Goal: Task Accomplishment & Management: Use online tool/utility

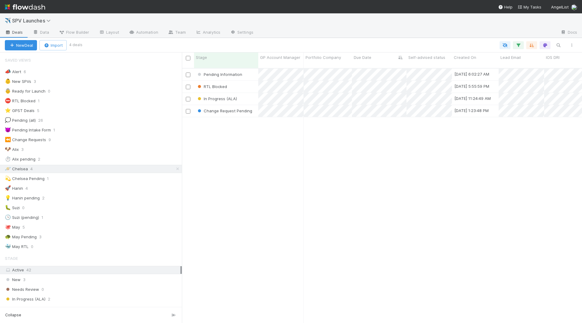
scroll to position [260, 400]
click at [247, 106] on div "Ready to Launch" at bounding box center [226, 111] width 64 height 12
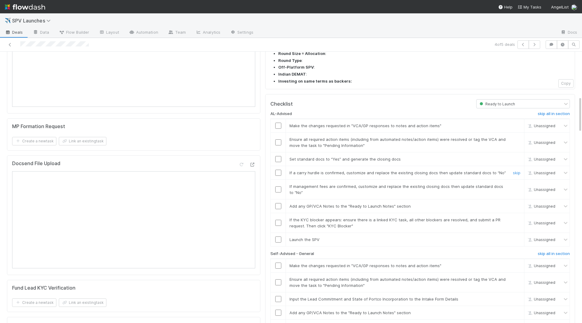
scroll to position [343, 0]
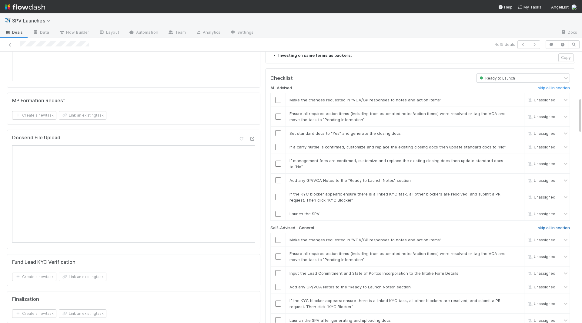
click at [563, 225] on h6 "skip all in section" at bounding box center [554, 227] width 32 height 5
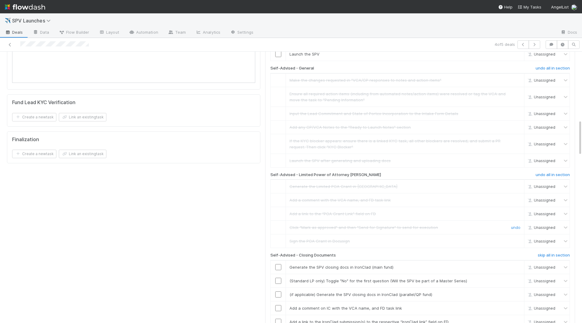
scroll to position [519, 0]
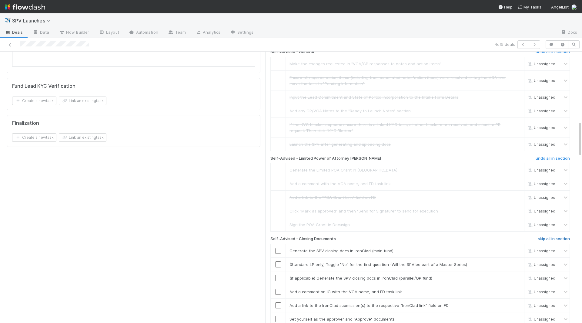
click at [552, 236] on h6 "skip all in section" at bounding box center [554, 238] width 32 height 5
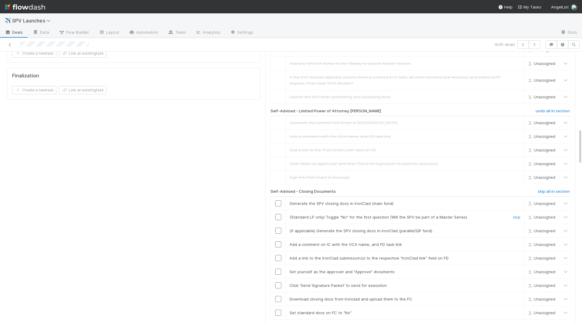
scroll to position [603, 0]
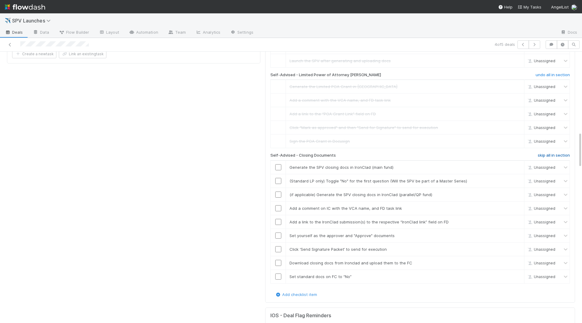
click at [553, 153] on h6 "skip all in section" at bounding box center [554, 155] width 32 height 5
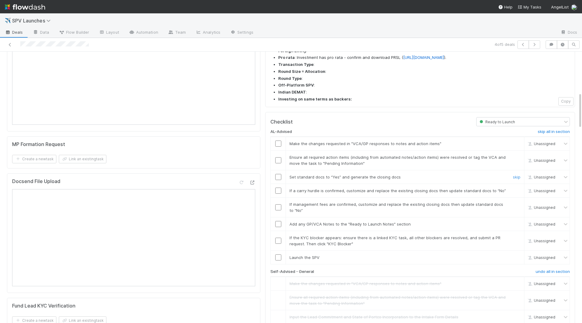
scroll to position [299, 0]
click at [278, 141] on input "checkbox" at bounding box center [278, 144] width 6 height 6
click at [277, 158] on input "checkbox" at bounding box center [278, 161] width 6 height 6
click at [277, 174] on input "checkbox" at bounding box center [278, 177] width 6 height 6
click at [278, 255] on input "checkbox" at bounding box center [278, 258] width 6 height 6
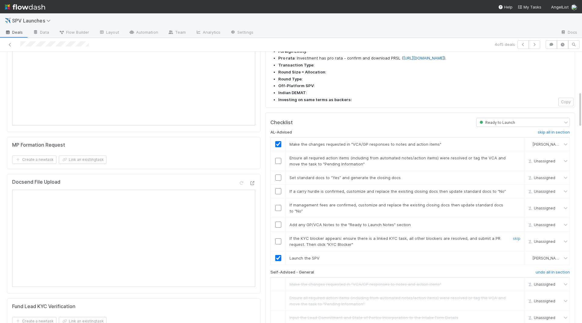
click at [278, 238] on input "checkbox" at bounding box center [278, 241] width 6 height 6
click at [277, 221] on input "checkbox" at bounding box center [278, 224] width 6 height 6
click at [278, 205] on input "checkbox" at bounding box center [278, 208] width 6 height 6
click at [278, 188] on input "checkbox" at bounding box center [278, 191] width 6 height 6
click at [278, 174] on input "checkbox" at bounding box center [278, 177] width 6 height 6
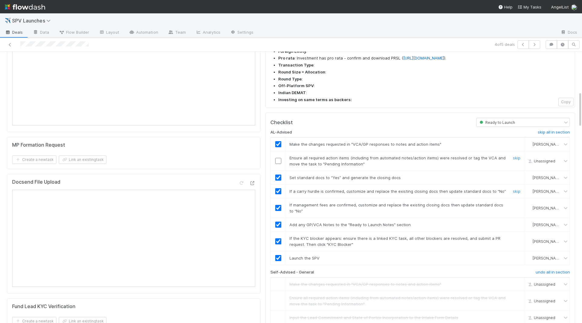
click at [278, 151] on td at bounding box center [278, 161] width 15 height 20
click at [278, 158] on input "checkbox" at bounding box center [278, 161] width 6 height 6
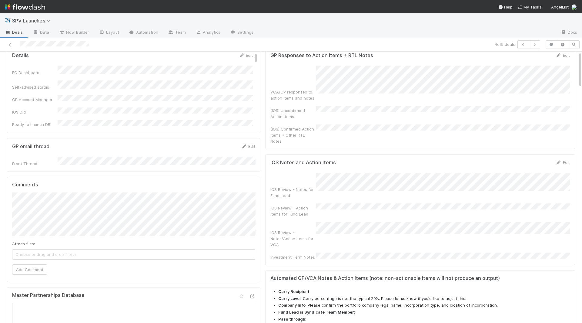
scroll to position [0, 0]
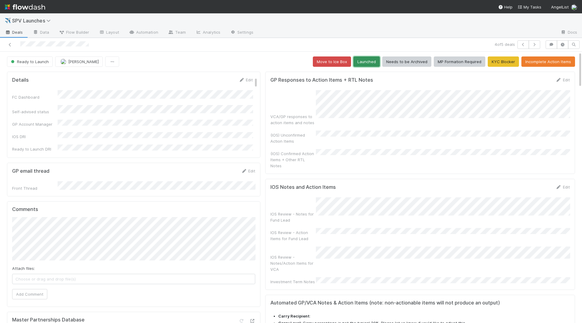
click at [368, 59] on button "Launched" at bounding box center [367, 61] width 26 height 10
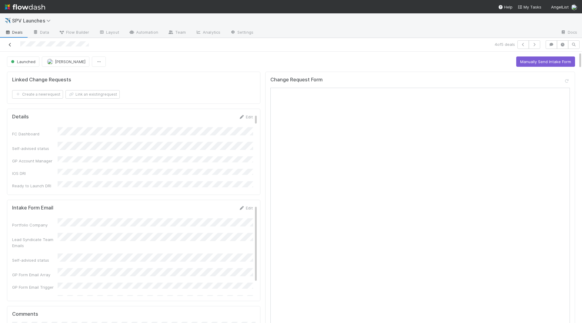
click at [9, 44] on icon at bounding box center [10, 45] width 6 height 4
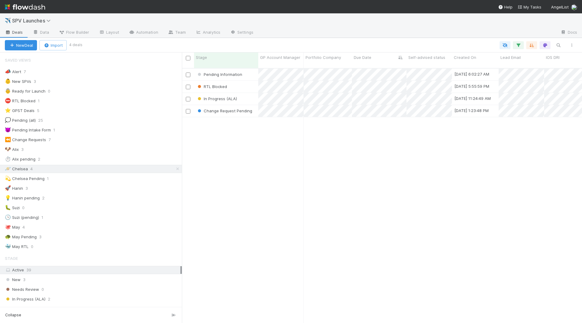
scroll to position [0, 0]
click at [244, 82] on div "RTL Blocked" at bounding box center [226, 87] width 64 height 12
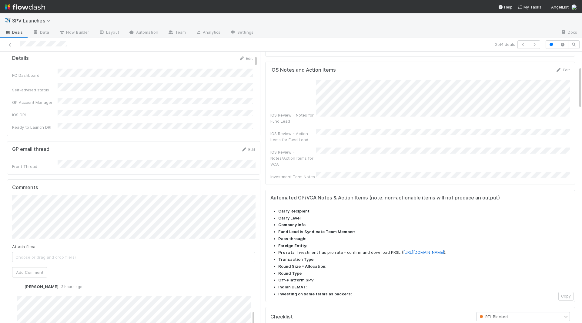
scroll to position [146, 0]
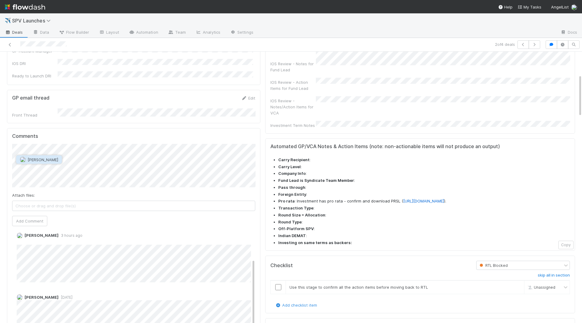
click at [44, 156] on button "Cody Maldonado" at bounding box center [39, 159] width 46 height 8
click at [29, 216] on button "Add Comment" at bounding box center [29, 221] width 35 height 10
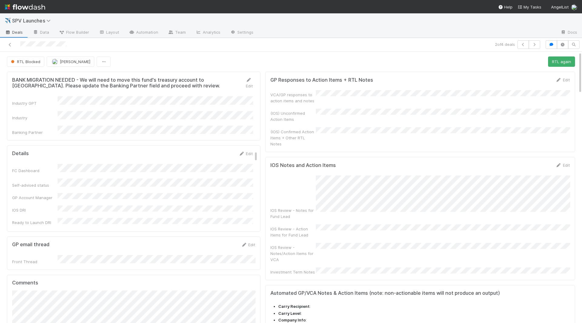
scroll to position [117, 0]
click at [11, 44] on icon at bounding box center [10, 45] width 6 height 4
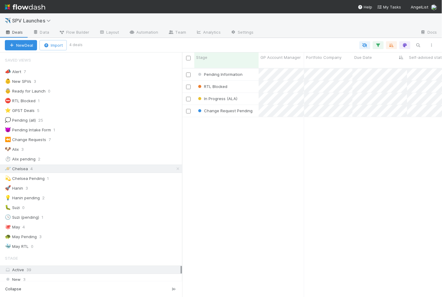
scroll to position [234, 260]
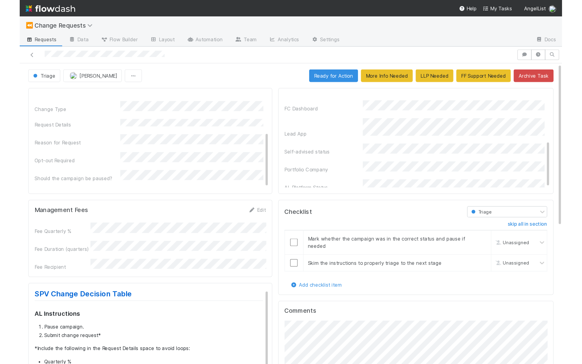
scroll to position [73, 0]
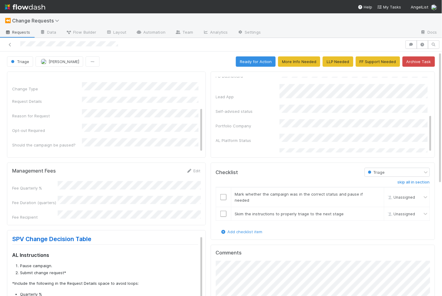
click at [220, 59] on div "Triage Chelsea Nazareth Ready for Action More Info Needed LLP Needed FF Support…" at bounding box center [221, 61] width 428 height 10
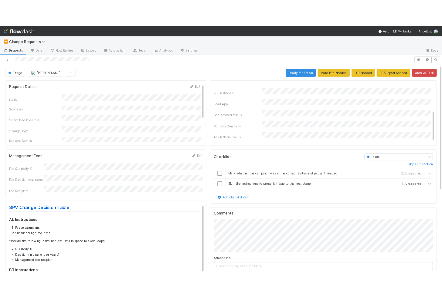
scroll to position [0, 0]
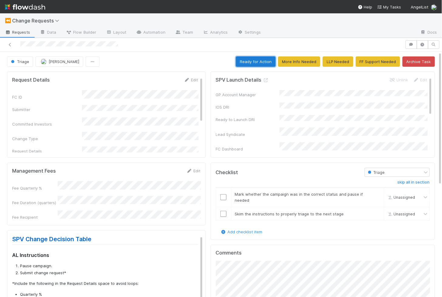
click at [260, 63] on button "Ready for Action" at bounding box center [256, 61] width 40 height 10
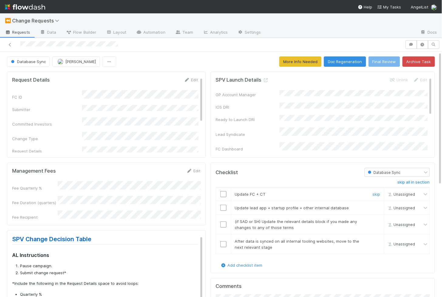
click at [224, 195] on input "checkbox" at bounding box center [223, 194] width 6 height 6
click at [225, 206] on input "checkbox" at bounding box center [223, 208] width 6 height 6
click at [223, 225] on input "checkbox" at bounding box center [223, 224] width 6 height 6
click at [222, 245] on td at bounding box center [223, 244] width 15 height 20
click at [225, 243] on input "checkbox" at bounding box center [223, 244] width 6 height 6
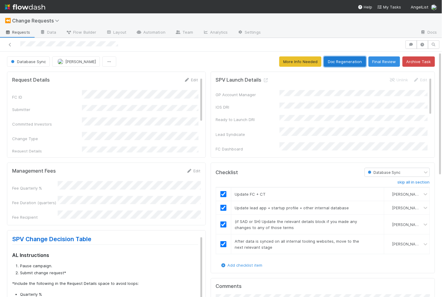
click at [357, 64] on button "Doc Regeneration" at bounding box center [345, 61] width 42 height 10
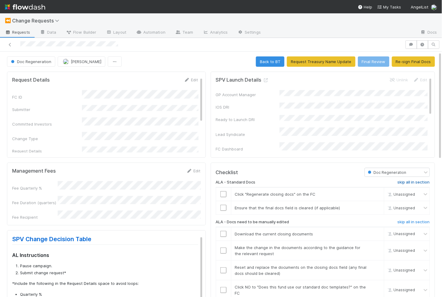
click at [409, 181] on h6 "skip all in section" at bounding box center [413, 182] width 32 height 5
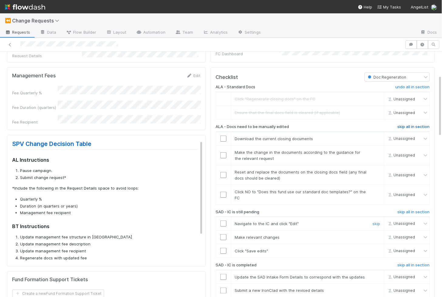
scroll to position [100, 0]
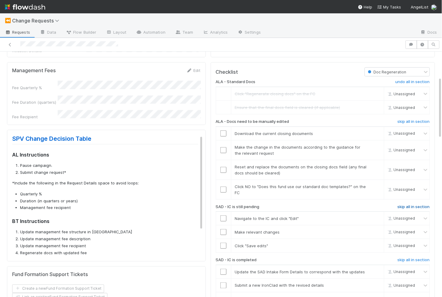
click at [410, 204] on h6 "skip all in section" at bounding box center [413, 206] width 32 height 5
click at [414, 257] on h6 "skip all in section" at bounding box center [413, 259] width 32 height 5
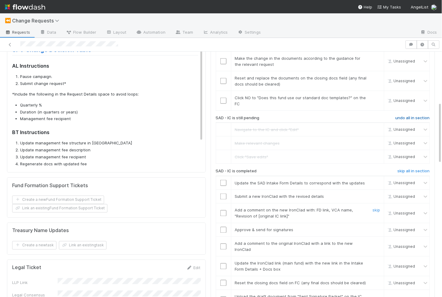
scroll to position [202, 0]
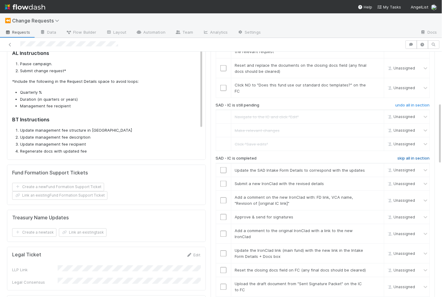
click at [409, 156] on h6 "skip all in section" at bounding box center [413, 158] width 32 height 5
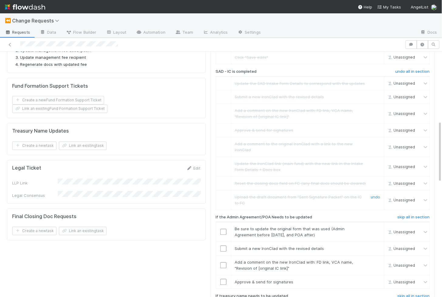
scroll to position [295, 0]
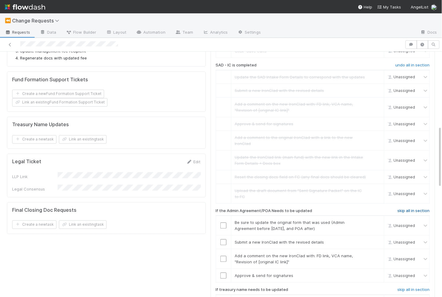
click at [409, 209] on h6 "skip all in section" at bounding box center [413, 211] width 32 height 5
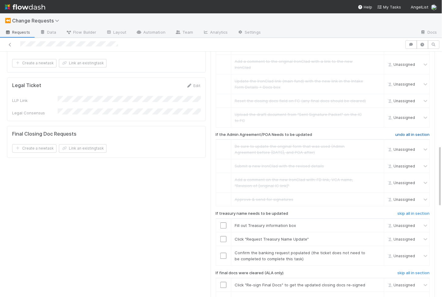
scroll to position [373, 0]
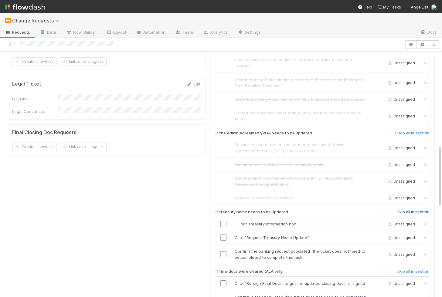
click at [415, 210] on h6 "skip all in section" at bounding box center [413, 212] width 32 height 5
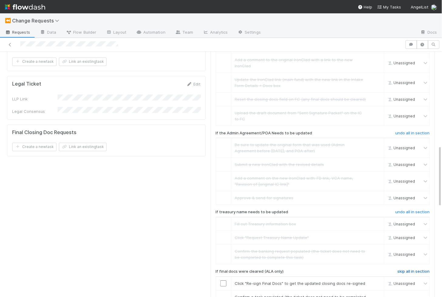
click at [416, 269] on h6 "skip all in section" at bounding box center [413, 271] width 32 height 5
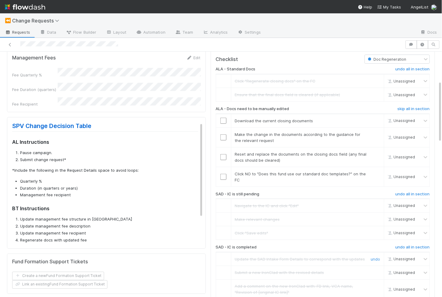
scroll to position [113, 0]
click at [222, 118] on input "checkbox" at bounding box center [223, 121] width 6 height 6
click at [223, 134] on input "checkbox" at bounding box center [223, 137] width 6 height 6
click at [223, 151] on td at bounding box center [223, 157] width 15 height 20
click at [224, 156] on input "checkbox" at bounding box center [223, 157] width 6 height 6
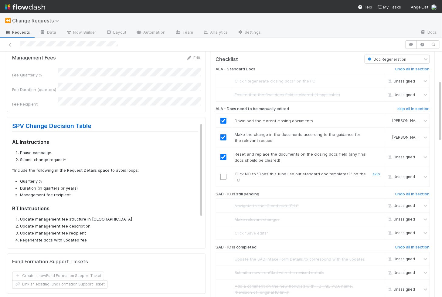
checkbox input "true"
click at [223, 179] on td at bounding box center [223, 177] width 15 height 20
click at [223, 175] on input "checkbox" at bounding box center [223, 177] width 6 height 6
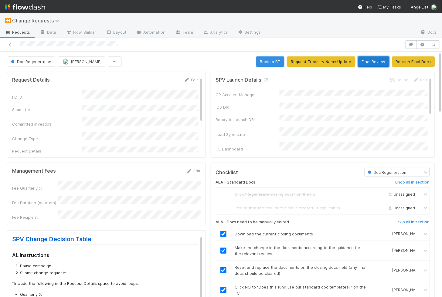
click at [378, 58] on button "Final Review" at bounding box center [374, 61] width 32 height 10
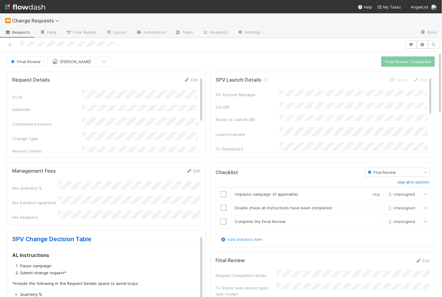
click at [224, 193] on input "checkbox" at bounding box center [223, 194] width 6 height 6
click at [225, 210] on td at bounding box center [223, 208] width 15 height 14
click at [225, 205] on input "checkbox" at bounding box center [223, 208] width 6 height 6
click at [225, 218] on input "checkbox" at bounding box center [223, 221] width 6 height 6
click at [394, 63] on button "Final Review Completed" at bounding box center [408, 61] width 54 height 10
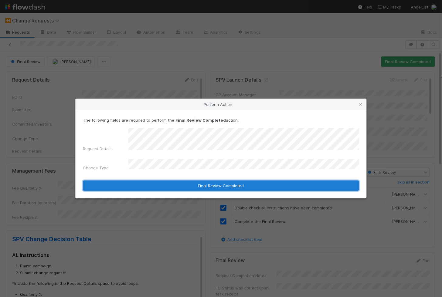
click at [248, 185] on button "Final Review Completed" at bounding box center [221, 185] width 276 height 10
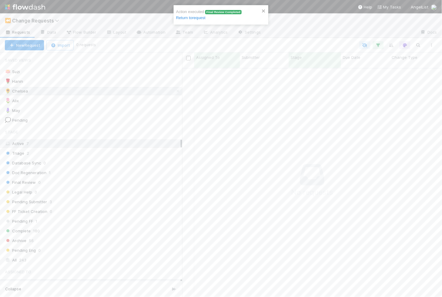
scroll to position [234, 260]
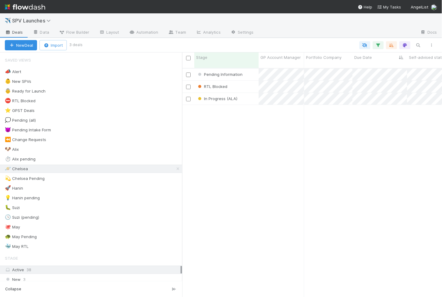
scroll to position [234, 260]
click at [429, 288] on div "Pending Information 7/22/25, 6:02:27 AM Chelsea Nazareth 0 1 0 0 0 1 0 0 0 0 0 …" at bounding box center [312, 186] width 260 height 234
click at [247, 81] on div "RTL Blocked" at bounding box center [226, 87] width 64 height 12
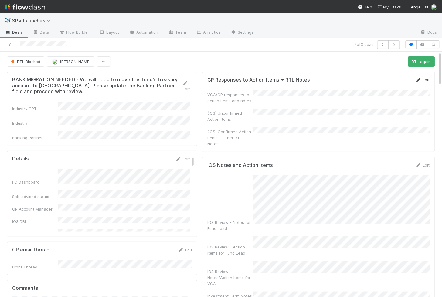
click at [426, 79] on link "Edit" at bounding box center [422, 79] width 14 height 5
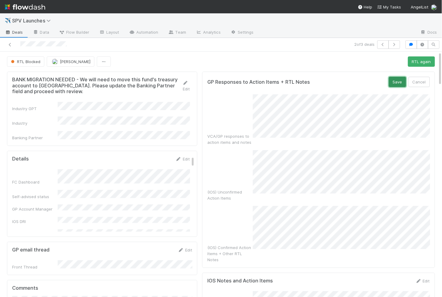
click at [401, 83] on button "Save" at bounding box center [396, 82] width 17 height 10
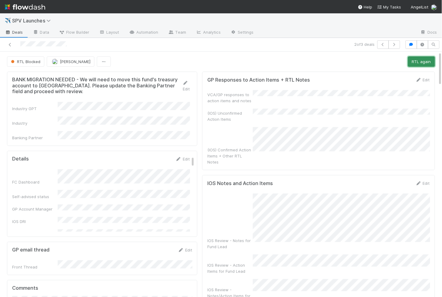
click at [415, 61] on button "RTL again" at bounding box center [421, 61] width 27 height 10
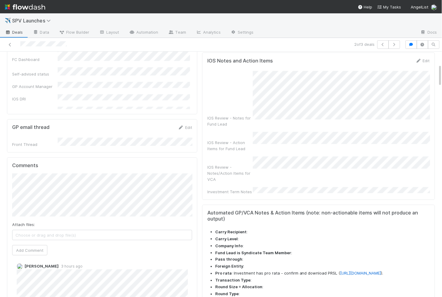
scroll to position [91, 0]
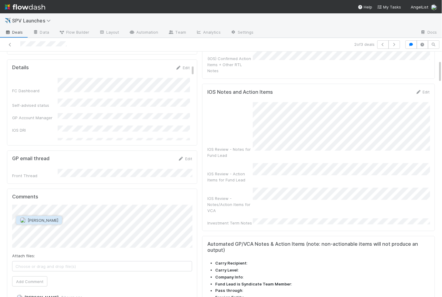
click at [51, 220] on span "Cody Maldonado" at bounding box center [43, 220] width 31 height 5
click at [109, 216] on input "https://venture.angellist.com/v/lead/banyan/settings/fee-recipients" at bounding box center [87, 215] width 83 height 10
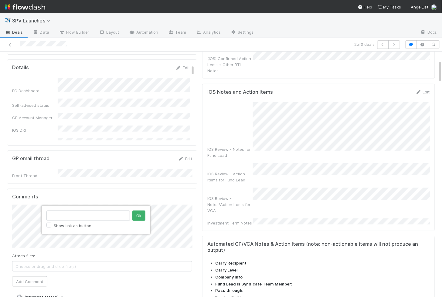
scroll to position [0, 0]
click at [141, 217] on button "Ok" at bounding box center [138, 215] width 13 height 10
click at [27, 276] on button "Add Comment" at bounding box center [29, 281] width 35 height 10
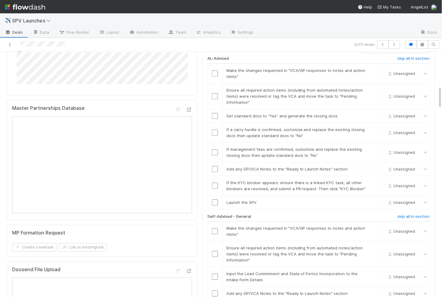
scroll to position [471, 0]
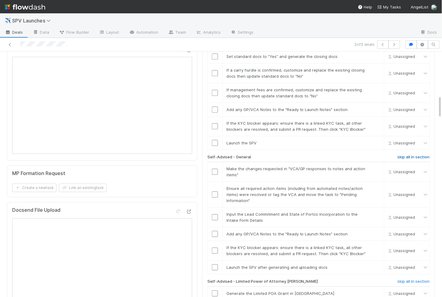
click at [424, 155] on link "skip all in section" at bounding box center [413, 158] width 32 height 7
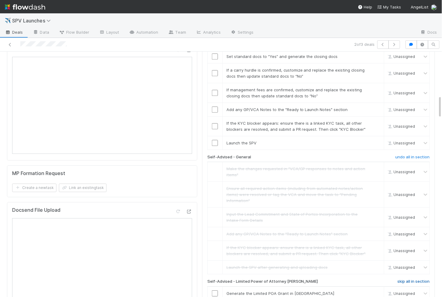
click at [419, 279] on h6 "skip all in section" at bounding box center [413, 281] width 32 height 5
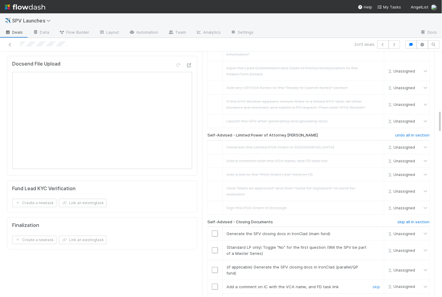
scroll to position [629, 0]
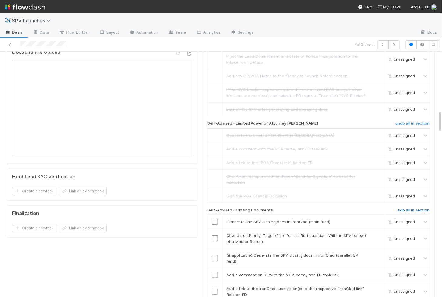
click at [403, 208] on h6 "skip all in section" at bounding box center [413, 210] width 32 height 5
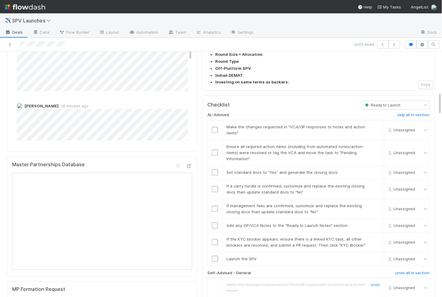
scroll to position [335, 0]
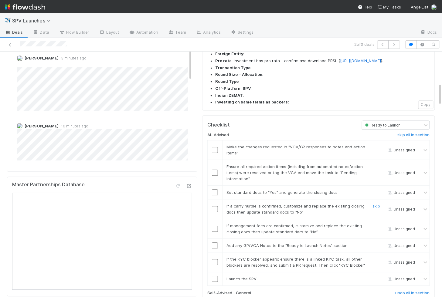
click at [215, 206] on input "checkbox" at bounding box center [215, 209] width 6 height 6
click at [215, 189] on input "checkbox" at bounding box center [215, 192] width 6 height 6
click at [215, 170] on input "checkbox" at bounding box center [215, 173] width 6 height 6
click at [215, 140] on td at bounding box center [214, 150] width 15 height 20
click at [215, 147] on input "checkbox" at bounding box center [215, 150] width 6 height 6
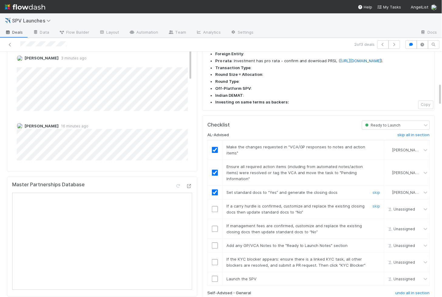
click at [215, 206] on input "checkbox" at bounding box center [215, 209] width 6 height 6
click at [213, 226] on input "checkbox" at bounding box center [215, 229] width 6 height 6
click at [215, 242] on input "checkbox" at bounding box center [215, 245] width 6 height 6
click at [215, 226] on input "checkbox" at bounding box center [215, 229] width 6 height 6
click at [213, 259] on input "checkbox" at bounding box center [215, 262] width 6 height 6
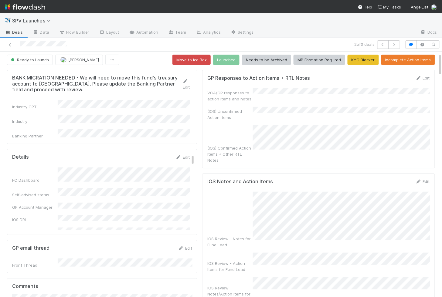
scroll to position [0, 0]
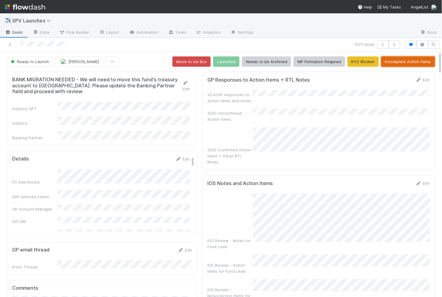
click at [393, 61] on button "Incomplete Action Items" at bounding box center [408, 61] width 54 height 10
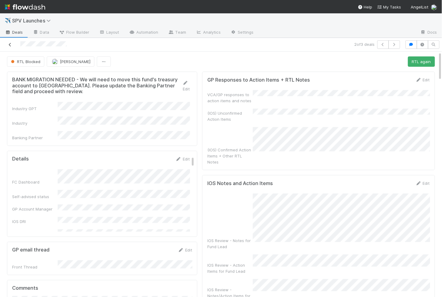
click at [9, 47] on link at bounding box center [10, 45] width 6 height 6
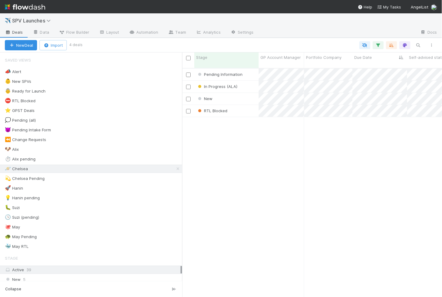
scroll to position [0, 0]
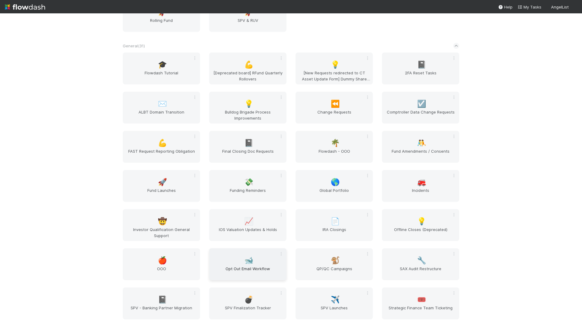
scroll to position [734, 0]
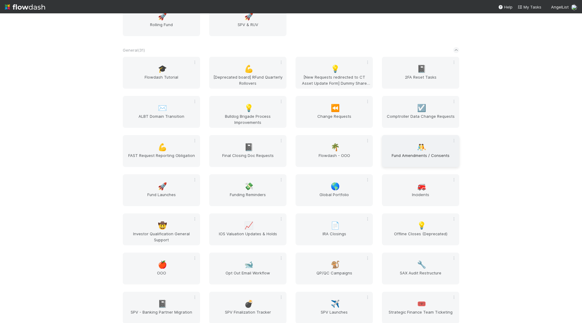
click at [423, 149] on span "🤼" at bounding box center [421, 147] width 9 height 8
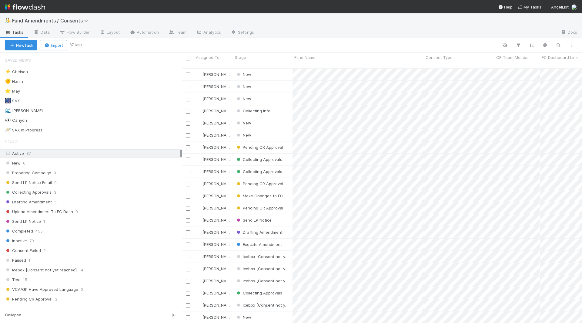
scroll to position [260, 400]
click at [560, 48] on button "button" at bounding box center [558, 45] width 11 height 8
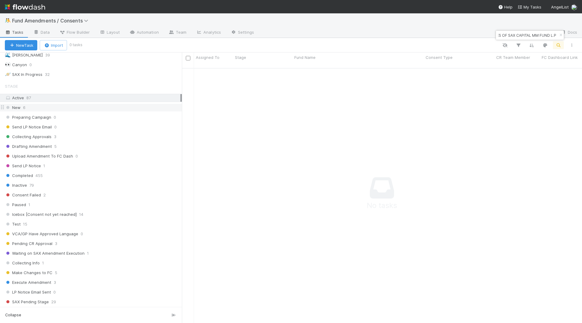
scroll to position [146, 0]
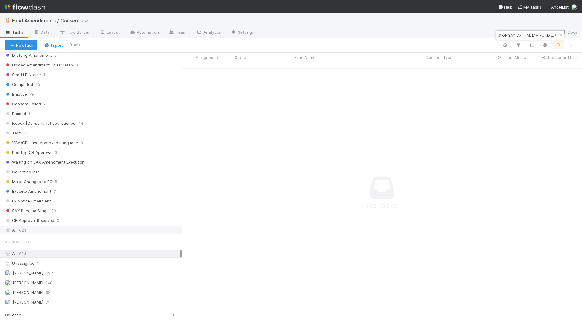
type input "CROSSPATH, A SERIES OF SAX CAPITAL MM FUND L.P"
click at [26, 226] on span "623" at bounding box center [22, 230] width 7 height 8
drag, startPoint x: 509, startPoint y: 35, endPoint x: 582, endPoint y: 35, distance: 72.8
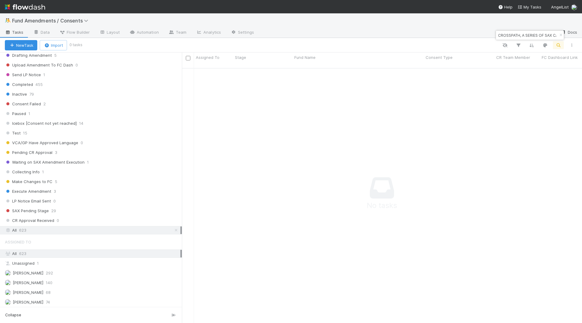
click at [582, 35] on body "🤼 Fund Amendments / Consents Tasks Data Flow Builder Layout Automation Team Ana…" at bounding box center [291, 161] width 582 height 323
click at [519, 33] on input "CROSSPATH, A SERIES OF SAX CAPITAL MM FUND L.P" at bounding box center [527, 35] width 61 height 7
paste input "CROSSPATH, A SERIES OF SAX CAPITAL MM FUND L.P"
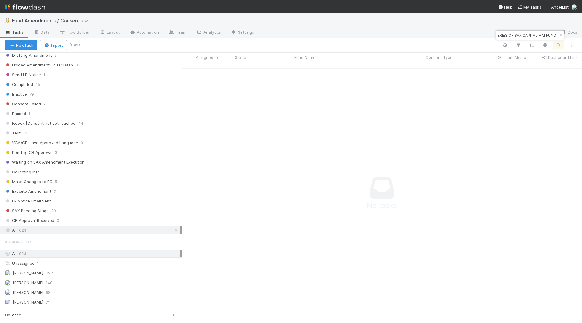
type input "CROSSPATH, A SERIES OF SAX CAPITAL MM FUND"
click at [529, 34] on input "CROSSPATH, A SERIES OF SAX CAPITAL MM FUND" at bounding box center [527, 35] width 61 height 7
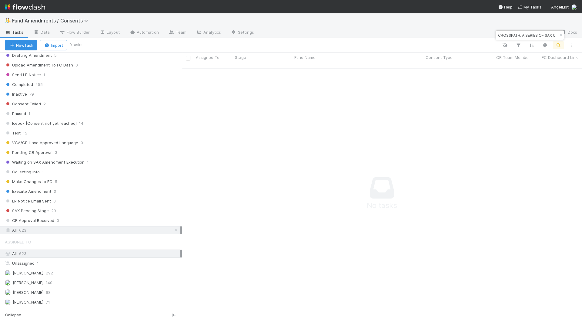
paste input
click at [532, 34] on input "CROSSPATH, A SERIES OF SAX CAPITAL MM FUND" at bounding box center [527, 35] width 61 height 7
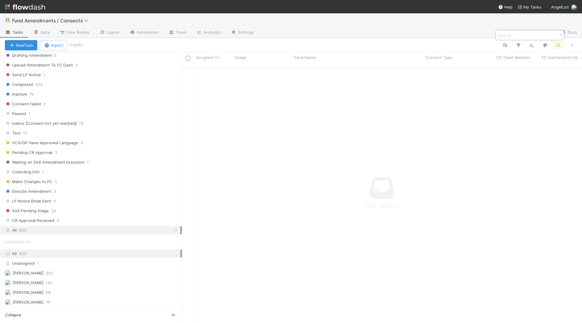
scroll to position [0, 0]
paste input "CROSSPATH, A SERIES OF SAX CAPITAL MM FUND"
click at [536, 35] on input "CROSSPATH, A SERIES OF SAX CAPITAL MM FUND" at bounding box center [527, 35] width 61 height 7
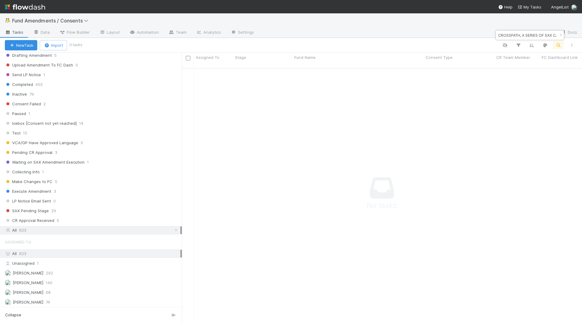
paste input "rosspath, a series of SAX Capital MM Fund, LP"
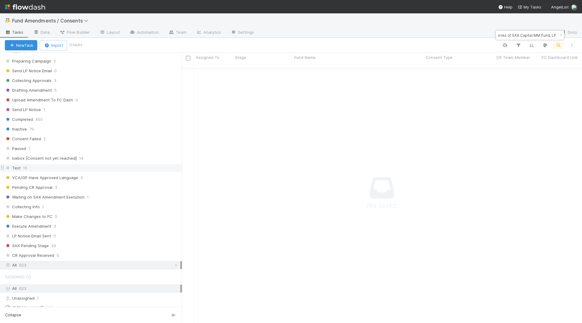
scroll to position [146, 0]
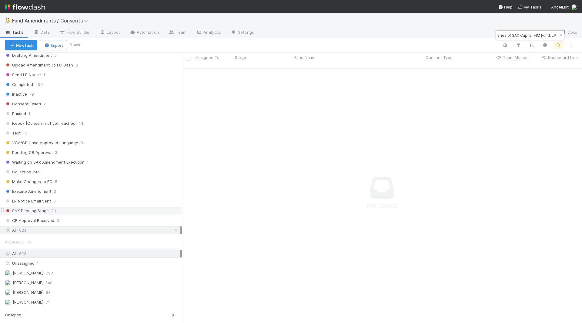
type input "Crosspath, a series of SAX Capital MM Fund, LP"
click at [30, 207] on span "SAX Pending Stage" at bounding box center [27, 211] width 44 height 8
click at [514, 33] on input "Crosspath, a series of SAX Capital MM Fund, LP" at bounding box center [527, 35] width 61 height 7
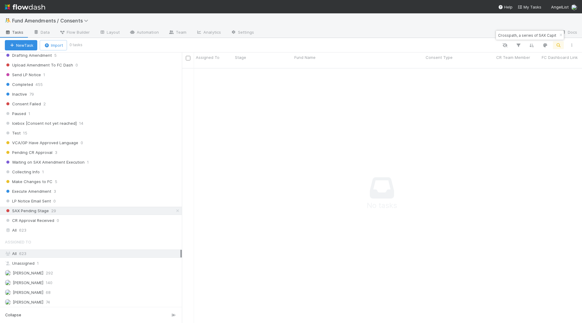
click at [514, 33] on input "Crosspath, a series of SAX Capital MM Fund, LP" at bounding box center [527, 35] width 61 height 7
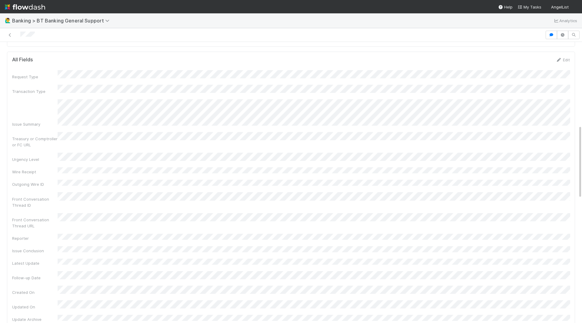
scroll to position [312, 0]
click at [176, 137] on div "Treasury or Comptroller or FC URL" at bounding box center [291, 145] width 558 height 16
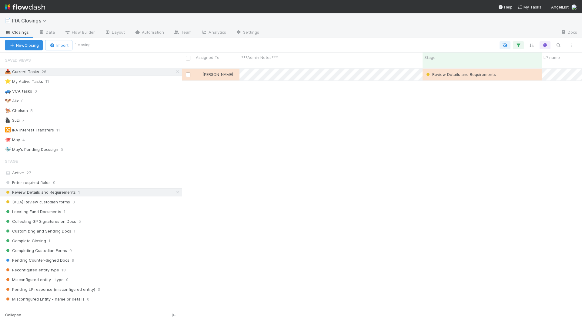
scroll to position [260, 400]
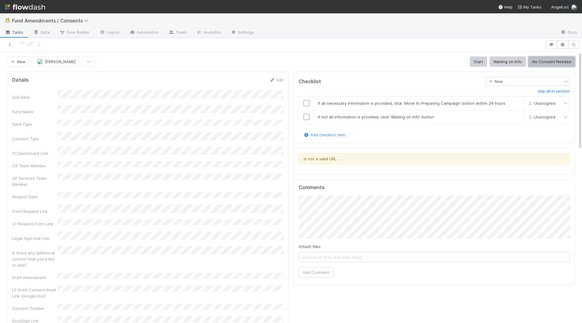
click at [541, 64] on button "No Consent Needed" at bounding box center [552, 61] width 47 height 10
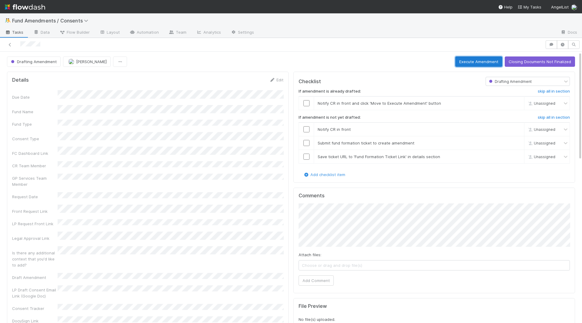
click at [482, 64] on button "Execute Amendment" at bounding box center [479, 61] width 47 height 10
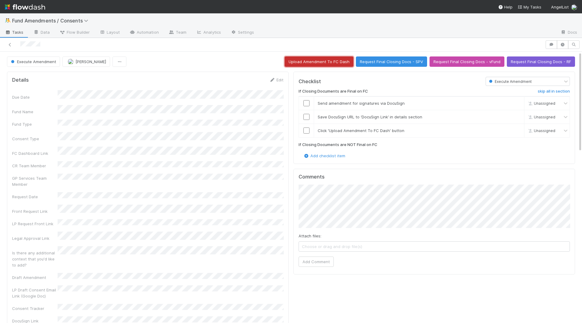
click at [301, 61] on button "Upload Amendment To FC Dash" at bounding box center [319, 61] width 69 height 10
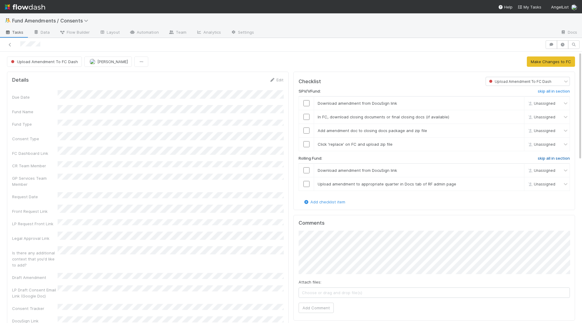
click at [544, 160] on link "skip all in section" at bounding box center [554, 159] width 32 height 7
click at [551, 59] on button "Make Changes to FC" at bounding box center [551, 61] width 48 height 10
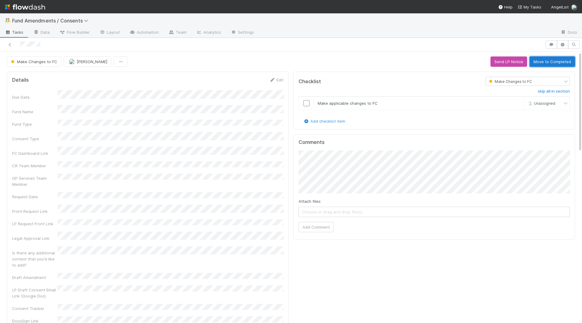
click at [551, 59] on button "Move to Completed" at bounding box center [552, 61] width 45 height 10
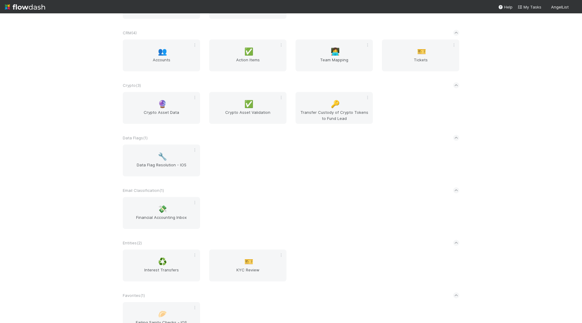
scroll to position [683, 0]
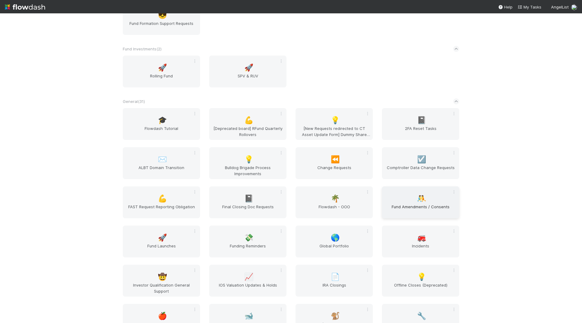
click at [424, 204] on span "Fund Amendments / Consents" at bounding box center [421, 209] width 72 height 12
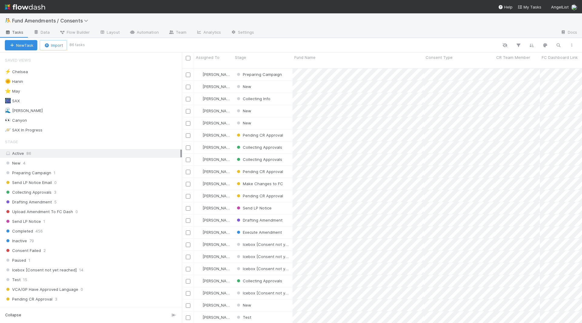
scroll to position [260, 400]
click at [558, 45] on icon "button" at bounding box center [559, 44] width 6 height 5
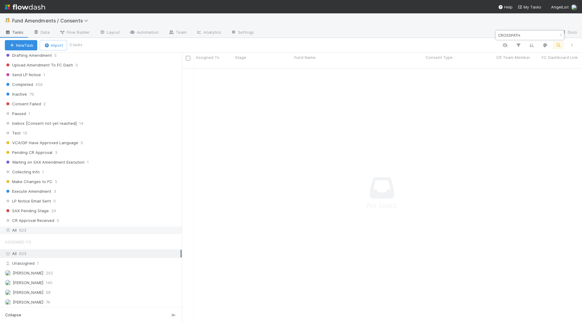
click at [14, 226] on div "All 623" at bounding box center [93, 230] width 176 height 8
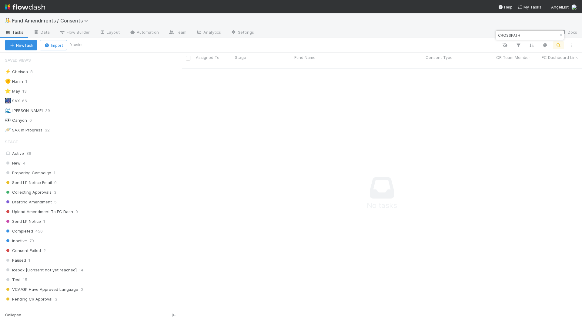
scroll to position [260, 400]
click at [520, 35] on input "CROSSPATH" at bounding box center [527, 35] width 61 height 7
paste input "MM FUND"
click at [509, 34] on input "MM FUND" at bounding box center [527, 35] width 61 height 7
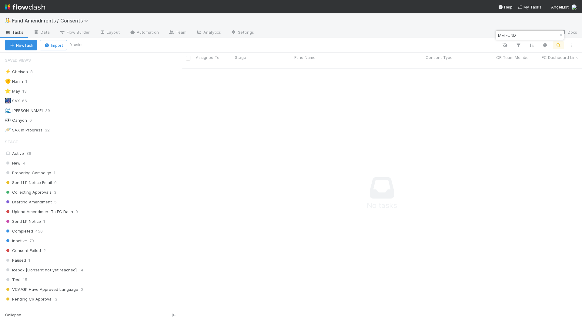
click at [509, 34] on input "MM FUND" at bounding box center [527, 35] width 61 height 7
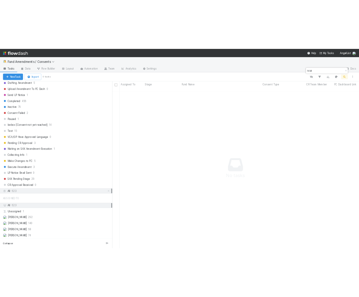
scroll to position [0, 0]
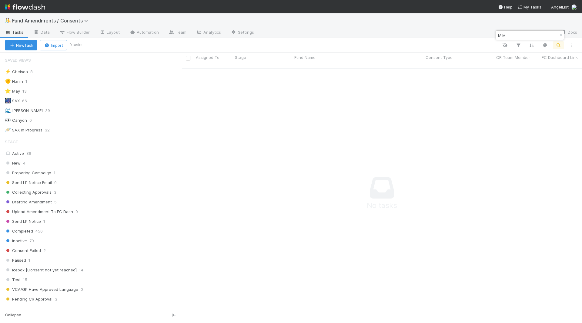
type input "M.M"
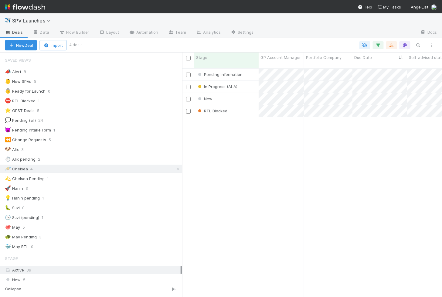
scroll to position [234, 260]
click at [249, 105] on div "RTL Blocked" at bounding box center [226, 111] width 64 height 12
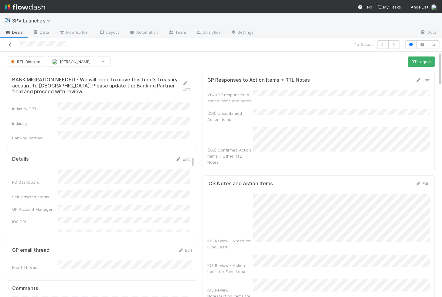
click at [8, 44] on icon at bounding box center [10, 45] width 6 height 4
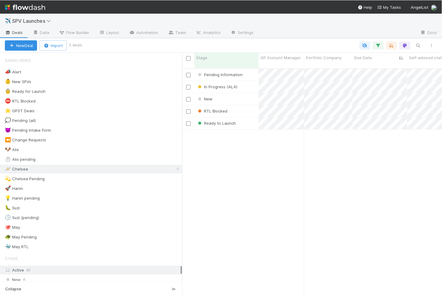
scroll to position [234, 260]
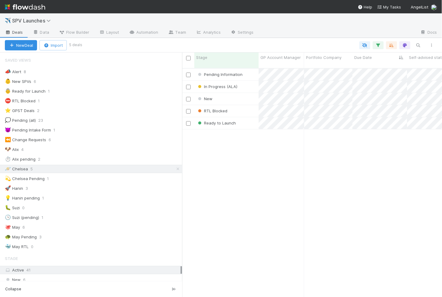
click at [433, 296] on html "✈️ SPV Launches Deals Data Flow Builder Layout Automation Team Analytics Settin…" at bounding box center [221, 148] width 442 height 297
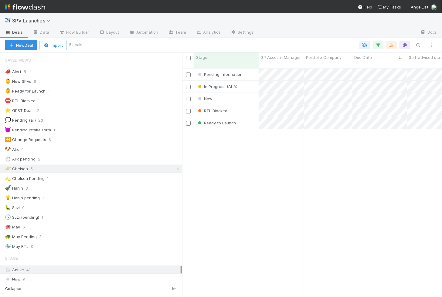
scroll to position [234, 260]
click at [249, 119] on div "Ready to Launch" at bounding box center [226, 123] width 64 height 12
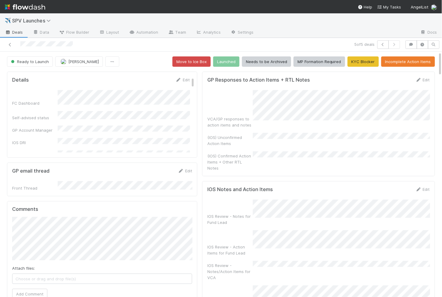
click at [429, 83] on form "GP Responses to Action Items + RTL Notes Edit VCA/GP responses to action items …" at bounding box center [318, 124] width 222 height 94
click at [427, 81] on link "Edit" at bounding box center [422, 79] width 14 height 5
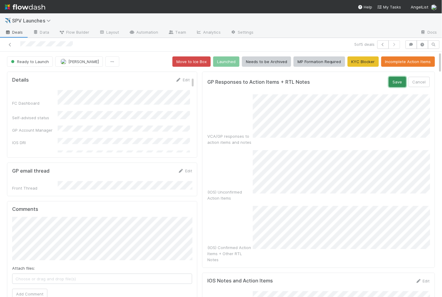
click at [395, 78] on button "Save" at bounding box center [396, 82] width 17 height 10
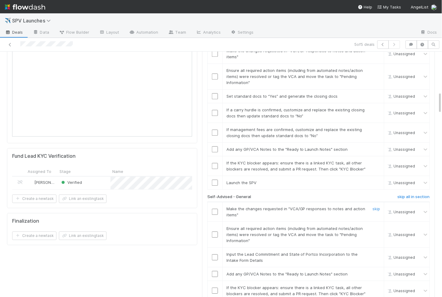
scroll to position [457, 0]
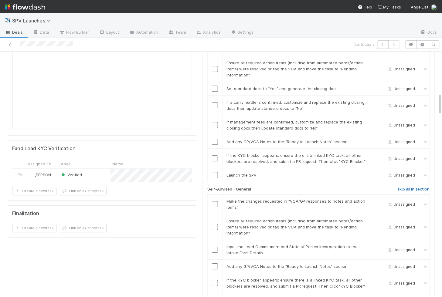
click at [411, 187] on h6 "skip all in section" at bounding box center [413, 189] width 32 height 5
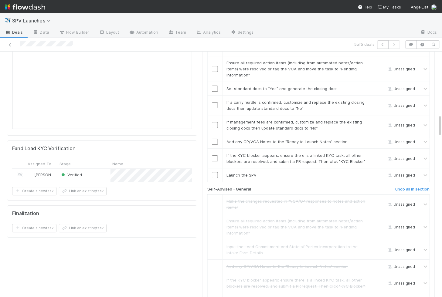
scroll to position [695, 0]
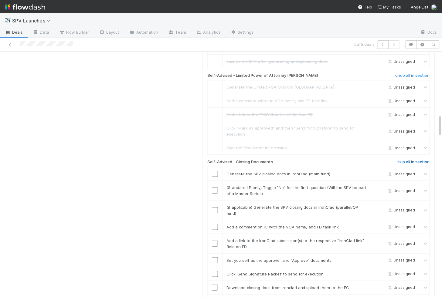
click at [410, 160] on h6 "skip all in section" at bounding box center [413, 162] width 32 height 5
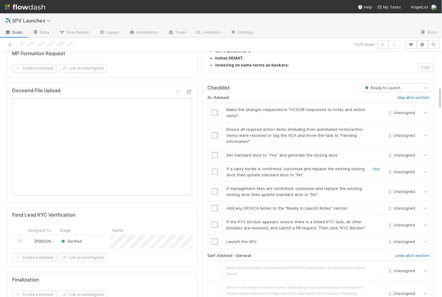
scroll to position [387, 0]
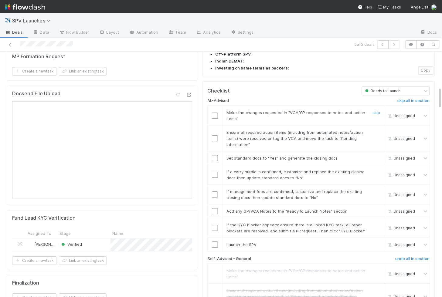
click at [217, 113] on input "checkbox" at bounding box center [215, 116] width 6 height 6
click at [214, 135] on input "checkbox" at bounding box center [215, 138] width 6 height 6
click at [214, 241] on input "checkbox" at bounding box center [215, 244] width 6 height 6
click at [214, 225] on input "checkbox" at bounding box center [215, 228] width 6 height 6
click at [214, 204] on td at bounding box center [214, 211] width 15 height 14
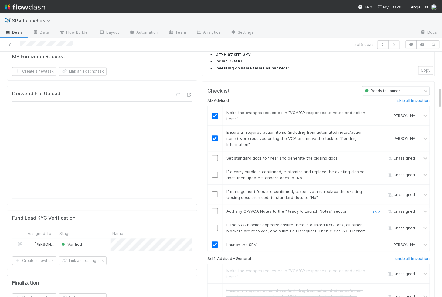
click at [214, 208] on input "checkbox" at bounding box center [215, 211] width 6 height 6
click at [214, 191] on input "checkbox" at bounding box center [215, 194] width 6 height 6
click at [215, 172] on input "checkbox" at bounding box center [215, 175] width 6 height 6
click at [215, 155] on input "checkbox" at bounding box center [215, 158] width 6 height 6
click at [216, 208] on input "checkbox" at bounding box center [215, 211] width 6 height 6
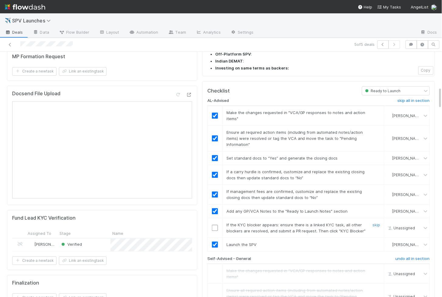
click at [216, 225] on input "checkbox" at bounding box center [215, 228] width 6 height 6
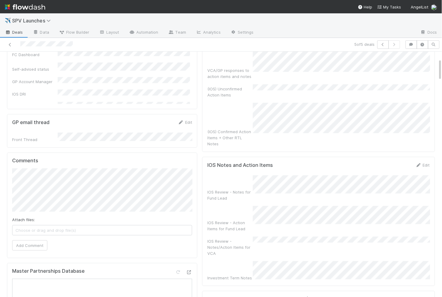
scroll to position [0, 0]
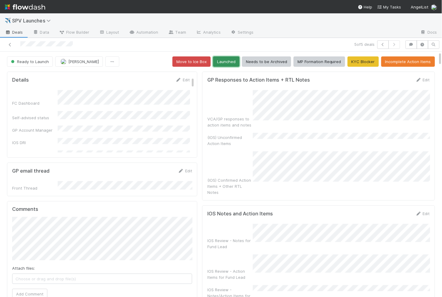
click at [227, 62] on button "Launched" at bounding box center [226, 61] width 26 height 10
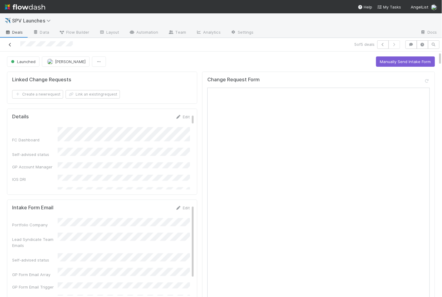
click at [8, 45] on icon at bounding box center [10, 45] width 6 height 4
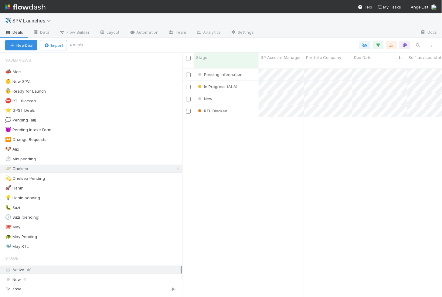
scroll to position [0, 0]
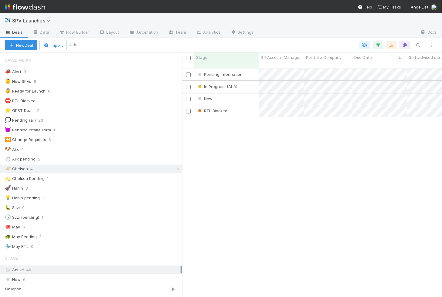
click at [248, 81] on div "In Progress (ALA)" at bounding box center [226, 87] width 64 height 12
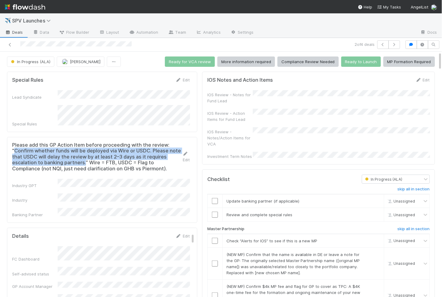
drag, startPoint x: 15, startPoint y: 147, endPoint x: 85, endPoint y: 157, distance: 71.1
click at [85, 157] on h5 "Please add this GP Action Item before proceeding with the review: "Confirm whet…" at bounding box center [97, 157] width 170 height 30
copy h5 "Confirm whether funds will be deployed via Wire or USDC. Please note that USDC …"
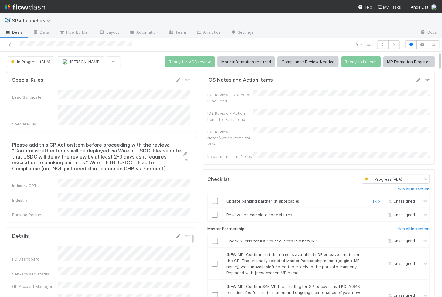
click at [217, 198] on input "checkbox" at bounding box center [215, 201] width 6 height 6
click at [215, 211] on input "checkbox" at bounding box center [215, 214] width 6 height 6
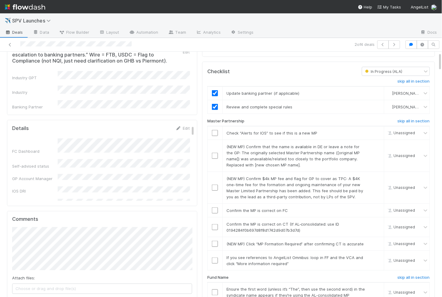
scroll to position [120, 0]
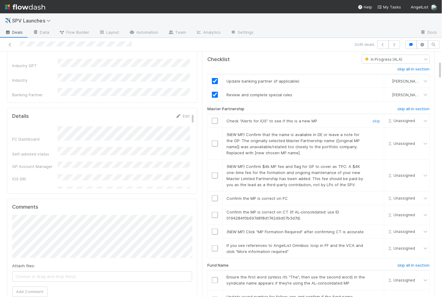
click at [216, 118] on input "checkbox" at bounding box center [215, 121] width 6 height 6
click at [213, 140] on input "checkbox" at bounding box center [215, 143] width 6 height 6
click at [213, 163] on td at bounding box center [214, 175] width 15 height 32
click at [214, 172] on input "checkbox" at bounding box center [215, 175] width 6 height 6
click at [216, 195] on input "checkbox" at bounding box center [215, 198] width 6 height 6
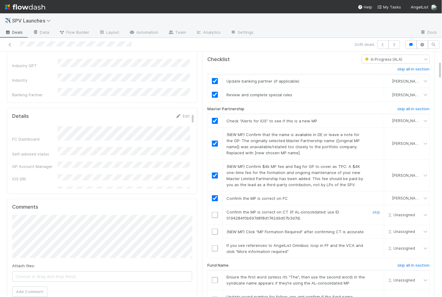
click at [214, 212] on input "checkbox" at bounding box center [215, 215] width 6 height 6
click at [214, 228] on input "checkbox" at bounding box center [215, 231] width 6 height 6
click at [214, 243] on td at bounding box center [214, 248] width 15 height 20
click at [214, 245] on input "checkbox" at bounding box center [215, 248] width 6 height 6
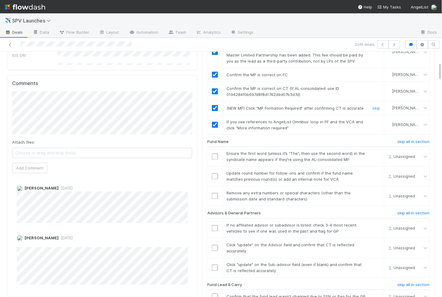
scroll to position [248, 0]
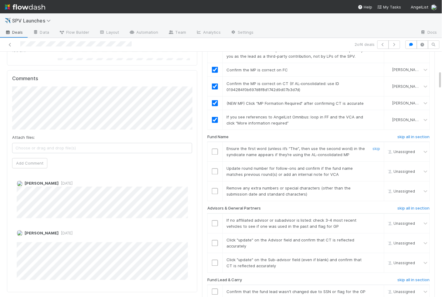
click at [214, 149] on input "checkbox" at bounding box center [215, 152] width 6 height 6
click at [213, 168] on input "checkbox" at bounding box center [215, 171] width 6 height 6
click at [213, 188] on input "checkbox" at bounding box center [215, 191] width 6 height 6
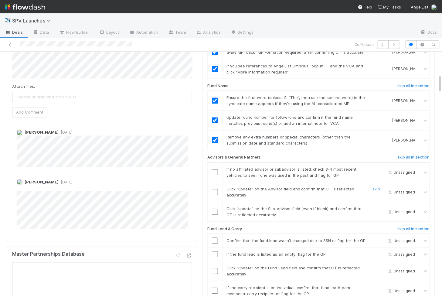
scroll to position [308, 0]
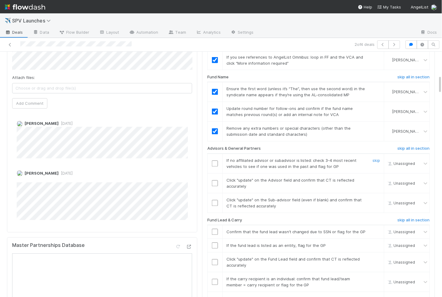
click at [215, 160] on input "checkbox" at bounding box center [215, 163] width 6 height 6
click at [214, 180] on input "checkbox" at bounding box center [215, 183] width 6 height 6
click at [216, 200] on input "checkbox" at bounding box center [215, 203] width 6 height 6
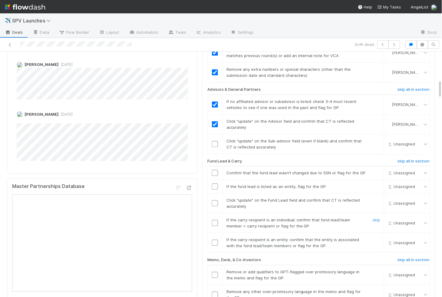
scroll to position [368, 0]
checkbox input "true"
click at [215, 140] on input "checkbox" at bounding box center [215, 143] width 6 height 6
click at [214, 239] on input "checkbox" at bounding box center [215, 242] width 6 height 6
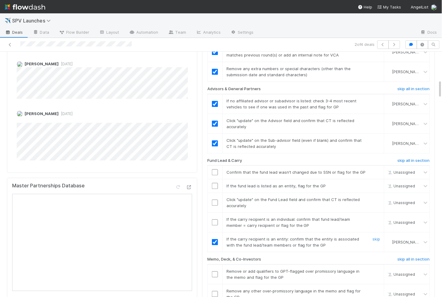
click at [215, 219] on input "checkbox" at bounding box center [215, 222] width 6 height 6
click at [215, 199] on input "checkbox" at bounding box center [215, 202] width 6 height 6
click at [215, 183] on input "checkbox" at bounding box center [215, 186] width 6 height 6
click at [215, 169] on input "checkbox" at bounding box center [215, 172] width 6 height 6
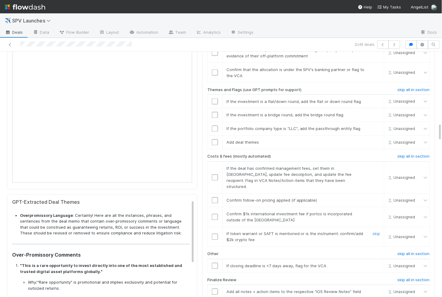
scroll to position [938, 0]
click at [212, 262] on input "checkbox" at bounding box center [215, 265] width 6 height 6
click at [215, 226] on td at bounding box center [214, 236] width 15 height 20
click at [216, 233] on input "checkbox" at bounding box center [215, 236] width 6 height 6
click at [216, 207] on td at bounding box center [214, 217] width 15 height 20
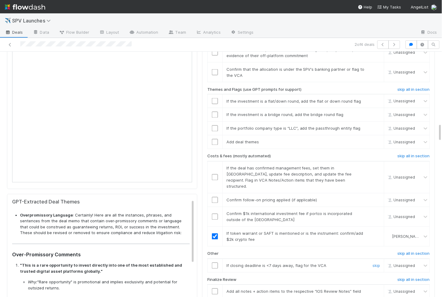
click at [217, 262] on input "checkbox" at bounding box center [215, 265] width 6 height 6
click at [217, 214] on input "checkbox" at bounding box center [215, 217] width 6 height 6
click at [217, 193] on td at bounding box center [214, 200] width 15 height 14
click at [215, 197] on input "checkbox" at bounding box center [215, 200] width 6 height 6
click at [215, 174] on input "checkbox" at bounding box center [215, 177] width 6 height 6
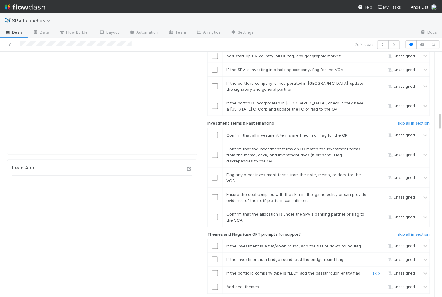
scroll to position [798, 0]
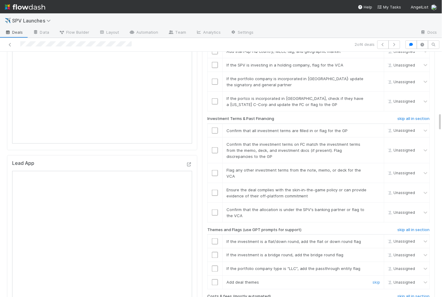
click at [215, 279] on input "checkbox" at bounding box center [215, 282] width 6 height 6
click at [216, 265] on input "checkbox" at bounding box center [215, 268] width 6 height 6
click at [216, 252] on input "checkbox" at bounding box center [215, 255] width 6 height 6
click at [216, 238] on input "checkbox" at bounding box center [215, 241] width 6 height 6
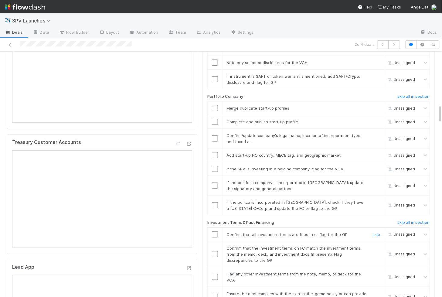
scroll to position [694, 0]
click at [215, 203] on input "checkbox" at bounding box center [215, 206] width 6 height 6
click at [215, 183] on input "checkbox" at bounding box center [215, 186] width 6 height 6
click at [215, 166] on input "checkbox" at bounding box center [215, 169] width 6 height 6
click at [215, 153] on input "checkbox" at bounding box center [215, 156] width 6 height 6
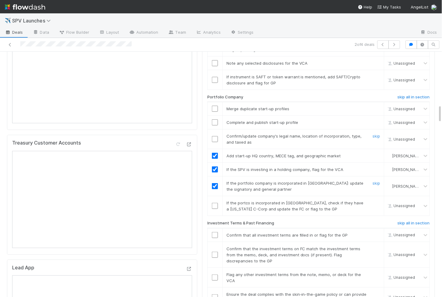
click at [215, 136] on input "checkbox" at bounding box center [215, 139] width 6 height 6
click at [215, 119] on input "checkbox" at bounding box center [215, 122] width 6 height 6
click at [215, 106] on input "checkbox" at bounding box center [215, 109] width 6 height 6
click at [214, 203] on input "checkbox" at bounding box center [215, 206] width 6 height 6
click at [215, 203] on input "checkbox" at bounding box center [215, 206] width 6 height 6
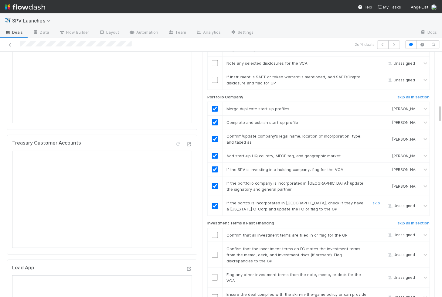
checkbox input "true"
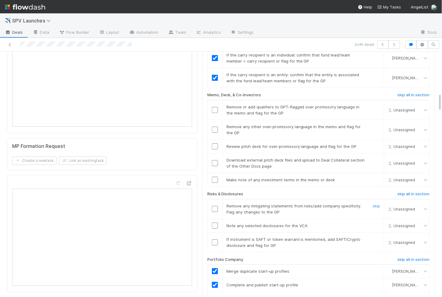
scroll to position [530, 0]
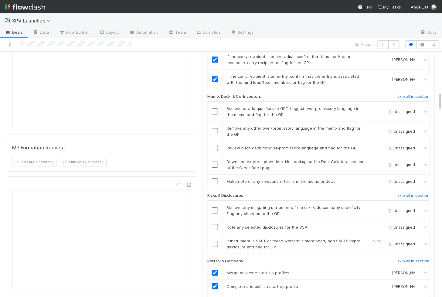
click at [214, 240] on input "checkbox" at bounding box center [215, 243] width 6 height 6
click at [216, 220] on td at bounding box center [214, 227] width 15 height 14
click at [215, 224] on input "checkbox" at bounding box center [215, 227] width 6 height 6
click at [215, 200] on td at bounding box center [214, 210] width 15 height 20
click at [215, 207] on input "checkbox" at bounding box center [215, 210] width 6 height 6
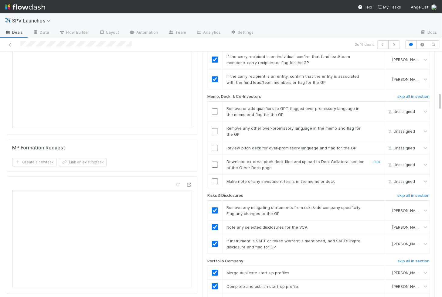
click at [215, 161] on input "checkbox" at bounding box center [215, 164] width 6 height 6
click at [215, 145] on input "checkbox" at bounding box center [215, 148] width 6 height 6
click at [213, 145] on input "checkbox" at bounding box center [215, 148] width 6 height 6
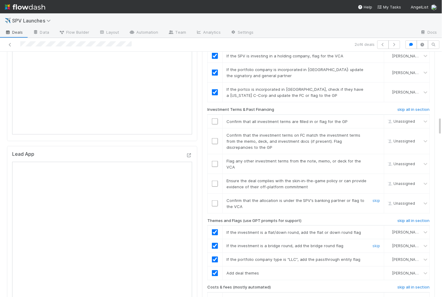
scroll to position [1118, 0]
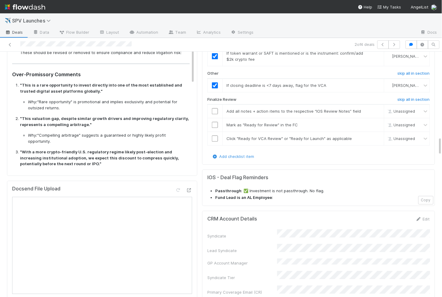
checkbox input "true"
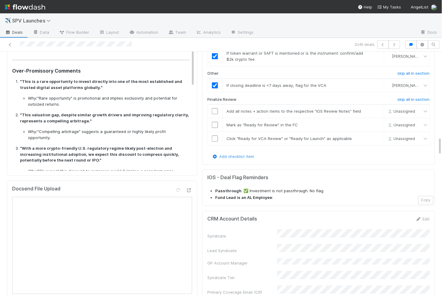
scroll to position [0, 0]
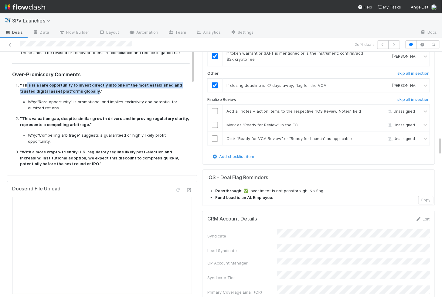
drag, startPoint x: 27, startPoint y: 73, endPoint x: 78, endPoint y: 81, distance: 52.2
click at [78, 82] on strong ""This is a rare opportunity to invest directly into one of the most established…" at bounding box center [101, 87] width 162 height 11
copy strong "is is a rare opportunity to invest directly into one of the most established an…"
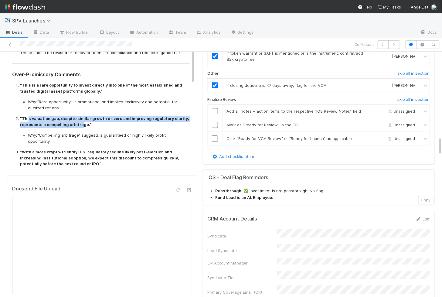
drag, startPoint x: 28, startPoint y: 106, endPoint x: 78, endPoint y: 113, distance: 50.8
click at [78, 116] on strong ""This valuation gap, despite similar growth drivers and improving regulatory cl…" at bounding box center [104, 121] width 169 height 11
copy strong "s valuation gap, despite similar growth drivers and improving regulatory clarit…"
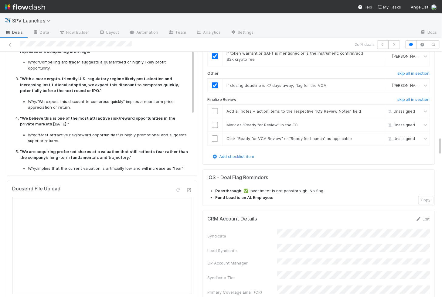
scroll to position [73, 0]
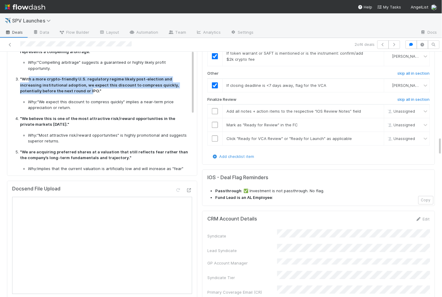
drag, startPoint x: 28, startPoint y: 60, endPoint x: 55, endPoint y: 74, distance: 30.7
click at [55, 76] on strong ""With a more crypto-friendly U.S. regulatory regime likely post-election and in…" at bounding box center [99, 84] width 159 height 17
copy strong "h a more crypto-friendly U.S. regulatory regime likely post-election and increa…"
drag, startPoint x: 45, startPoint y: 64, endPoint x: 59, endPoint y: 73, distance: 16.2
click at [59, 76] on strong ""With a more crypto-friendly U.S. regulatory regime likely post-election and in…" at bounding box center [99, 84] width 159 height 17
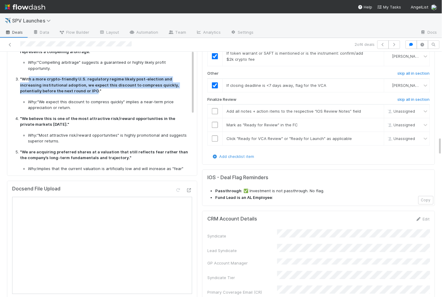
copy strong "h a more crypto-friendly U.S. regulatory regime likely post-election and increa…"
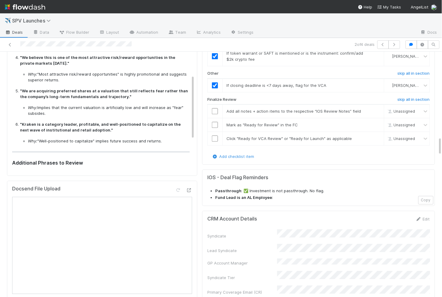
scroll to position [136, 0]
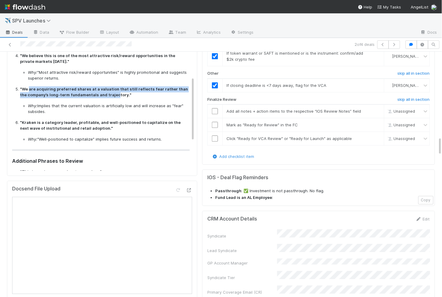
drag, startPoint x: 29, startPoint y: 71, endPoint x: 107, endPoint y: 79, distance: 79.0
click at [107, 86] on p ""We are acquiring preferred shares at a valuation that still reflects fear rath…" at bounding box center [105, 92] width 170 height 12
copy strong "are acquiring preferred shares at a valuation that still reflects fear rather t…"
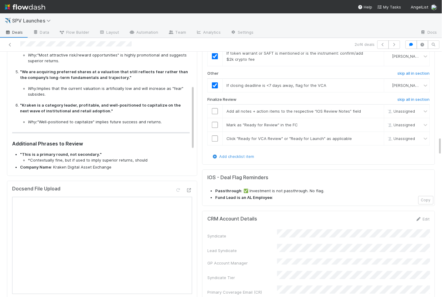
scroll to position [162, 0]
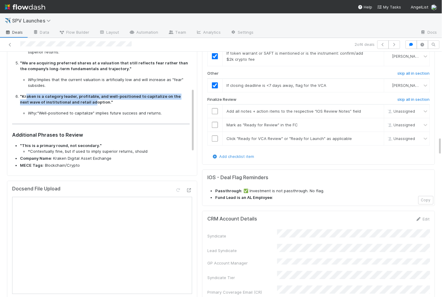
drag, startPoint x: 27, startPoint y: 79, endPoint x: 82, endPoint y: 83, distance: 55.4
click at [82, 94] on strong ""Kraken is a category leader, profitable, and well-positioned to capitalize on …" at bounding box center [100, 99] width 160 height 11
copy strong "aken is a category leader, profitable, and well-positioned to capitalize on the…"
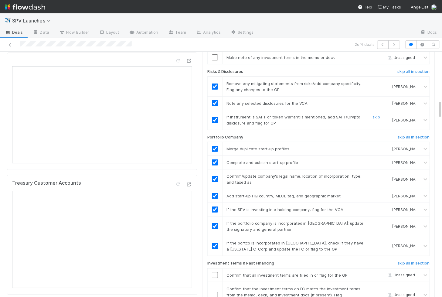
scroll to position [562, 0]
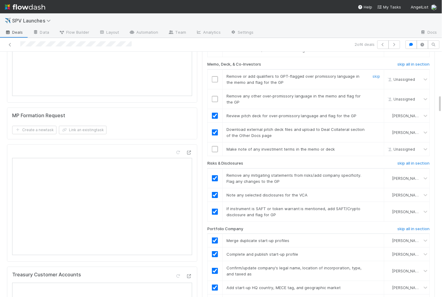
click at [214, 76] on input "checkbox" at bounding box center [215, 79] width 6 height 6
click at [214, 96] on input "checkbox" at bounding box center [215, 99] width 6 height 6
click at [214, 146] on input "checkbox" at bounding box center [215, 149] width 6 height 6
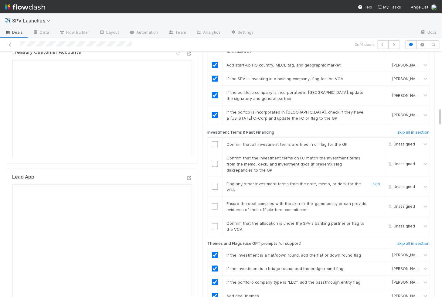
scroll to position [792, 0]
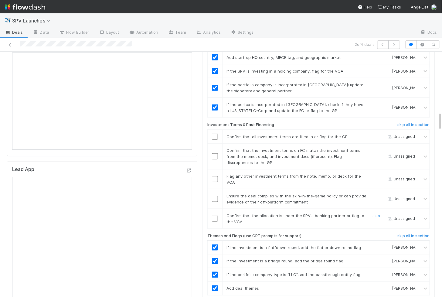
click at [217, 215] on input "checkbox" at bounding box center [215, 218] width 6 height 6
click at [215, 196] on input "checkbox" at bounding box center [215, 199] width 6 height 6
click at [216, 176] on input "checkbox" at bounding box center [215, 179] width 6 height 6
click at [217, 153] on input "checkbox" at bounding box center [215, 156] width 6 height 6
click at [216, 133] on input "checkbox" at bounding box center [215, 136] width 6 height 6
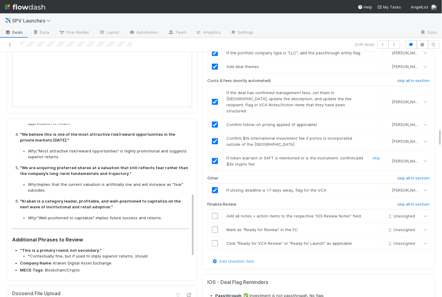
scroll to position [1029, 0]
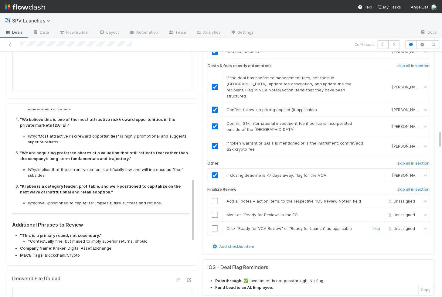
click at [216, 225] on input "checkbox" at bounding box center [215, 228] width 6 height 6
click at [216, 211] on input "checkbox" at bounding box center [215, 214] width 6 height 6
click at [215, 198] on input "checkbox" at bounding box center [215, 201] width 6 height 6
click at [213, 225] on input "checkbox" at bounding box center [215, 228] width 6 height 6
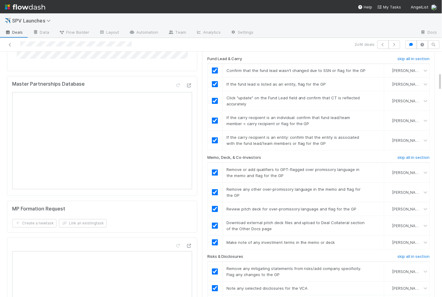
scroll to position [0, 0]
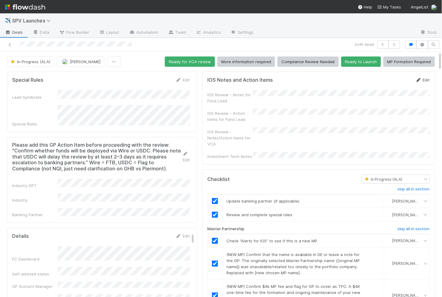
click at [424, 79] on link "Edit" at bounding box center [422, 79] width 14 height 5
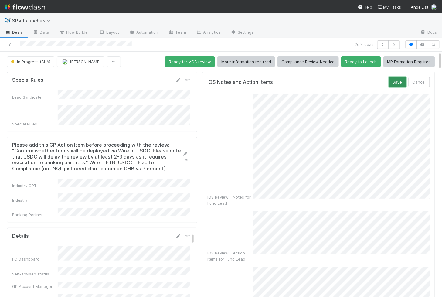
click at [397, 82] on button "Save" at bounding box center [396, 82] width 17 height 10
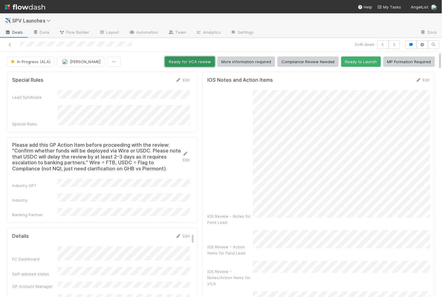
click at [194, 63] on button "Ready for VCA review" at bounding box center [190, 61] width 50 height 10
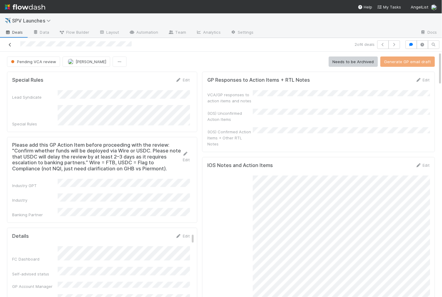
click at [8, 43] on icon at bounding box center [10, 45] width 6 height 4
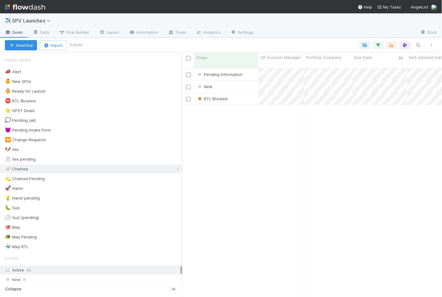
scroll to position [234, 260]
click at [250, 69] on div "Pending Information" at bounding box center [226, 75] width 64 height 12
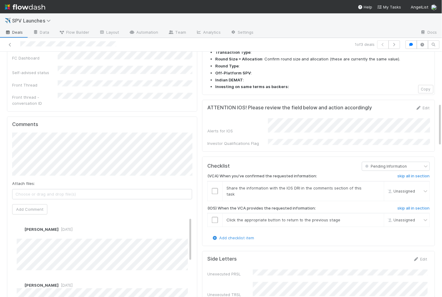
scroll to position [292, 0]
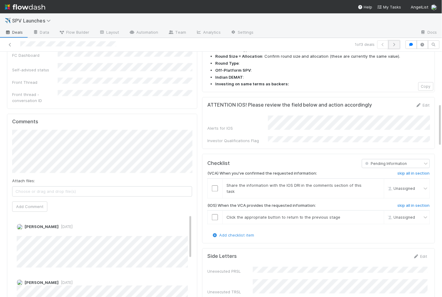
click at [394, 45] on icon "button" at bounding box center [394, 45] width 6 height 4
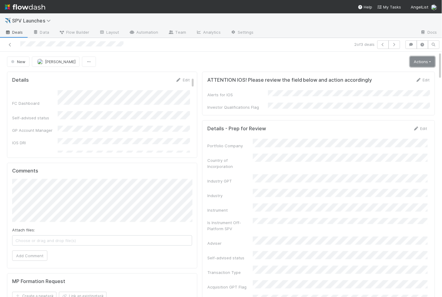
click at [415, 63] on link "Actions" at bounding box center [422, 61] width 25 height 10
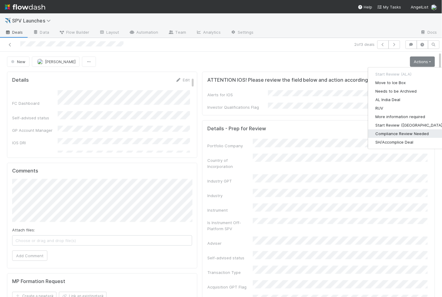
click at [396, 132] on button "Compliance Review Needed" at bounding box center [409, 133] width 83 height 8
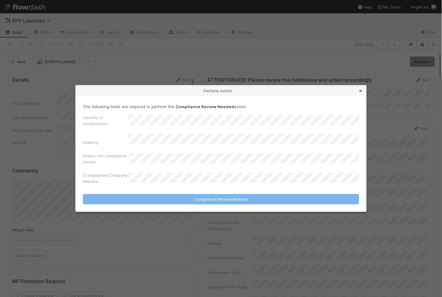
click at [361, 90] on icon at bounding box center [361, 91] width 6 height 4
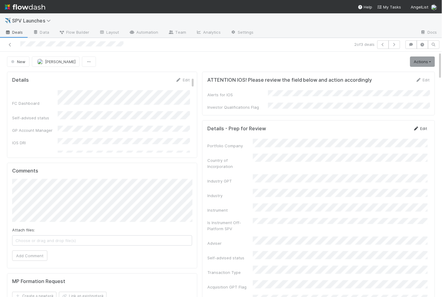
click at [423, 126] on link "Edit" at bounding box center [420, 128] width 14 height 5
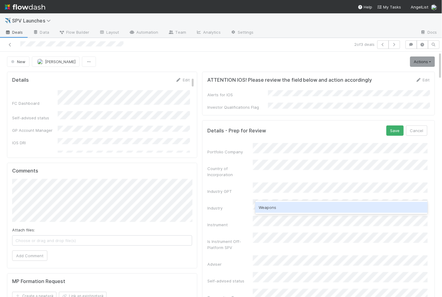
click at [276, 210] on div "Weapons" at bounding box center [341, 207] width 172 height 11
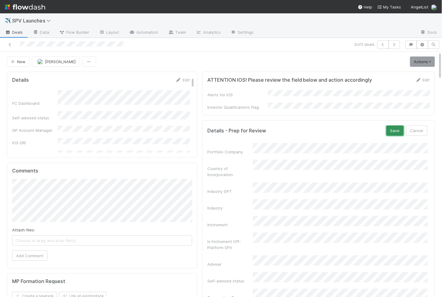
click at [396, 126] on button "Save" at bounding box center [394, 130] width 17 height 10
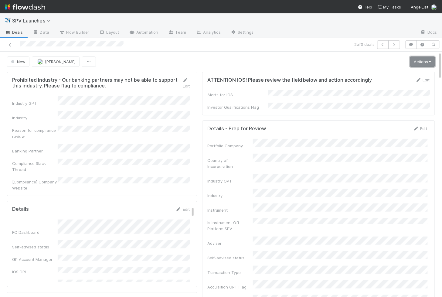
click at [425, 59] on link "Actions" at bounding box center [422, 61] width 25 height 10
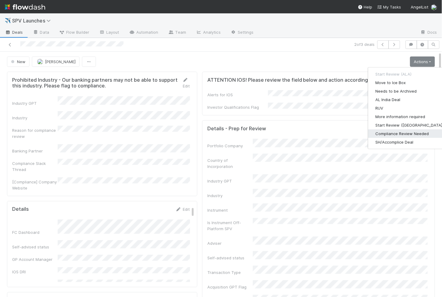
click at [387, 134] on button "Compliance Review Needed" at bounding box center [409, 133] width 83 height 8
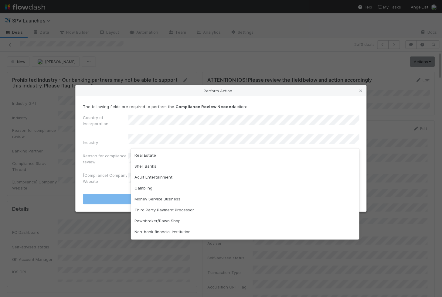
scroll to position [89, 0]
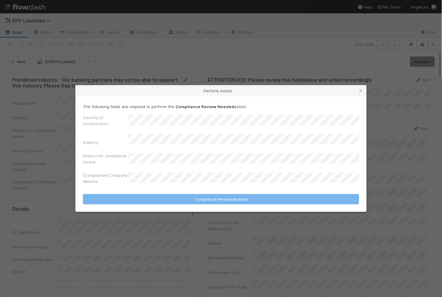
click at [115, 129] on div "Country of Incorporation" at bounding box center [105, 121] width 45 height 15
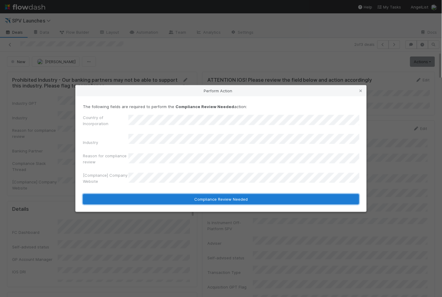
click at [196, 198] on button "Compliance Review Needed" at bounding box center [221, 199] width 276 height 10
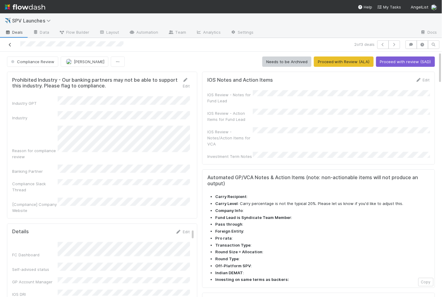
click at [10, 43] on icon at bounding box center [10, 45] width 6 height 4
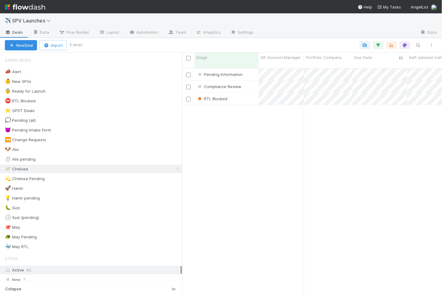
scroll to position [234, 260]
click at [241, 98] on div "RTL Blocked" at bounding box center [226, 99] width 64 height 12
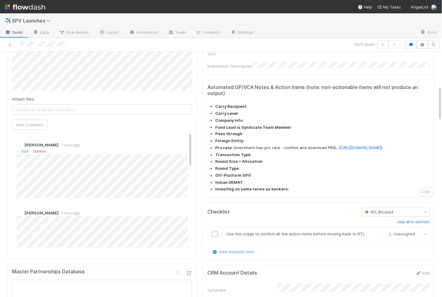
scroll to position [247, 0]
click at [10, 44] on icon at bounding box center [10, 45] width 6 height 4
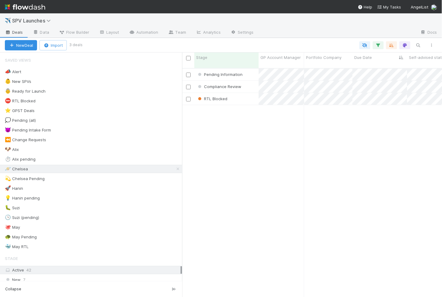
scroll to position [0, 0]
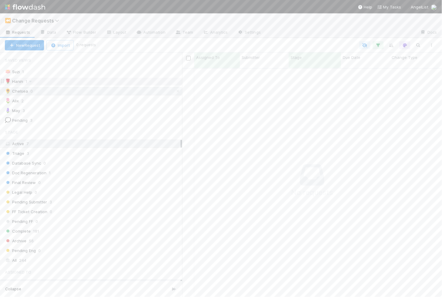
scroll to position [234, 260]
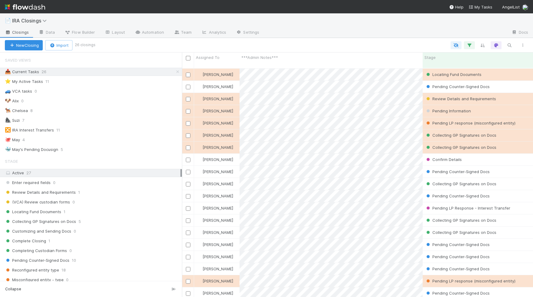
scroll to position [234, 351]
click at [76, 32] on span "Flow Builder" at bounding box center [80, 32] width 30 height 6
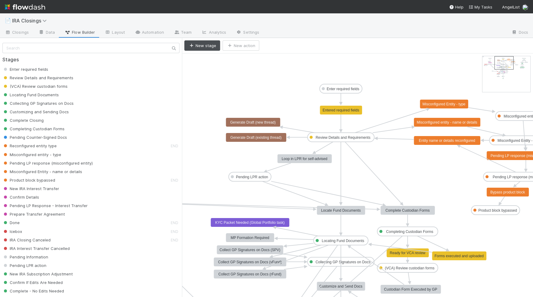
click at [314, 158] on text "Loop in LPR for self-advised" at bounding box center [305, 158] width 46 height 4
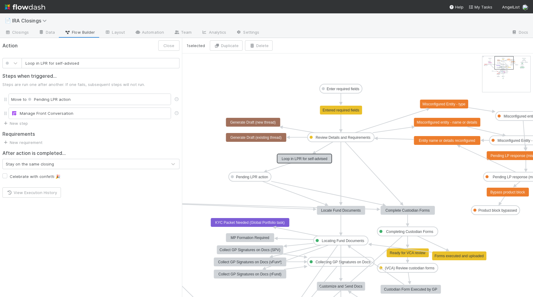
click at [336, 136] on text "Review Details and Requirements" at bounding box center [343, 137] width 55 height 4
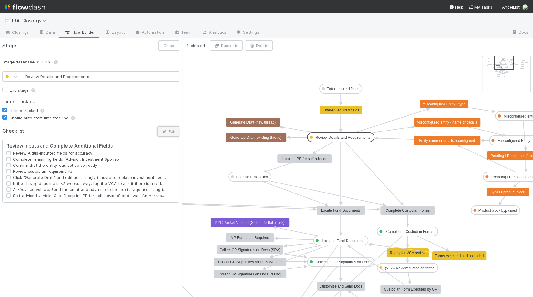
click at [169, 128] on button "Edit" at bounding box center [168, 131] width 22 height 10
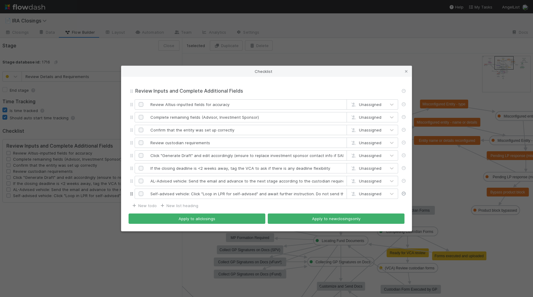
click at [405, 193] on icon at bounding box center [404, 193] width 6 height 4
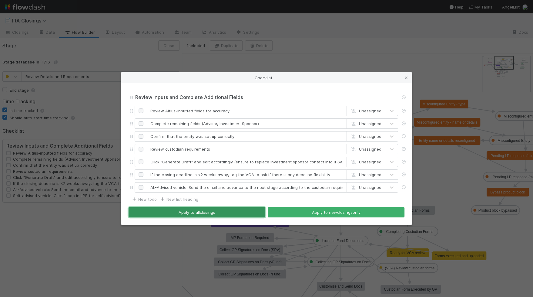
click at [251, 208] on button "Apply to all closings" at bounding box center [197, 212] width 137 height 10
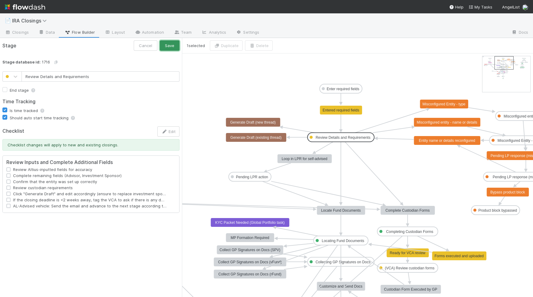
click at [169, 44] on button "Save" at bounding box center [170, 45] width 20 height 10
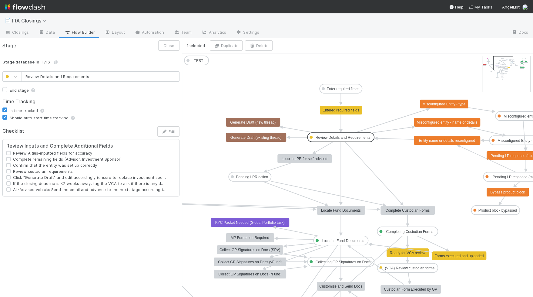
click at [313, 158] on text "Loop in LPR for self-advised" at bounding box center [305, 158] width 46 height 4
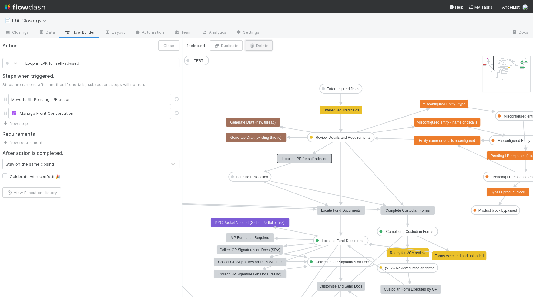
click at [253, 46] on icon "button" at bounding box center [252, 46] width 6 height 4
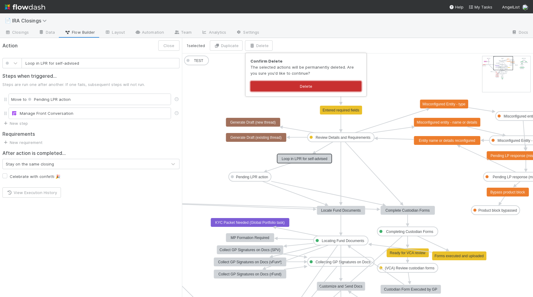
click at [322, 89] on button "Delete" at bounding box center [306, 86] width 111 height 10
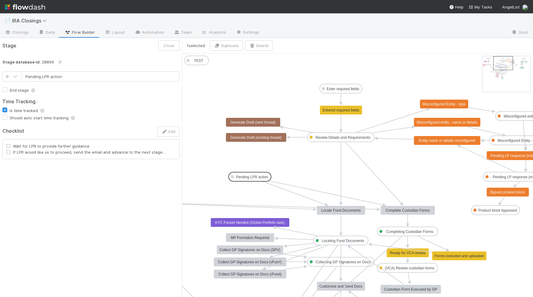
click at [259, 176] on text "Pending LPR action" at bounding box center [252, 177] width 32 height 4
click at [259, 45] on button "Delete" at bounding box center [259, 45] width 28 height 10
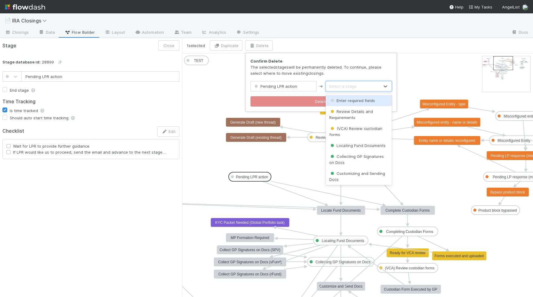
click at [338, 87] on div "Select a stage" at bounding box center [343, 86] width 28 height 6
click at [342, 143] on span "Locating Fund Documents" at bounding box center [357, 145] width 56 height 5
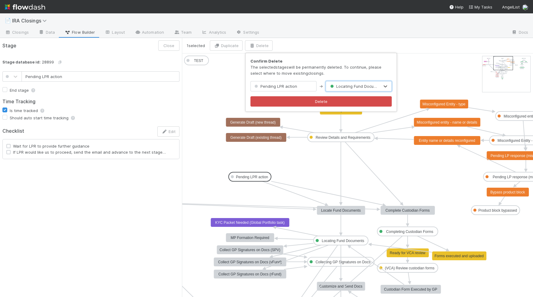
click at [377, 54] on div "Confirm Delete The selected stages will be permanently deleted. To continue, pl…" at bounding box center [321, 82] width 151 height 58
click at [217, 77] on div "Confirm Delete The selected stages will be permanently deleted. To continue, pl…" at bounding box center [266, 148] width 533 height 297
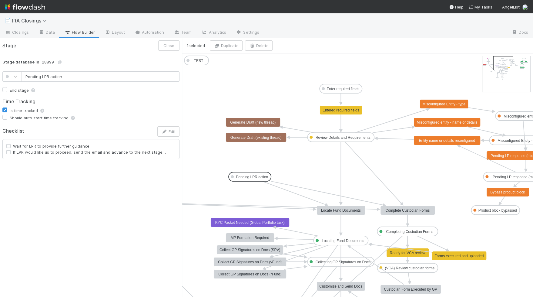
click at [299, 185] on icon at bounding box center [327, 193] width 112 height 24
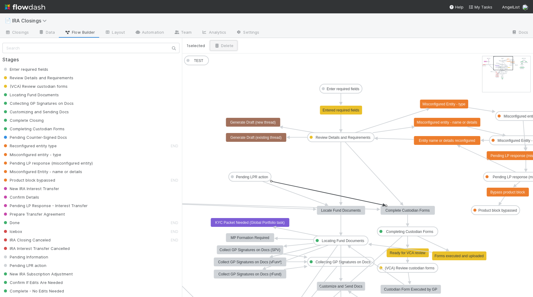
click at [228, 43] on button "Delete" at bounding box center [224, 45] width 28 height 10
click at [304, 196] on icon at bounding box center [293, 192] width 63 height 23
click at [225, 42] on button "Delete" at bounding box center [224, 45] width 28 height 10
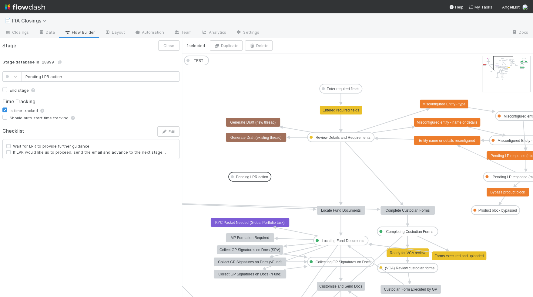
click at [246, 172] on rect at bounding box center [250, 176] width 42 height 9
click at [254, 44] on icon "button" at bounding box center [252, 46] width 6 height 4
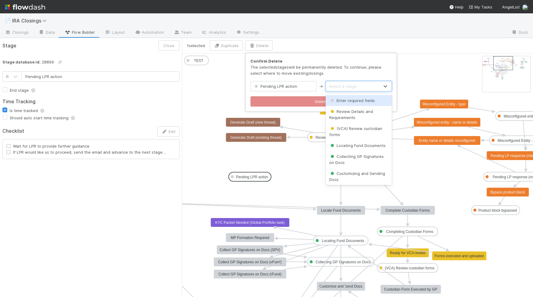
click at [345, 87] on div "Select a stage" at bounding box center [343, 86] width 28 height 6
click at [348, 147] on span "Locating Fund Documents" at bounding box center [357, 145] width 56 height 5
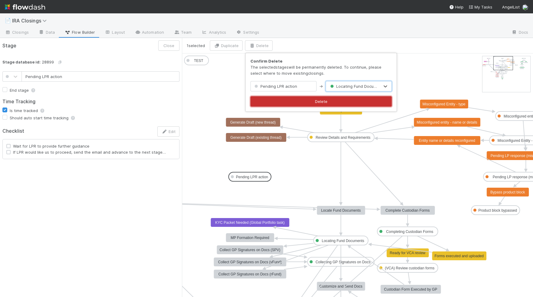
click at [332, 98] on button "Delete" at bounding box center [321, 101] width 141 height 10
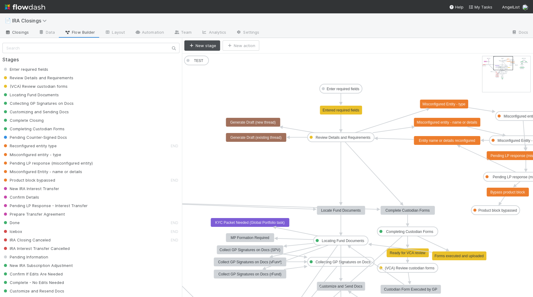
click at [22, 30] on span "Closings" at bounding box center [17, 32] width 24 height 6
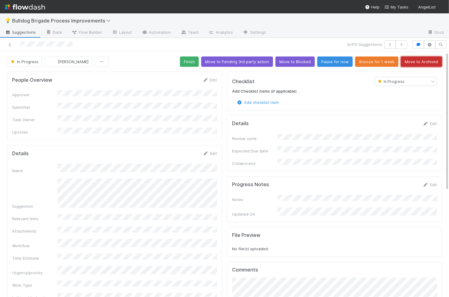
click at [417, 59] on button "Move to Archived" at bounding box center [421, 61] width 41 height 10
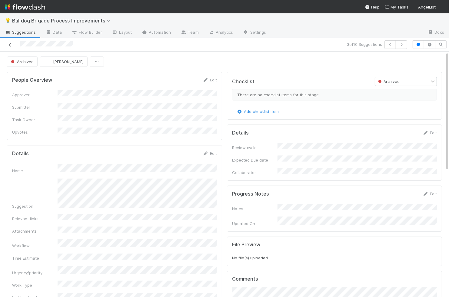
click at [8, 43] on icon at bounding box center [10, 45] width 6 height 4
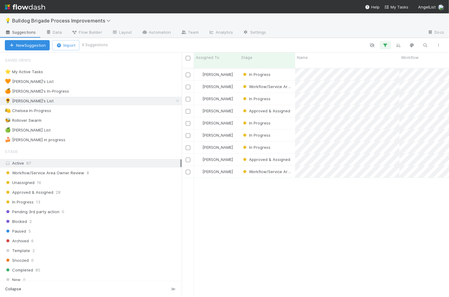
scroll to position [234, 267]
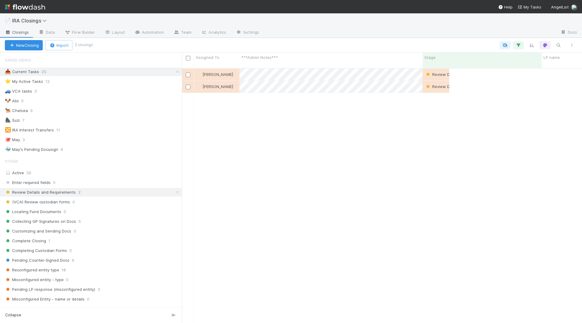
scroll to position [260, 400]
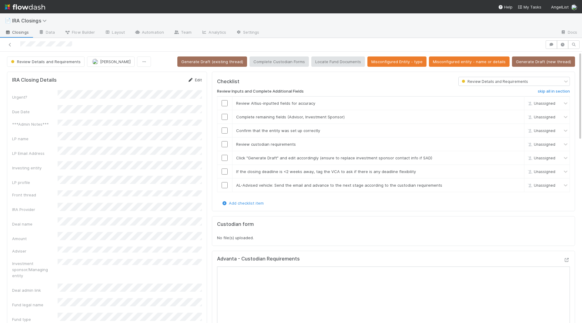
click at [199, 79] on link "Edit" at bounding box center [195, 79] width 14 height 5
click at [168, 80] on button "Save" at bounding box center [169, 82] width 17 height 10
click at [224, 101] on input "checkbox" at bounding box center [225, 103] width 6 height 6
click at [224, 116] on input "checkbox" at bounding box center [225, 117] width 6 height 6
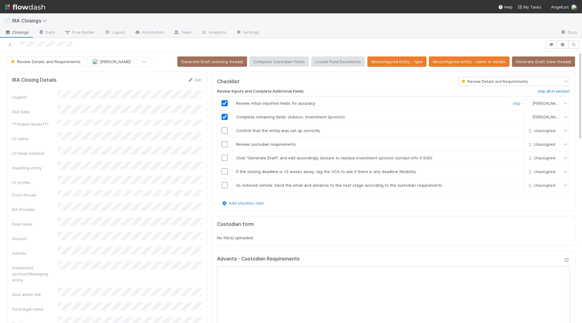
click at [224, 100] on input "checkbox" at bounding box center [225, 103] width 6 height 6
click at [224, 114] on input "checkbox" at bounding box center [225, 117] width 6 height 6
drag, startPoint x: 262, startPoint y: 170, endPoint x: 311, endPoint y: 169, distance: 48.9
click at [311, 169] on span "If the closing deadline is <2 weeks away, tag the VCA to ask if there is any de…" at bounding box center [326, 171] width 180 height 5
copy span "deadline is <2 weeks away"
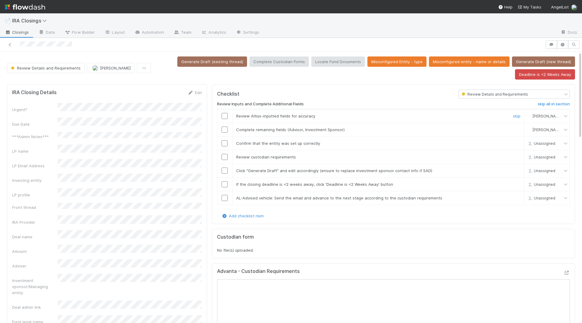
click at [224, 113] on input "checkbox" at bounding box center [225, 116] width 6 height 6
click at [224, 129] on input "checkbox" at bounding box center [225, 129] width 6 height 6
click at [224, 144] on input "checkbox" at bounding box center [225, 143] width 6 height 6
click at [224, 154] on input "checkbox" at bounding box center [225, 157] width 6 height 6
click at [224, 167] on input "checkbox" at bounding box center [225, 170] width 6 height 6
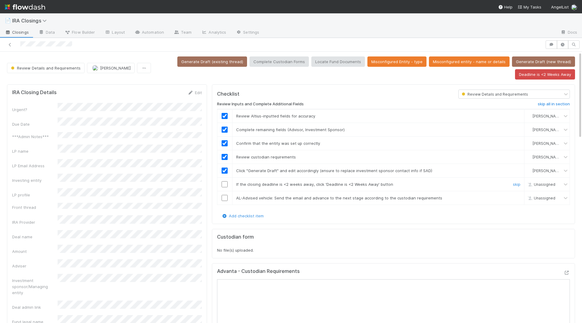
click at [226, 184] on input "checkbox" at bounding box center [225, 184] width 6 height 6
click at [224, 195] on input "checkbox" at bounding box center [225, 198] width 6 height 6
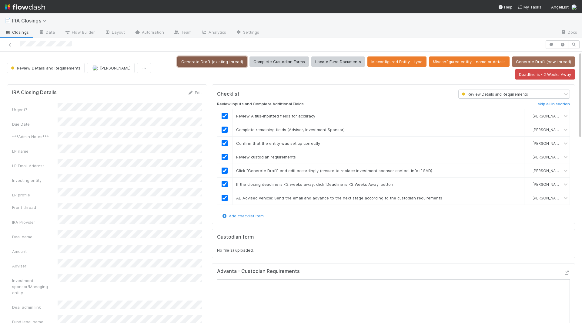
click at [211, 62] on button "Generate Draft (existing thread)" at bounding box center [212, 61] width 70 height 10
click at [546, 74] on button "Deadline is <2 Weeks Away" at bounding box center [545, 74] width 60 height 10
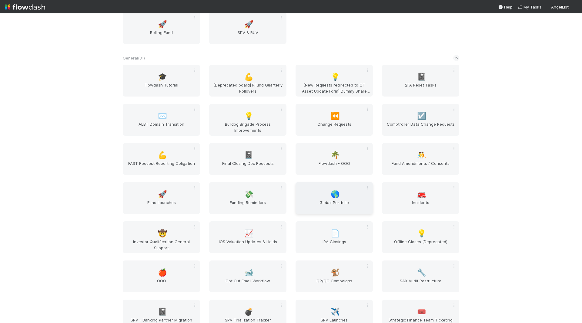
scroll to position [730, 0]
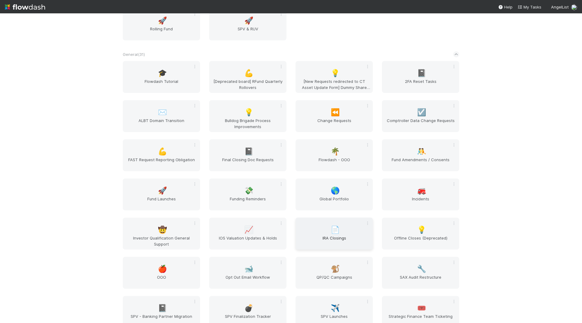
click at [332, 235] on span "IRA Closings" at bounding box center [334, 241] width 72 height 12
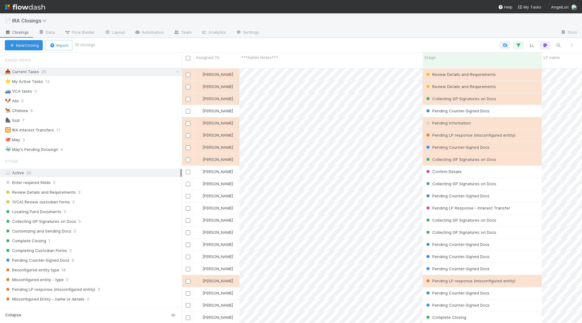
scroll to position [260, 400]
click at [78, 31] on span "Flow Builder" at bounding box center [80, 32] width 30 height 6
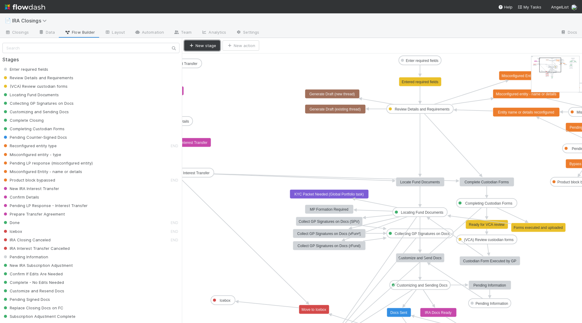
click at [200, 45] on button "New stage" at bounding box center [202, 45] width 36 height 10
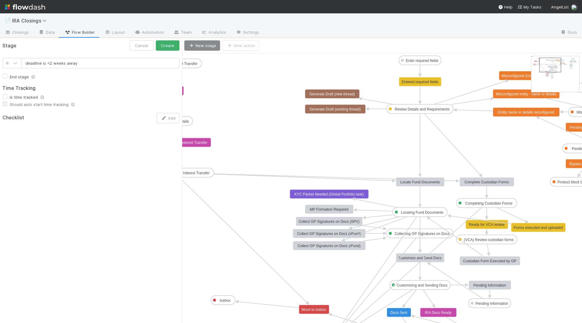
click at [27, 63] on input "deadline is <2 weeks away" at bounding box center [101, 63] width 158 height 10
click at [86, 63] on input "Deadline is <2 weeks away" at bounding box center [101, 63] width 158 height 10
drag, startPoint x: 86, startPoint y: 63, endPoint x: 0, endPoint y: 60, distance: 85.6
click at [0, 61] on div "Deadline is <2 weeks away" at bounding box center [91, 63] width 186 height 10
click at [65, 63] on input "Deadline is <2 weeks away" at bounding box center [101, 63] width 158 height 10
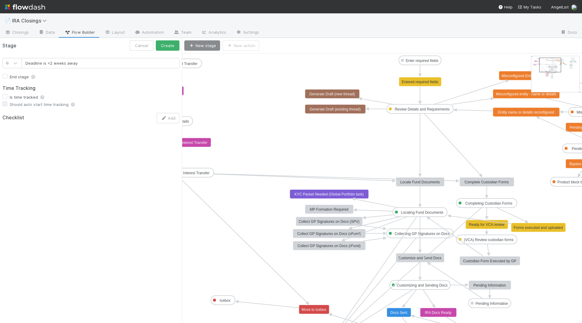
click at [65, 63] on input "Deadline is <2 weeks away" at bounding box center [101, 63] width 158 height 10
click at [31, 63] on input "Deal Deadline is <2 Weeks Away" at bounding box center [101, 63] width 158 height 10
type input "Deadline is <2 Weeks Away"
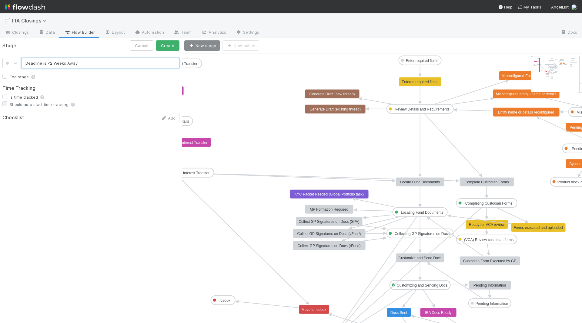
drag, startPoint x: 80, startPoint y: 62, endPoint x: 0, endPoint y: 55, distance: 80.8
click at [0, 55] on div "Deadline is <2 Weeks Away End stage Time Tracking Is time tracked Should auto s…" at bounding box center [91, 89] width 182 height 72
click at [144, 45] on button "Cancel" at bounding box center [142, 45] width 24 height 10
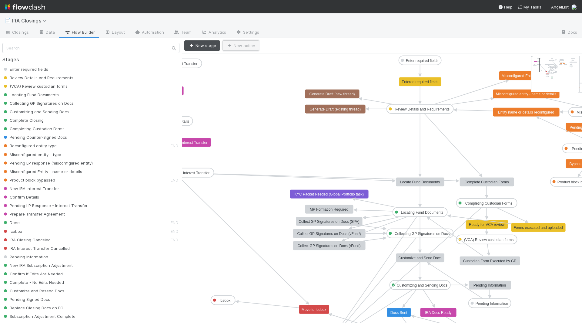
click at [248, 48] on button "New action" at bounding box center [241, 45] width 37 height 10
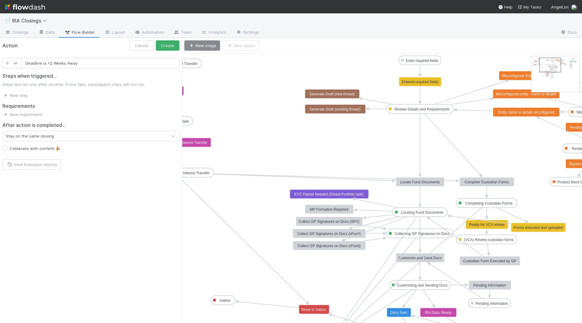
type input "Deadline is <2 Weeks Away"
click at [13, 62] on icon at bounding box center [15, 63] width 6 height 6
click at [12, 166] on div at bounding box center [12, 164] width 12 height 6
click at [162, 47] on button "Create" at bounding box center [168, 45] width 24 height 10
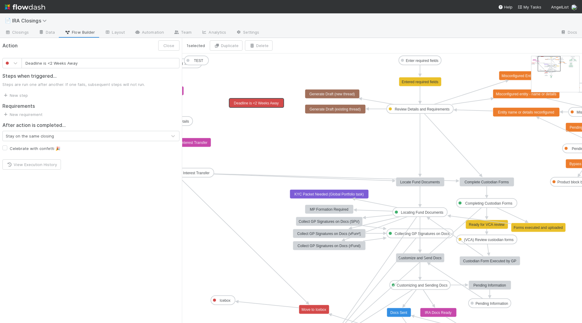
drag, startPoint x: 248, startPoint y: 60, endPoint x: 247, endPoint y: 101, distance: 41.3
drag, startPoint x: 265, startPoint y: 104, endPoint x: 343, endPoint y: 129, distance: 82.5
drag, startPoint x: 421, startPoint y: 113, endPoint x: 353, endPoint y: 124, distance: 68.3
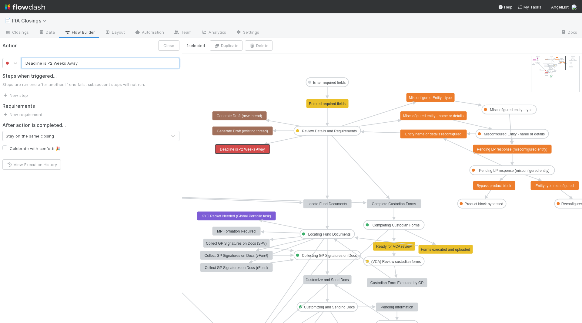
drag, startPoint x: 550, startPoint y: 63, endPoint x: 555, endPoint y: 62, distance: 5.3
drag, startPoint x: 234, startPoint y: 148, endPoint x: 240, endPoint y: 153, distance: 9.0
click at [166, 46] on button "Close" at bounding box center [168, 45] width 21 height 10
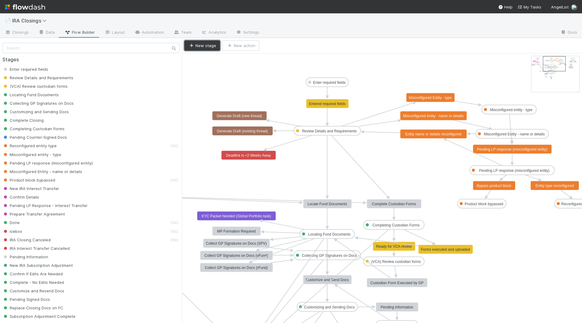
click at [206, 45] on button "New stage" at bounding box center [202, 45] width 36 height 10
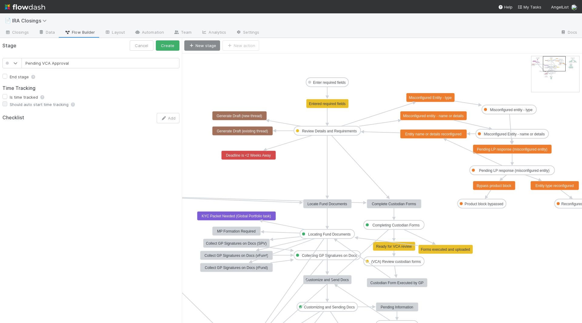
type input "Pending VCA Approval"
click at [11, 64] on div at bounding box center [15, 63] width 11 height 6
click at [10, 165] on div at bounding box center [12, 164] width 12 height 6
click at [165, 48] on button "Create" at bounding box center [168, 45] width 24 height 10
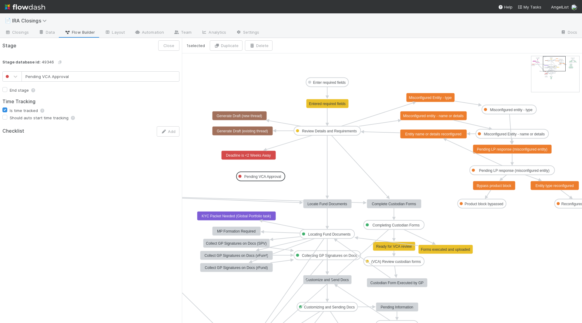
drag, startPoint x: 210, startPoint y: 58, endPoint x: 263, endPoint y: 174, distance: 127.7
drag, startPoint x: 252, startPoint y: 175, endPoint x: 244, endPoint y: 175, distance: 8.5
drag, startPoint x: 248, startPoint y: 159, endPoint x: 244, endPoint y: 172, distance: 13.3
drag, startPoint x: 246, startPoint y: 177, endPoint x: 239, endPoint y: 177, distance: 7.3
drag, startPoint x: 246, startPoint y: 175, endPoint x: 243, endPoint y: 175, distance: 3.3
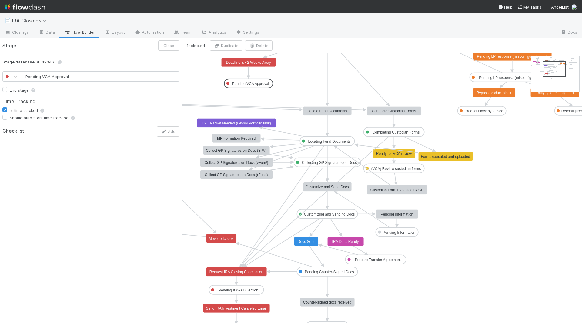
drag, startPoint x: 554, startPoint y: 64, endPoint x: 554, endPoint y: 69, distance: 5.2
type input "Pending Counter-Signed Docs"
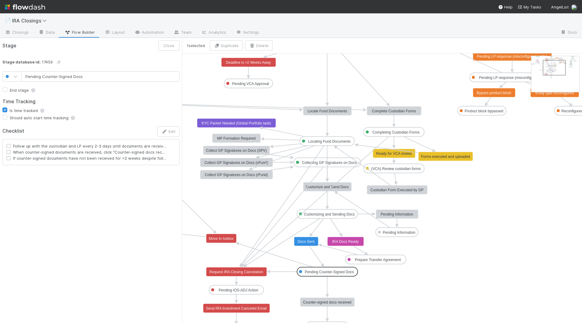
click at [329, 270] on text "Pending Counter-Signed Docs" at bounding box center [329, 272] width 49 height 4
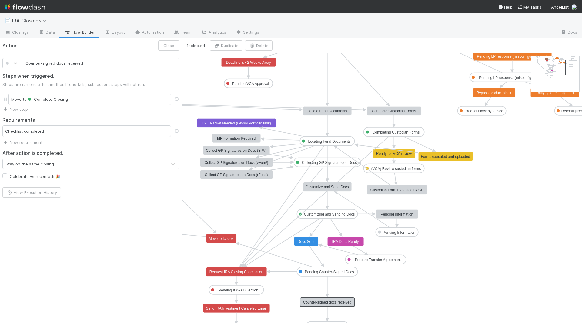
click at [328, 302] on text "Counter-signed docs received" at bounding box center [327, 302] width 48 height 4
click at [322, 215] on text "Customizing and Sending Docs" at bounding box center [329, 214] width 51 height 4
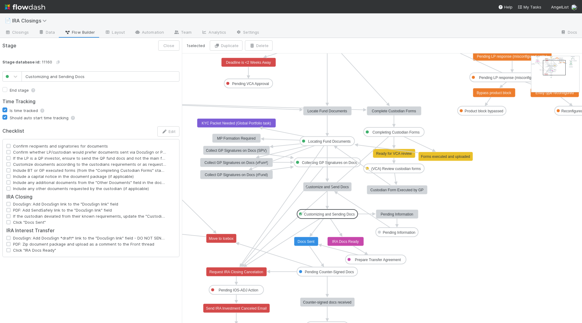
type input "Collecting GP Signatures on Docs"
click at [333, 162] on text "Collecting GP Signatures on Docs" at bounding box center [329, 162] width 55 height 4
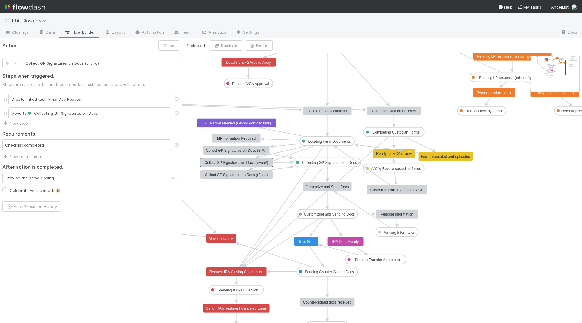
click at [212, 163] on text "Collect GP Signatures on Docs (vFund)" at bounding box center [237, 162] width 64 height 4
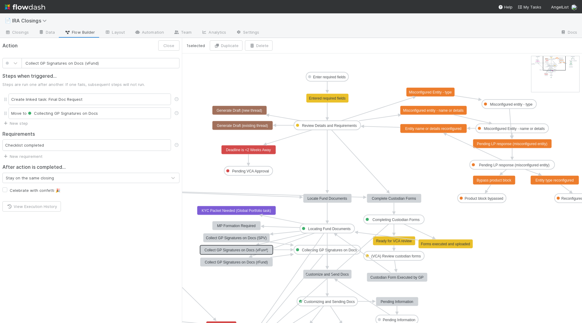
drag, startPoint x: 555, startPoint y: 68, endPoint x: 555, endPoint y: 63, distance: 5.2
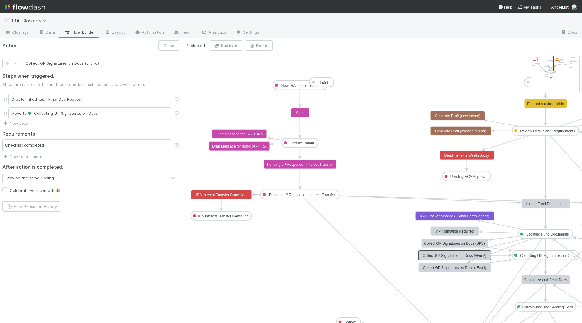
drag, startPoint x: 556, startPoint y: 64, endPoint x: 543, endPoint y: 63, distance: 12.1
drag, startPoint x: 467, startPoint y: 180, endPoint x: 222, endPoint y: 188, distance: 245.2
drag, startPoint x: 467, startPoint y: 180, endPoint x: 536, endPoint y: 198, distance: 71.8
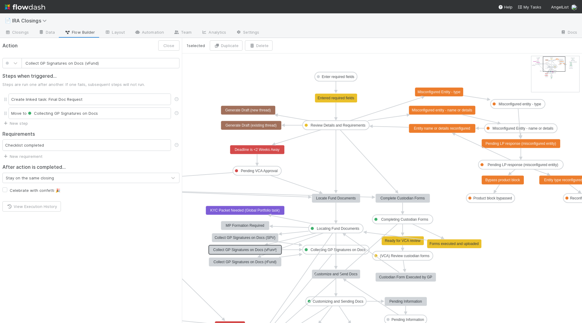
drag, startPoint x: 542, startPoint y: 64, endPoint x: 554, endPoint y: 65, distance: 11.5
type input "Deadline is <2 Weeks Away"
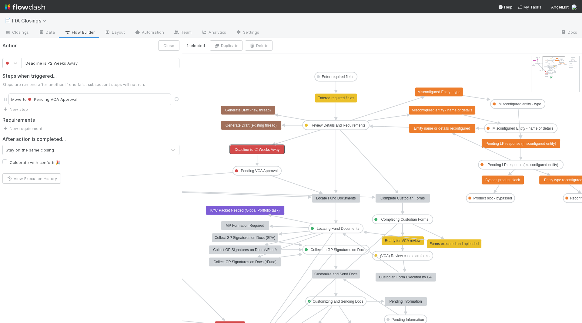
click at [266, 151] on rect at bounding box center [257, 149] width 55 height 9
click at [12, 108] on link "New step" at bounding box center [14, 109] width 25 height 5
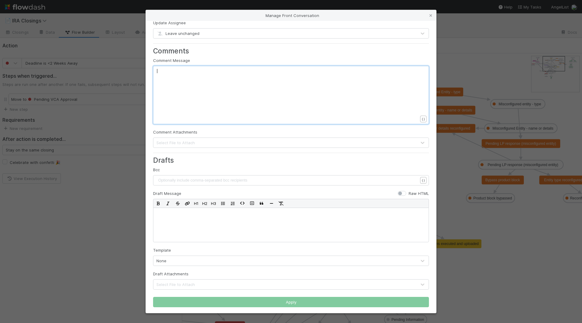
scroll to position [2, 0]
click at [180, 98] on div "xxxxxxxxxx ​" at bounding box center [295, 102] width 276 height 69
type textarea "!"
type textarea "@c"
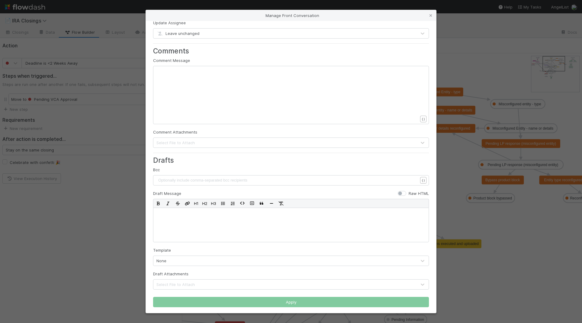
click at [452, 58] on div "Manage Front Conversation Conversation ID or URL ​ x ​ { } Tags Add Conversatio…" at bounding box center [291, 161] width 582 height 323
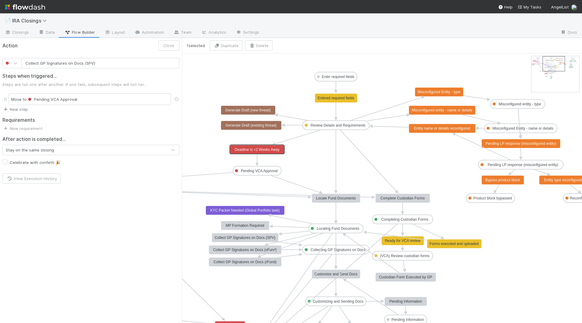
click at [231, 237] on text "Collect GP Signatures on Docs (SPV)" at bounding box center [245, 237] width 61 height 4
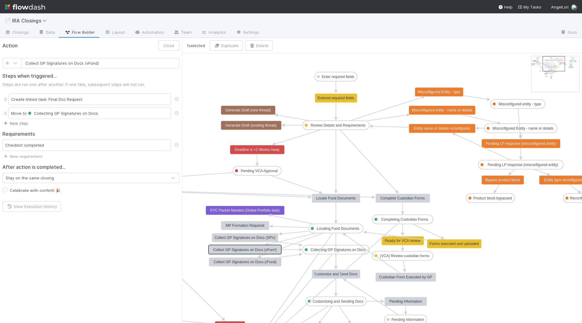
click at [250, 248] on text "Collect GP Signatures on Docs (vFund)" at bounding box center [245, 249] width 64 height 4
type input "Collect GP Signatures on Docs (rFund)"
click at [228, 260] on text "Collect GP Signatures on Docs (rFund)" at bounding box center [245, 262] width 63 height 4
click at [328, 249] on text "Collecting GP Signatures on Docs" at bounding box center [338, 249] width 55 height 4
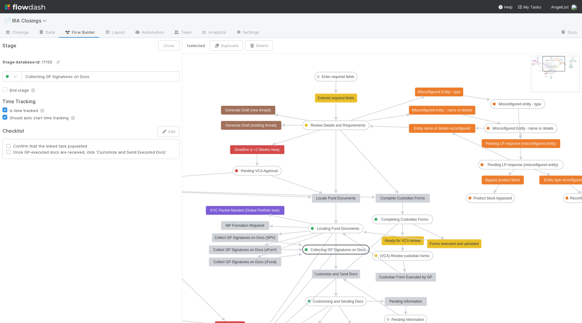
click at [334, 273] on text "Customize and Send Docs" at bounding box center [335, 274] width 43 height 4
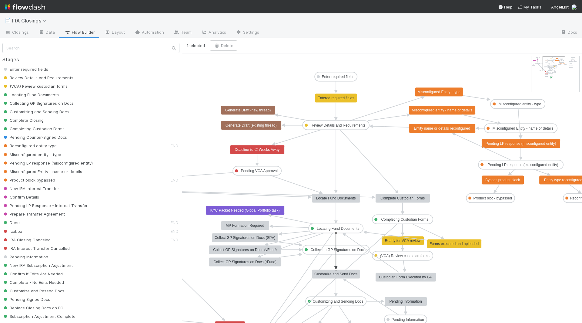
click at [336, 251] on icon at bounding box center [336, 249] width 0 height 33
click at [243, 237] on text "Collect GP Signatures on Docs (SPV)" at bounding box center [245, 237] width 61 height 4
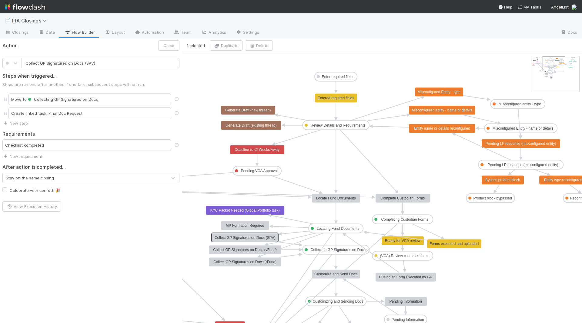
type input "Collect GP Signatures on Docs (vFund)"
click at [242, 252] on rect at bounding box center [245, 249] width 73 height 9
click at [255, 32] on link "Settings" at bounding box center [247, 33] width 33 height 10
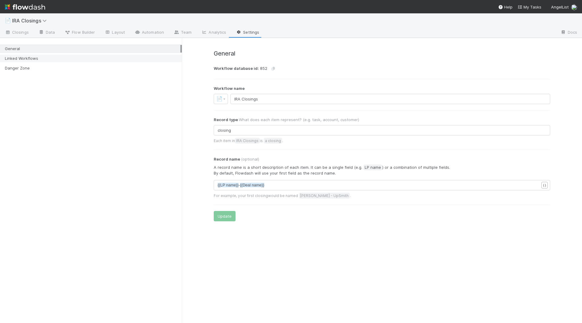
click at [25, 57] on div "Linked Workflows" at bounding box center [93, 59] width 176 height 8
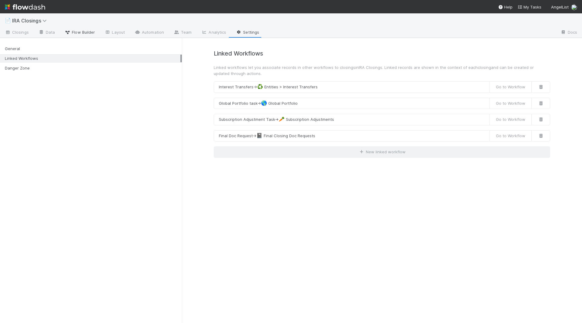
click at [80, 32] on span "Flow Builder" at bounding box center [80, 32] width 30 height 6
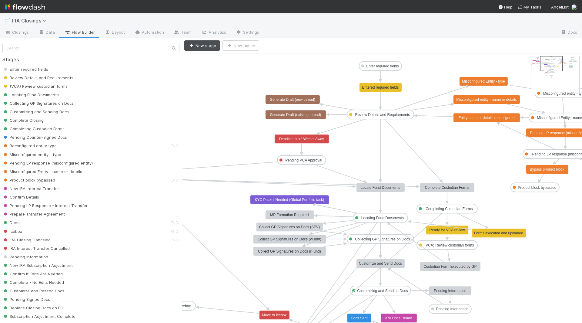
click at [310, 139] on text "Deadline is <2 Weeks Away" at bounding box center [301, 139] width 45 height 4
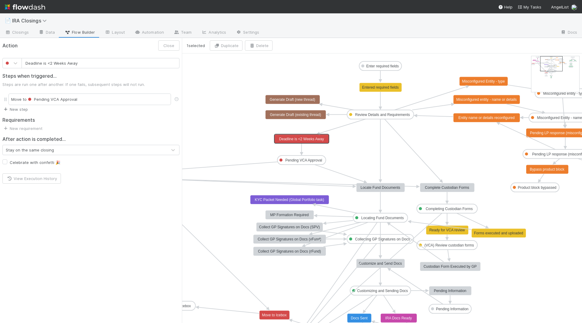
click at [12, 110] on link "New step" at bounding box center [14, 109] width 25 height 5
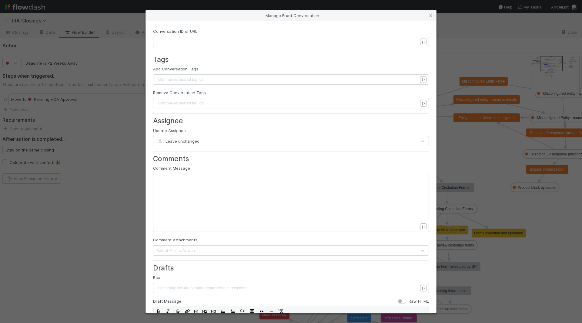
scroll to position [2, 0]
click at [189, 197] on div "xxxxxxxxxx ​" at bounding box center [295, 210] width 276 height 69
type textarea "{{vca"
click at [170, 188] on li "{{VCA}}" at bounding box center [167, 185] width 21 height 8
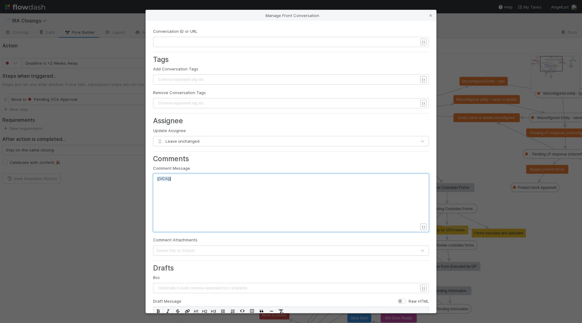
type textarea "{{VCA}}"
drag, startPoint x: 182, startPoint y: 178, endPoint x: 146, endPoint y: 178, distance: 36.7
click at [187, 33] on label "Conversation ID or URL" at bounding box center [175, 31] width 44 height 6
click at [187, 40] on pre "​" at bounding box center [287, 42] width 261 height 6
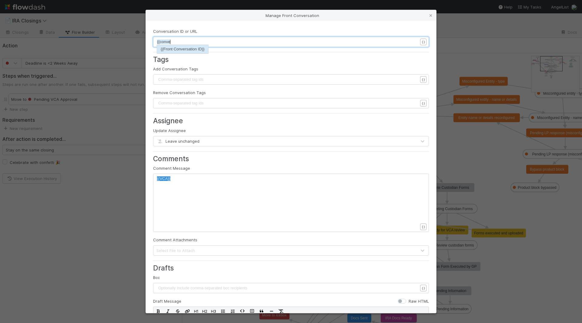
scroll to position [2, 14]
type textarea "{{conver"
click at [188, 55] on h3 "Tags" at bounding box center [291, 59] width 276 height 8
click at [187, 41] on pre "{{conver" at bounding box center [287, 42] width 261 height 6
type textarea "e"
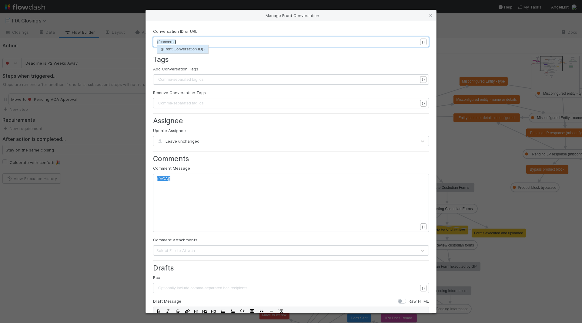
scroll to position [2, 5]
type textarea "sat"
click at [181, 50] on li "{{Front Conversation ID}}" at bounding box center [182, 49] width 51 height 8
drag, startPoint x: 199, startPoint y: 175, endPoint x: 87, endPoint y: 168, distance: 112.1
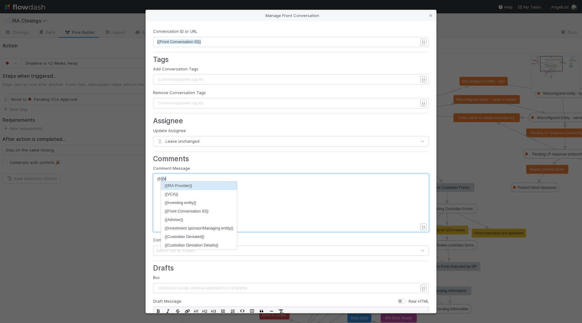
type textarea "@{{va"
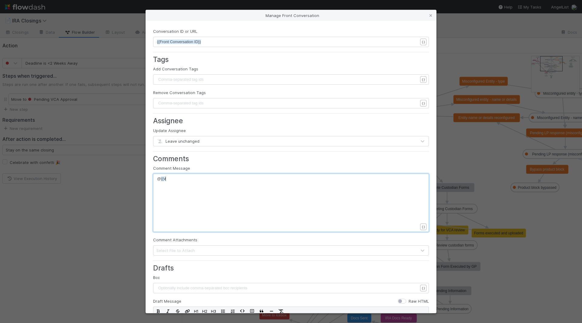
scroll to position [2, 4]
type textarea "ca"
click at [169, 187] on li "{{VCA}}" at bounding box center [171, 185] width 21 height 8
click at [239, 178] on pre "@ {{VCA}}" at bounding box center [287, 179] width 261 height 6
type textarea "Hi"
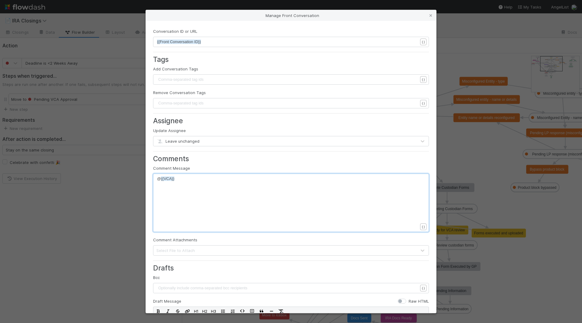
scroll to position [2, 5]
click at [158, 178] on span "@ {{VCA}}" at bounding box center [166, 178] width 18 height 5
type textarea "Hi@"
drag, startPoint x: 207, startPoint y: 181, endPoint x: 148, endPoint y: 177, distance: 59.3
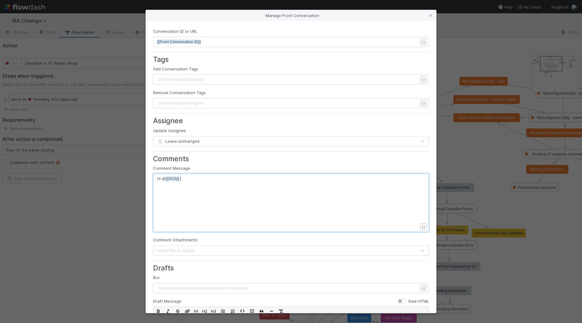
click at [150, 177] on div "Conversation ID or URL xxxxxxxxxx {{Front Conversation ID}} { } Tags Add Conver…" at bounding box center [291, 167] width 291 height 292
type textarea "Hi @{{vca"
click at [183, 189] on li "{{VCA}}" at bounding box center [176, 185] width 21 height 8
type textarea "!"
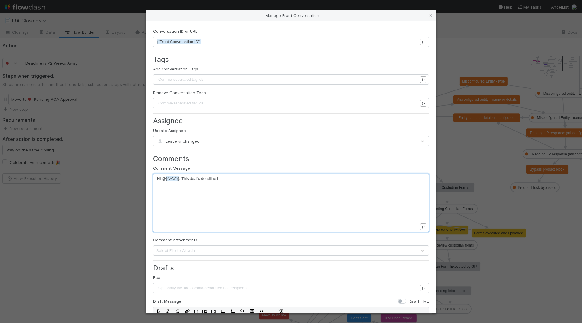
scroll to position [2, 41]
type textarea ". This deal's deadline is less than 2 e"
type textarea "weeks away. Can you confirm if there is any flexibility? IRA closings typicallt…"
type textarea "can take 1-2 weeks to complete/"
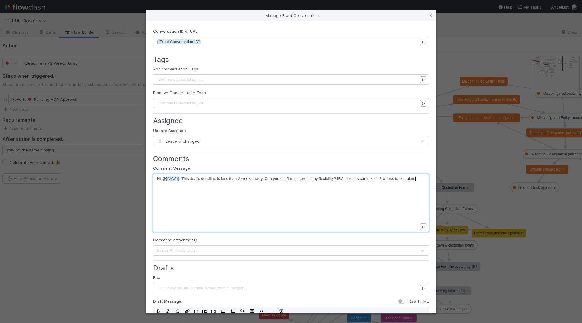
scroll to position [2, 2]
type textarea "."
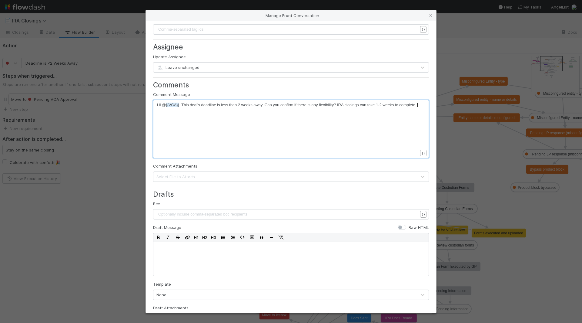
scroll to position [68, 0]
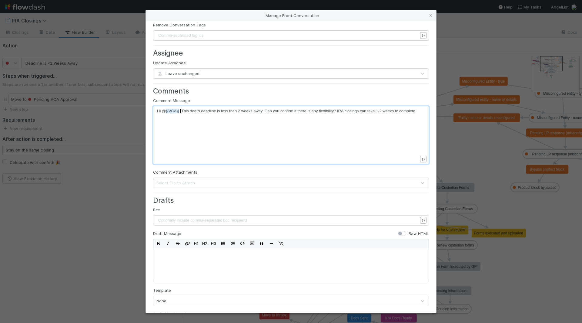
click at [180, 113] on pre "Hi @ {{VCA}} . This deal's deadline is less than 2 weeks away. Can you confirm …" at bounding box center [287, 111] width 261 height 6
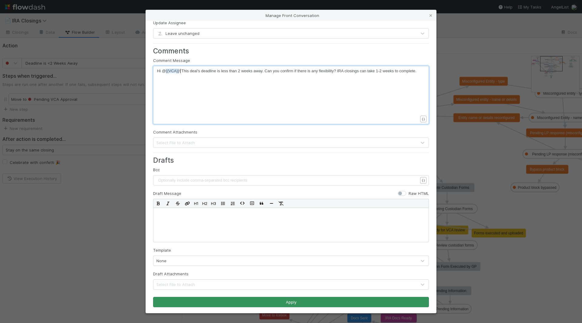
type textarea "!"
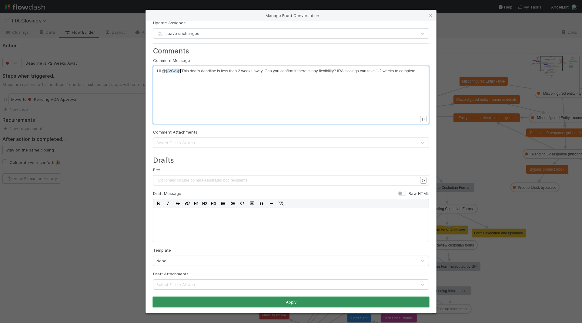
click at [257, 298] on button "Apply" at bounding box center [291, 302] width 276 height 10
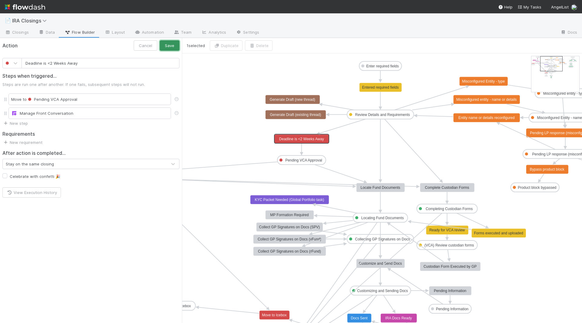
click at [170, 46] on button "Save" at bounding box center [170, 45] width 20 height 10
click at [388, 113] on text "Review Details and Requirements" at bounding box center [382, 115] width 55 height 4
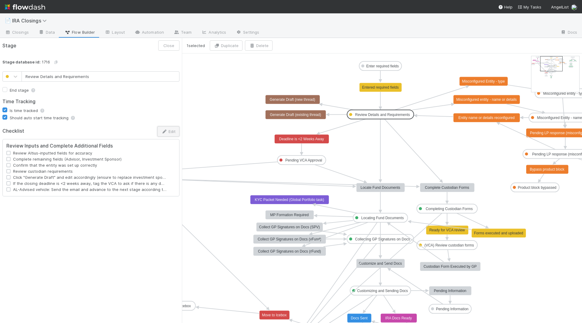
click at [166, 129] on icon "button" at bounding box center [164, 131] width 6 height 4
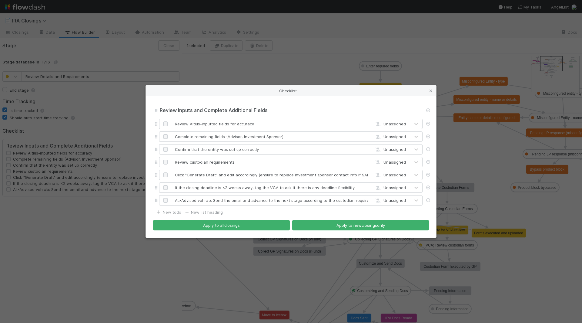
click at [299, 71] on div "Checklist Review Inputs and Complete Additional Fields Review Inputs and Comple…" at bounding box center [291, 161] width 582 height 323
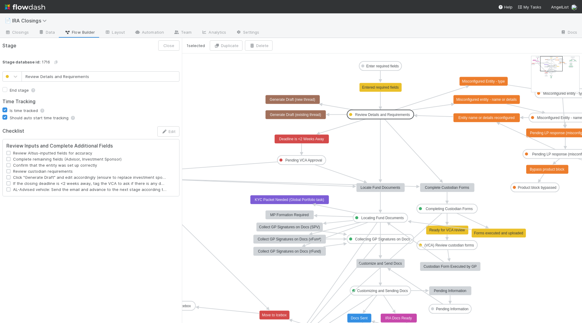
click at [304, 140] on text "Deadline is <2 Weeks Away" at bounding box center [301, 139] width 45 height 4
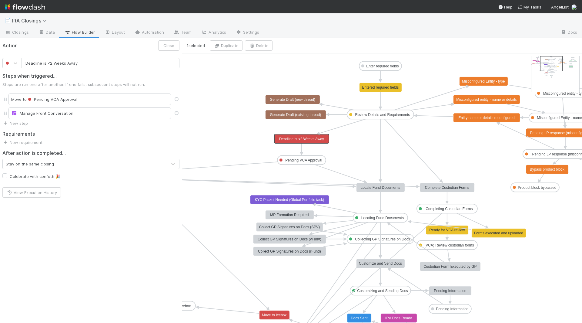
drag, startPoint x: 80, startPoint y: 63, endPoint x: 0, endPoint y: 55, distance: 80.8
click at [0, 55] on div "Deadline is <2 Weeks Away" at bounding box center [91, 60] width 182 height 15
click at [401, 117] on rect at bounding box center [380, 114] width 67 height 9
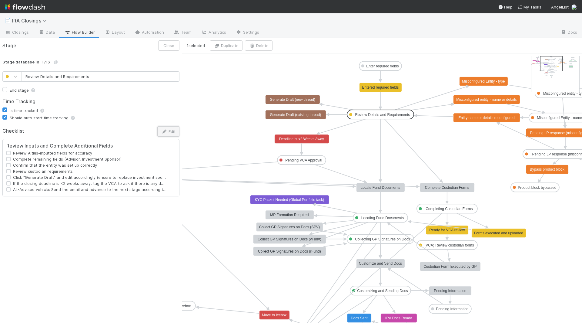
click at [170, 131] on button "Edit" at bounding box center [168, 131] width 22 height 10
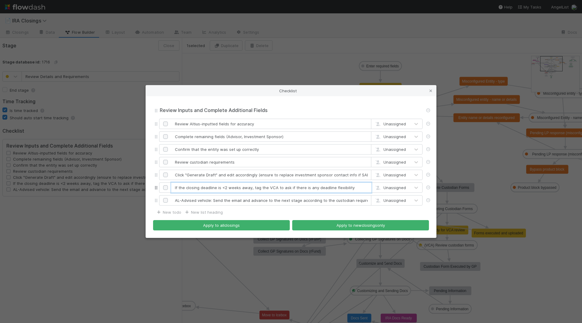
drag, startPoint x: 251, startPoint y: 188, endPoint x: 351, endPoint y: 190, distance: 99.8
click at [351, 190] on input "If the closing deadline is <2 weeks away, tag the VCA to ask if there is any de…" at bounding box center [271, 187] width 200 height 10
drag, startPoint x: 351, startPoint y: 190, endPoint x: 251, endPoint y: 187, distance: 99.8
click at [251, 187] on input "If the closing deadline is <2 weeks away, tag the VCA to ask if there is any de…" at bounding box center [271, 187] width 200 height 10
paste input "Deadline is <2 Weeks Away"
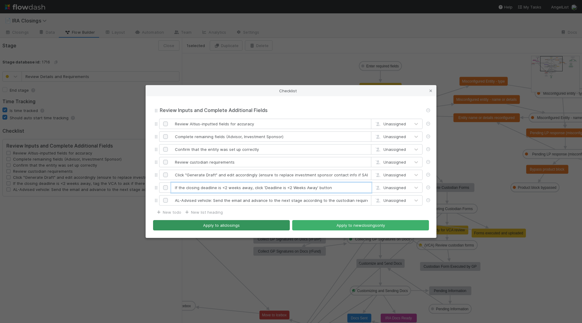
type input "If the closing deadline is <2 weeks away, click 'Deadline is <2 Weeks Away' but…"
click at [254, 227] on button "Apply to all closings" at bounding box center [221, 225] width 137 height 10
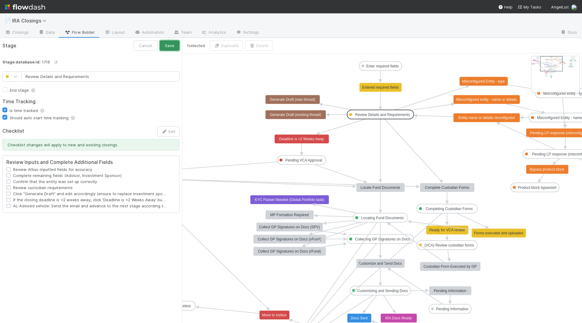
click at [168, 45] on button "Save" at bounding box center [170, 45] width 20 height 10
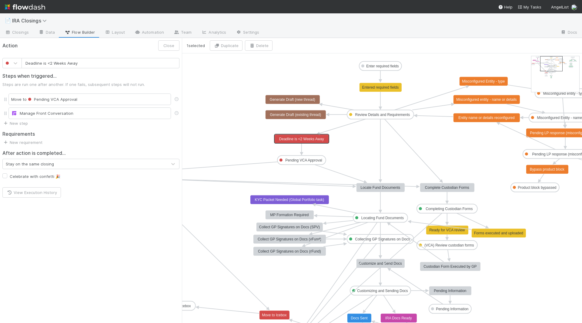
click at [293, 139] on text "Deadline is <2 Weeks Away" at bounding box center [301, 139] width 45 height 4
click at [292, 159] on text "Pending VCA Approval" at bounding box center [303, 160] width 37 height 4
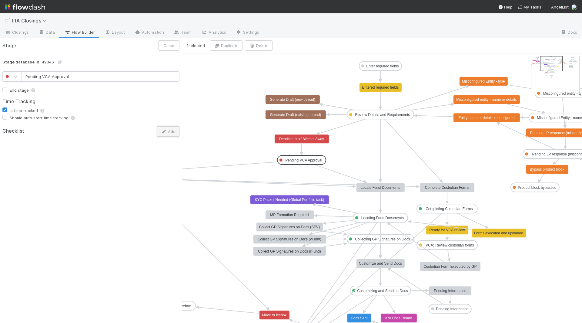
click at [169, 132] on button "Add" at bounding box center [168, 131] width 23 height 10
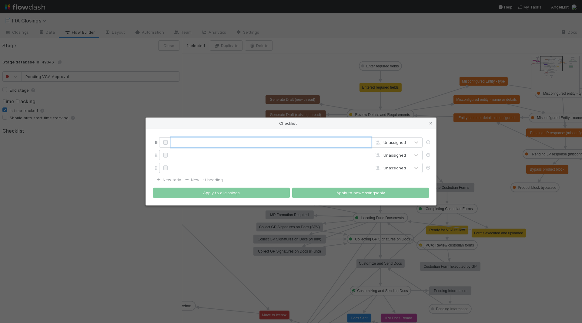
click at [200, 143] on input "text" at bounding box center [271, 142] width 200 height 10
type input "I"
click at [202, 180] on link "New list heading" at bounding box center [203, 179] width 39 height 5
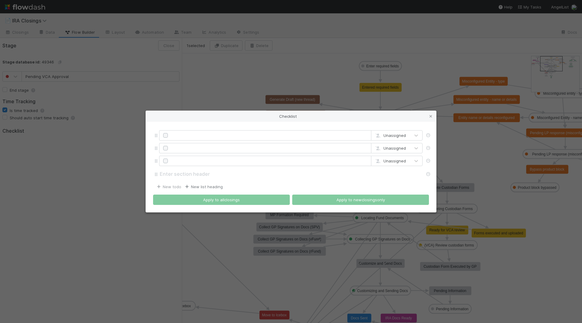
click at [204, 186] on link "New list heading" at bounding box center [203, 186] width 39 height 5
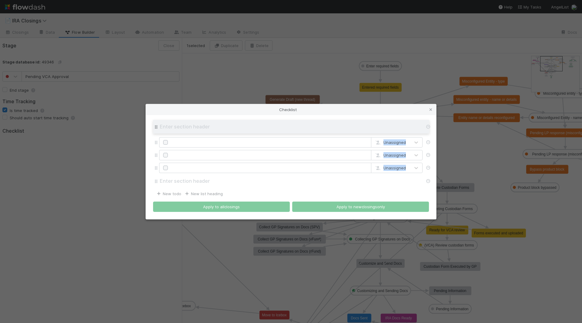
drag, startPoint x: 155, startPoint y: 168, endPoint x: 156, endPoint y: 127, distance: 40.7
click at [156, 127] on div "Unassigned Unassigned Unassigned" at bounding box center [291, 155] width 276 height 66
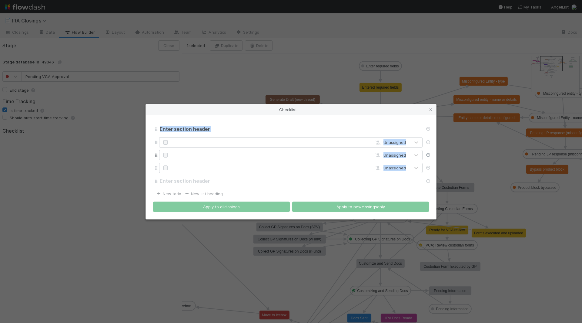
click at [426, 154] on icon at bounding box center [428, 155] width 6 height 4
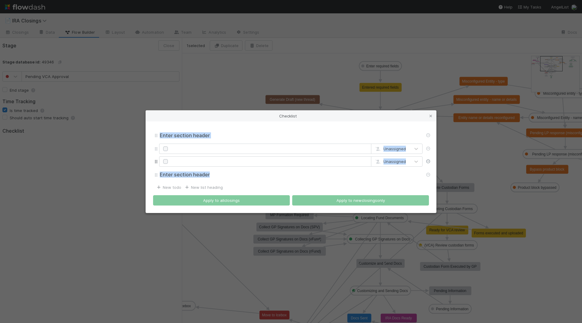
click at [429, 161] on icon at bounding box center [428, 161] width 6 height 4
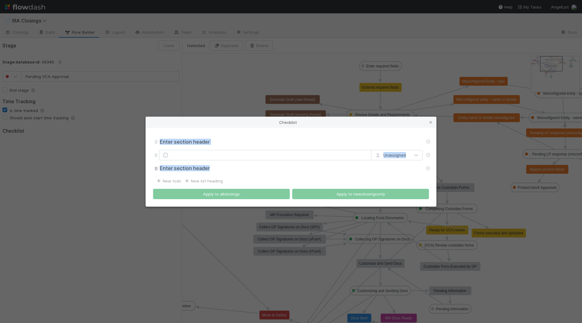
click at [174, 174] on div at bounding box center [291, 168] width 276 height 14
click at [175, 140] on input "text" at bounding box center [291, 142] width 264 height 7
type input "I"
type input "Deadline is Flexible"
click at [165, 169] on input "text" at bounding box center [291, 168] width 264 height 7
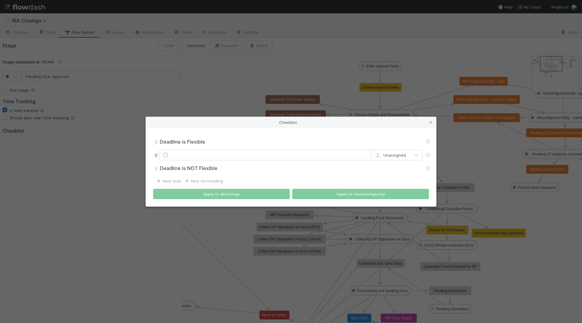
type input "Deadline is NOT Flexible"
click at [183, 154] on input "text" at bounding box center [271, 155] width 200 height 10
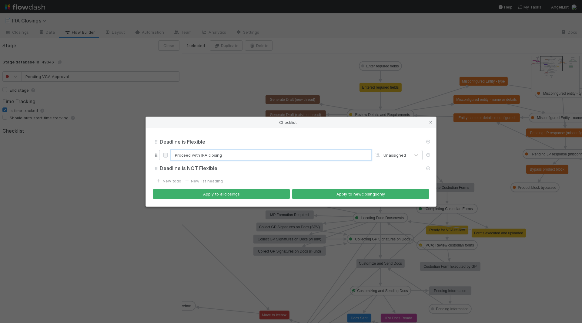
click at [199, 155] on input "Proceed with IRA closing" at bounding box center [271, 155] width 200 height 10
type input "Click 'Locate Fund Documents' button, and proceed with IRA closing"
click at [168, 181] on link "New todo" at bounding box center [169, 180] width 26 height 5
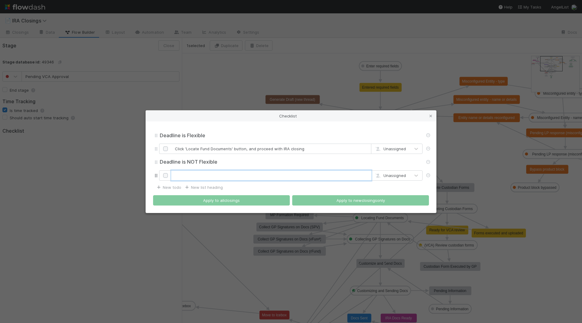
click at [180, 173] on input "text" at bounding box center [271, 175] width 200 height 10
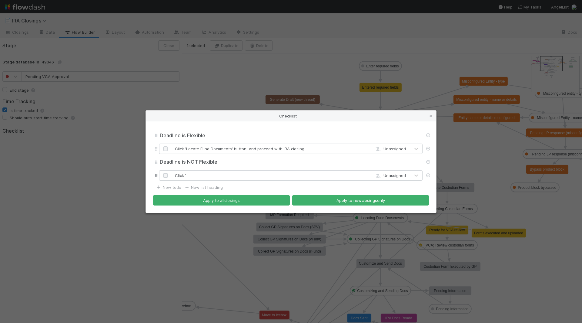
click at [215, 170] on div "Click ' Unassigned" at bounding box center [291, 175] width 276 height 13
click at [211, 174] on input "Click '" at bounding box center [271, 175] width 200 height 10
paste input "Request IRA Closing Cancelation"
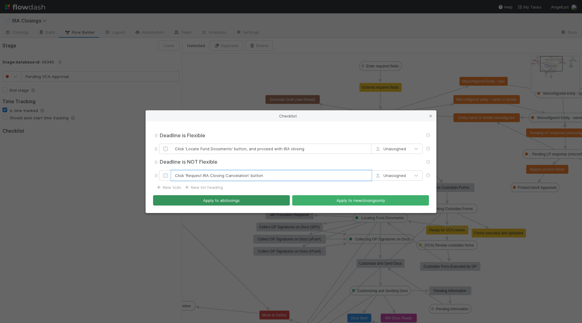
type input "Click 'Request IRA Closing Cancelation' button"
click at [260, 197] on button "Apply to all closings" at bounding box center [221, 200] width 137 height 10
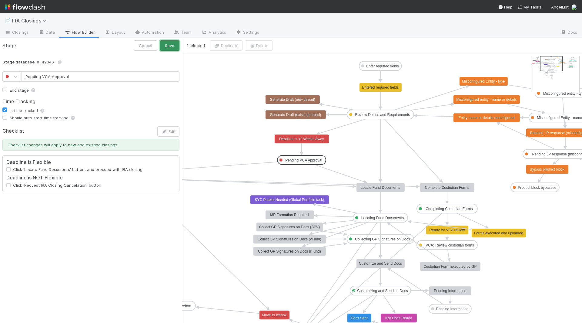
click at [167, 42] on button "Save" at bounding box center [170, 45] width 20 height 10
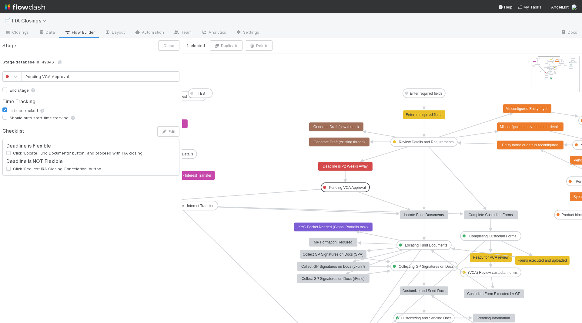
click at [341, 166] on text "Deadline is <2 Weeks Away" at bounding box center [345, 166] width 45 height 4
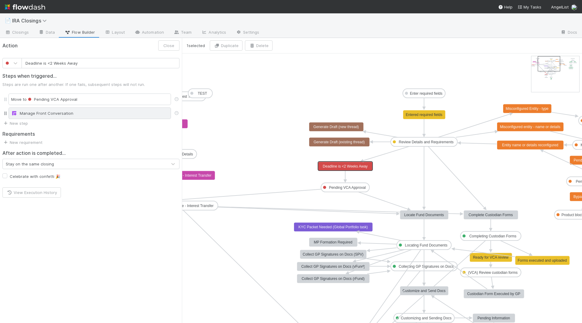
click at [62, 113] on div "Manage Front Conversation" at bounding box center [89, 113] width 157 height 6
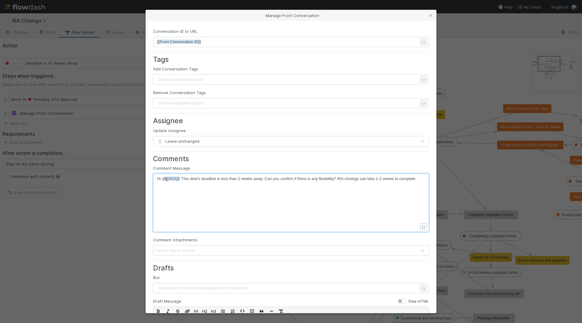
scroll to position [2, 0]
click at [164, 179] on span "Hi @ {{VCA}} ! This deal's deadline is less than 2 weeks away. Can you confirm …" at bounding box center [287, 178] width 260 height 5
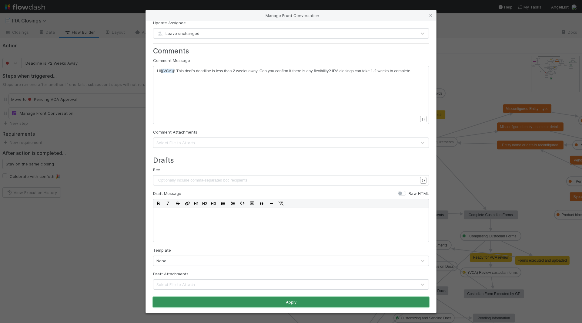
click at [342, 298] on button "Apply" at bounding box center [291, 302] width 276 height 10
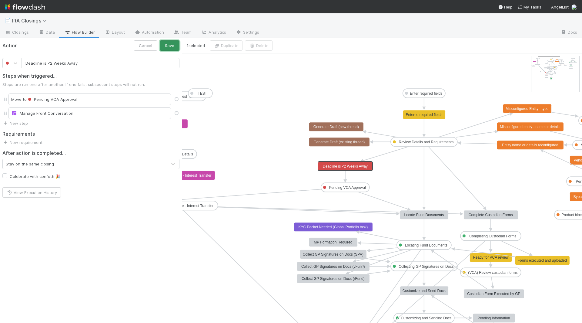
click at [170, 49] on button "Save" at bounding box center [170, 45] width 20 height 10
click at [107, 116] on div "Manage Front Conversation" at bounding box center [89, 113] width 163 height 12
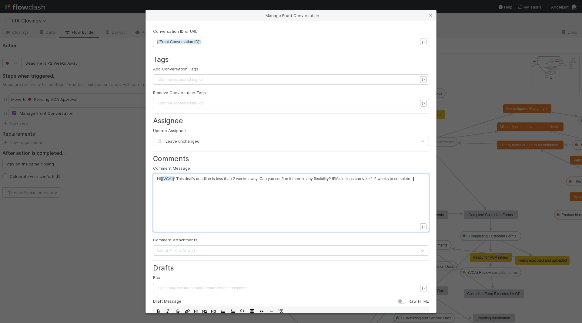
scroll to position [2, 0]
click at [421, 176] on div "xxxxxxxxxx Hi {{VCA}} ! This deal's deadline is less than 2 weeks away. Can you…" at bounding box center [295, 179] width 276 height 6
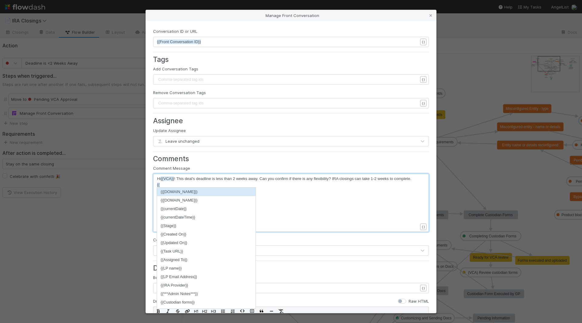
type textarea "{{fc"
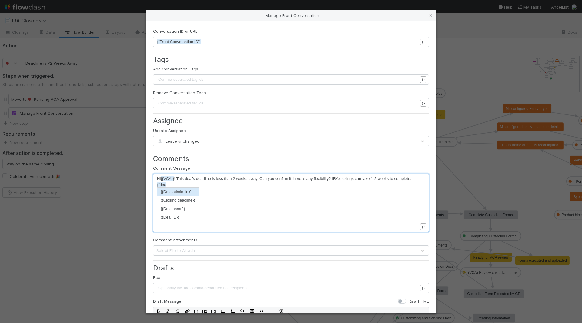
scroll to position [2, 7]
type textarea "deal"
click at [170, 193] on li "{{Deal admin link}}" at bounding box center [176, 191] width 39 height 8
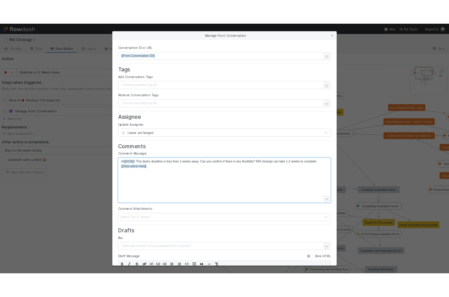
scroll to position [108, 0]
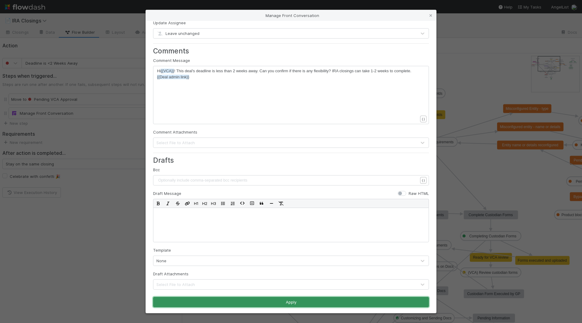
click at [273, 300] on button "Apply" at bounding box center [291, 302] width 276 height 10
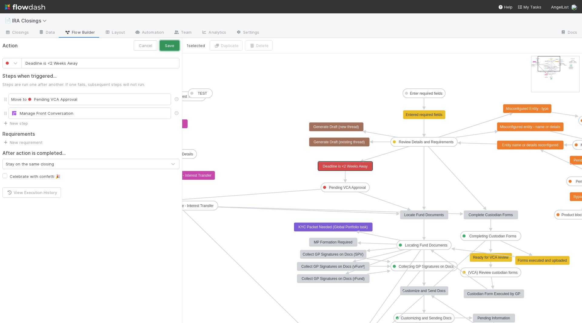
click at [168, 43] on button "Save" at bounding box center [170, 45] width 20 height 10
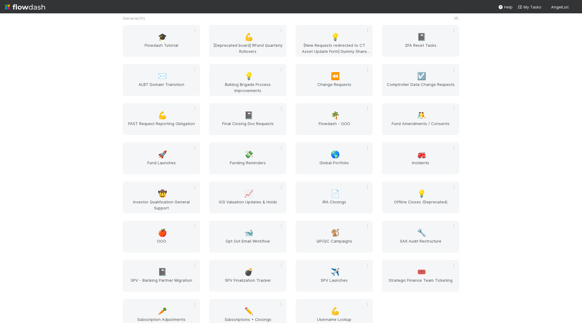
scroll to position [721, 0]
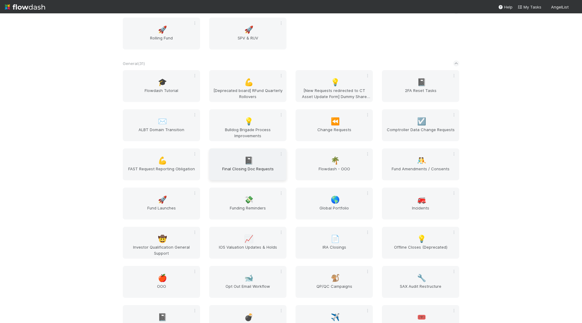
click at [249, 153] on div "📓 Final Closing Doc Requests" at bounding box center [247, 164] width 77 height 32
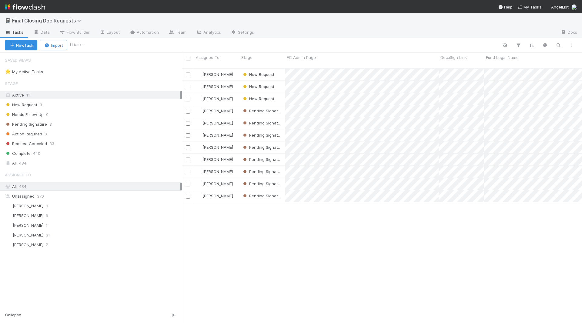
scroll to position [0, 0]
click at [138, 32] on link "Automation" at bounding box center [144, 33] width 39 height 10
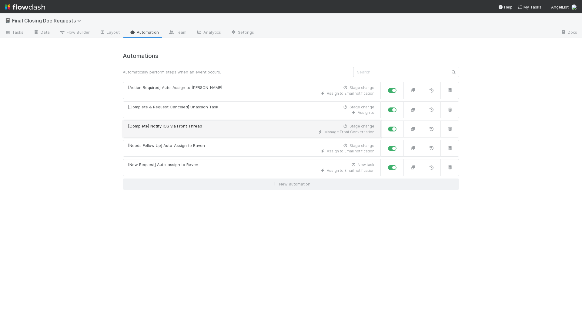
click at [194, 126] on div "[Complete] Notify IOS via Front Thread" at bounding box center [165, 126] width 74 height 6
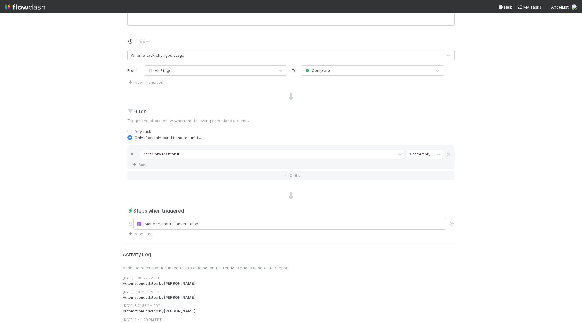
scroll to position [129, 0]
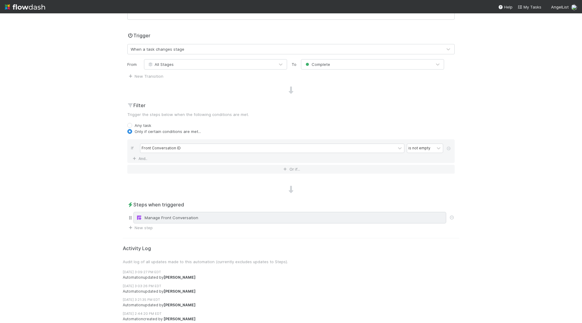
click at [191, 214] on div "Manage Front Conversation" at bounding box center [290, 217] width 308 height 6
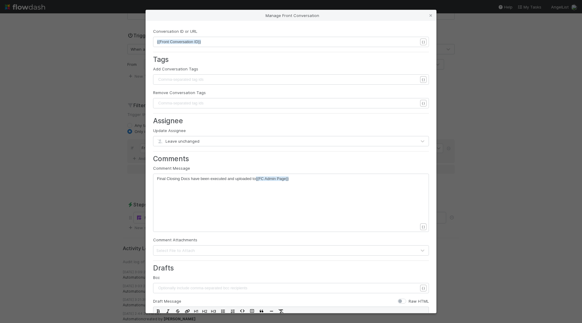
click at [94, 153] on div "Manage Front Conversation Conversation ID or URL xxxxxxxxxx {{Front Conversatio…" at bounding box center [291, 161] width 582 height 323
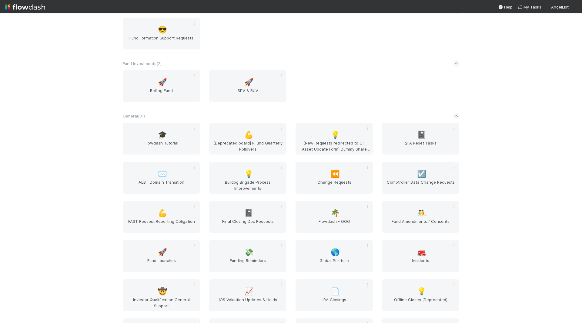
scroll to position [775, 0]
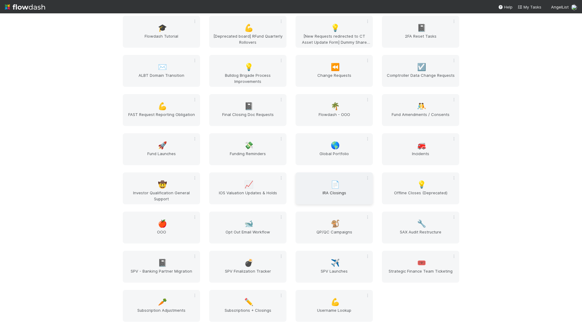
click at [333, 194] on span "IRA Closings" at bounding box center [334, 196] width 72 height 12
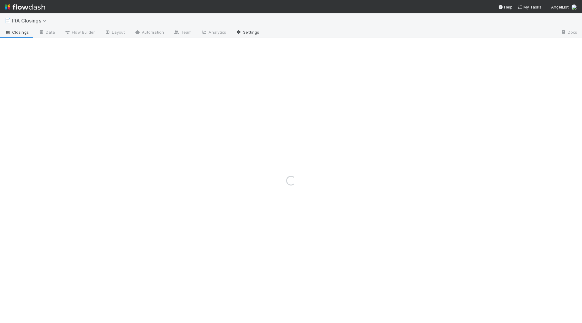
click at [246, 33] on link "Settings" at bounding box center [247, 33] width 33 height 10
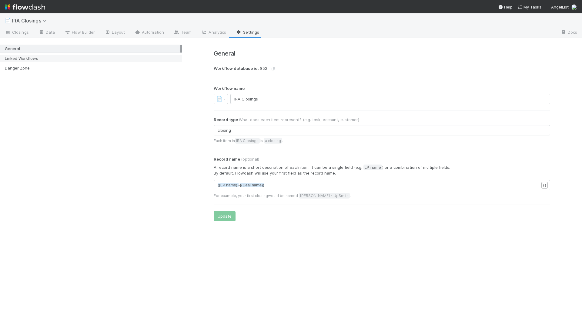
click at [21, 60] on div "Linked Workflows" at bounding box center [93, 59] width 176 height 8
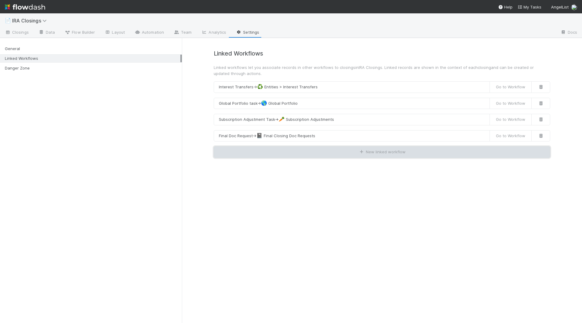
click at [354, 154] on button "New linked workflow" at bounding box center [382, 152] width 337 height 12
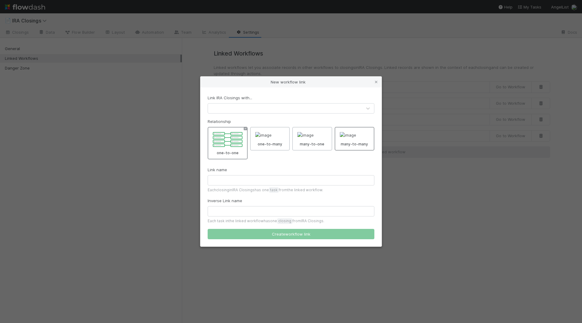
click at [359, 150] on div at bounding box center [355, 139] width 40 height 24
click at [371, 131] on input "many-to-many" at bounding box center [373, 129] width 4 height 4
radio input "true"
click at [277, 176] on input "text" at bounding box center [291, 180] width 167 height 10
click at [245, 213] on input "text" at bounding box center [291, 211] width 167 height 10
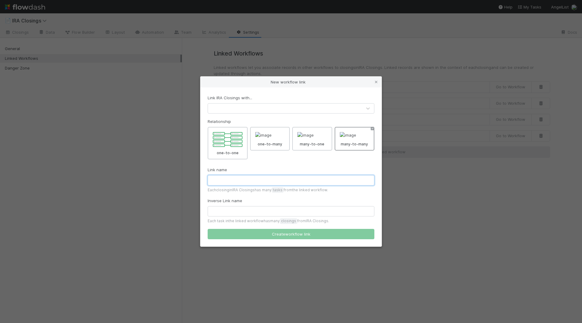
click at [251, 182] on input "text" at bounding box center [291, 180] width 167 height 10
click at [239, 110] on div at bounding box center [285, 108] width 154 height 10
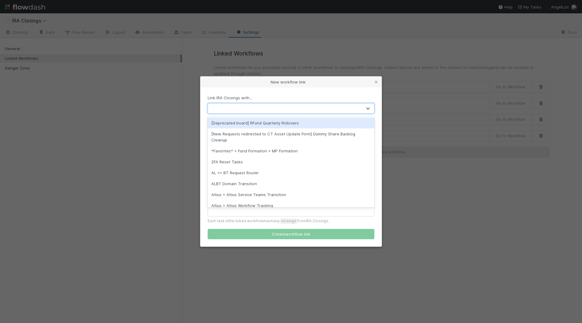
paste input "Front Username Lookup"
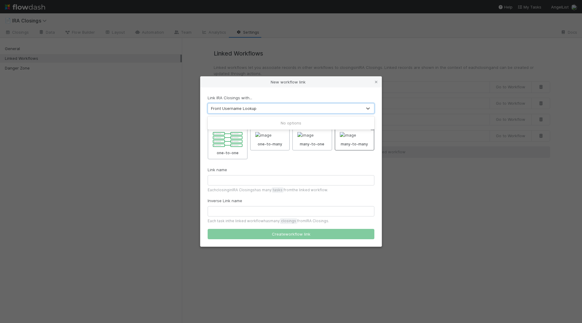
click at [257, 125] on div "No options" at bounding box center [291, 122] width 167 height 11
type input "Front Username Lookup"
click at [261, 89] on div "Link IRA Closings with... 0 results available for search term Front Username Lo…" at bounding box center [290, 166] width 181 height 159
click at [268, 113] on div at bounding box center [285, 108] width 154 height 10
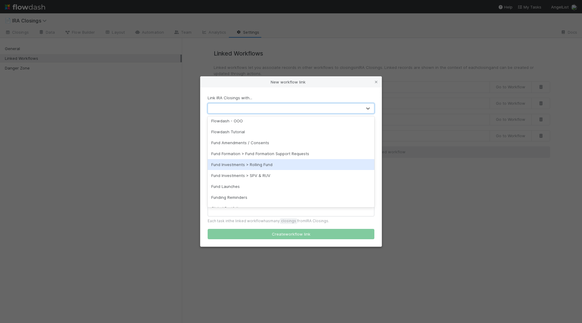
scroll to position [385, 0]
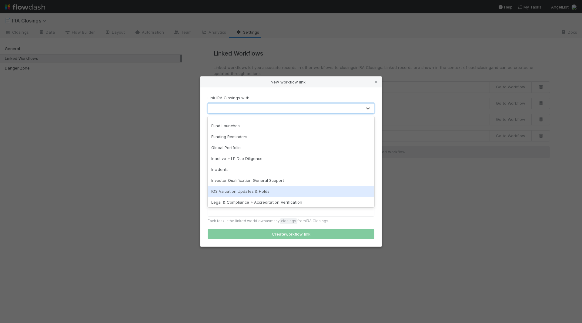
paste input "Front Username Lookup"
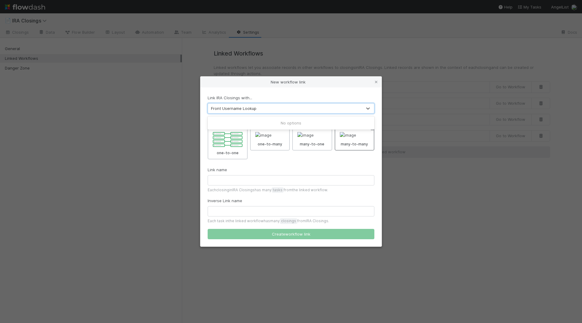
drag, startPoint x: 223, startPoint y: 109, endPoint x: 283, endPoint y: 109, distance: 60.7
click at [281, 109] on div "Front Username Lookup Front Username Lookup" at bounding box center [285, 108] width 154 height 10
type input "F"
type input "v"
type input "front"
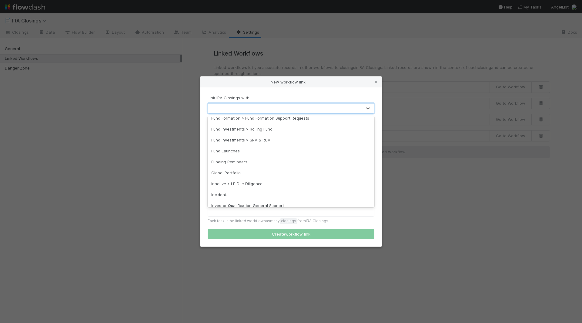
scroll to position [523, 0]
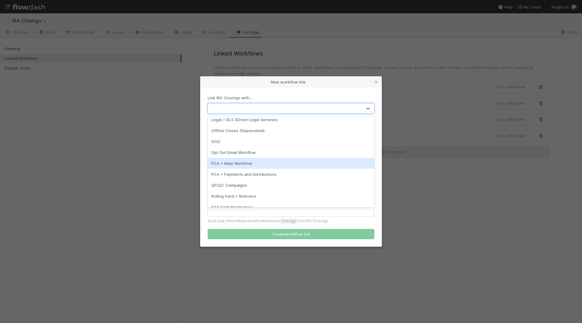
click at [485, 187] on div "New workflow link Link IRA Closings with... option PCA > Main Workflow focused,…" at bounding box center [291, 161] width 582 height 323
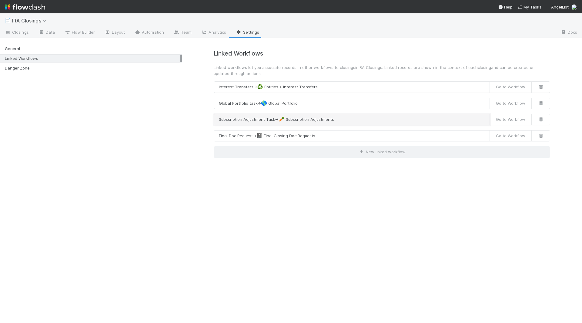
click at [247, 119] on button "Subscription Adjustment Task → 🥕 Subscription Adjustments" at bounding box center [352, 120] width 276 height 12
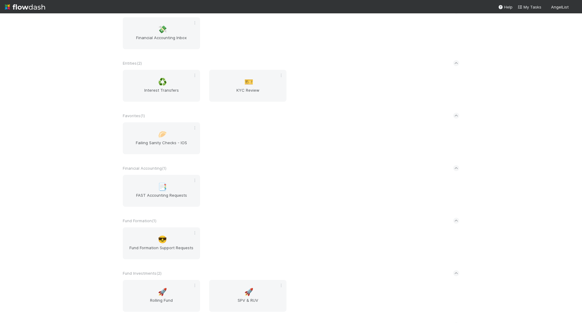
scroll to position [375, 0]
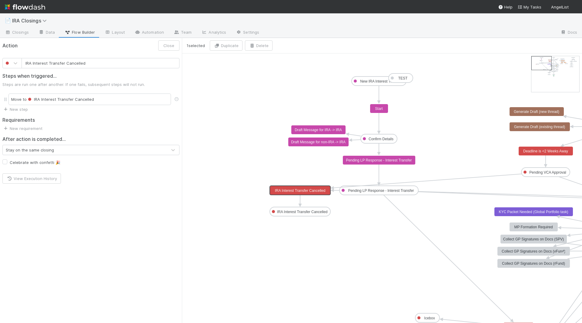
click at [287, 188] on text "IRA Interest Transfer Cancelled" at bounding box center [300, 190] width 51 height 4
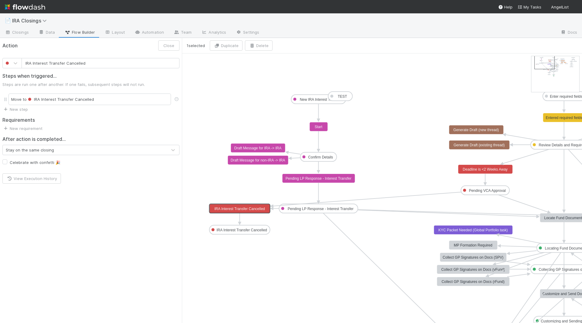
drag, startPoint x: 542, startPoint y: 62, endPoint x: 545, endPoint y: 61, distance: 3.5
click at [63, 64] on input "IRA Interest Transfer Cancelled" at bounding box center [101, 63] width 158 height 10
type input "Cancel"
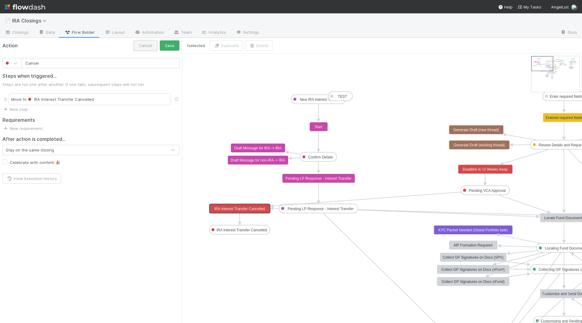
click at [145, 42] on button "Cancel" at bounding box center [146, 45] width 24 height 10
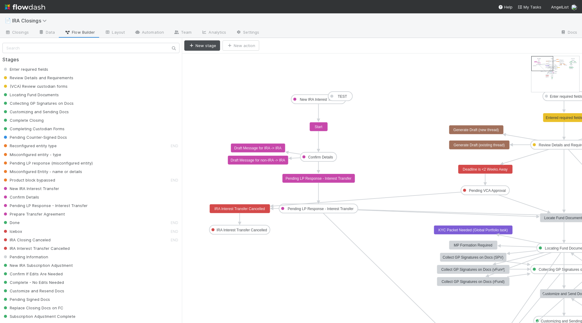
click at [416, 195] on icon at bounding box center [367, 199] width 188 height 14
click at [227, 44] on button "Delete" at bounding box center [224, 45] width 28 height 10
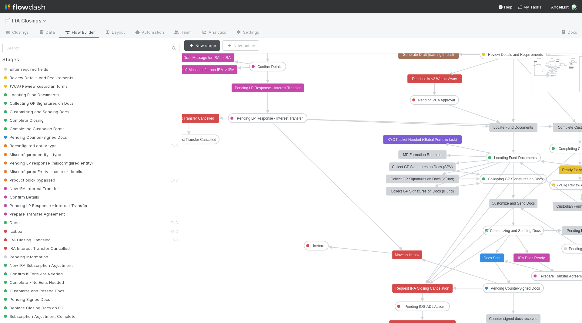
drag, startPoint x: 541, startPoint y: 68, endPoint x: 545, endPoint y: 74, distance: 7.1
drag, startPoint x: 436, startPoint y: 105, endPoint x: 432, endPoint y: 283, distance: 178.4
click at [426, 286] on text "Request IRA Closing Cancelation" at bounding box center [422, 288] width 54 height 4
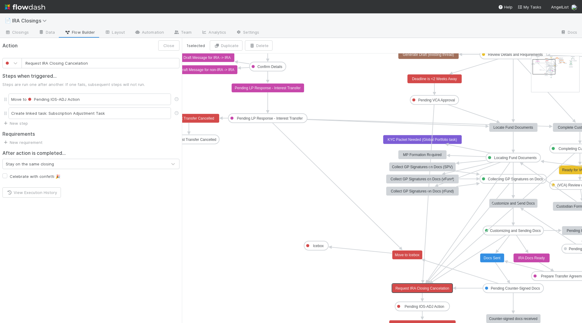
click at [63, 61] on input "Request IRA Closing Cancelation" at bounding box center [101, 63] width 158 height 10
click at [63, 60] on input "Request IRA Closing Cancelation" at bounding box center [101, 63] width 158 height 10
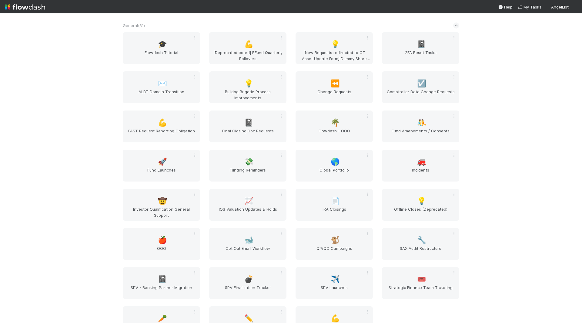
scroll to position [767, 0]
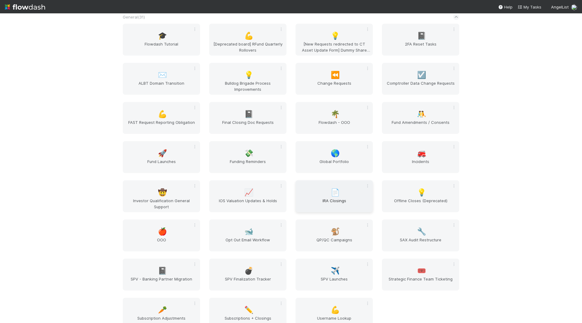
click at [311, 188] on div "📄 IRA Closings" at bounding box center [334, 196] width 77 height 32
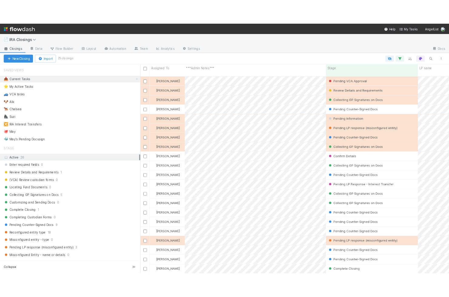
scroll to position [260, 400]
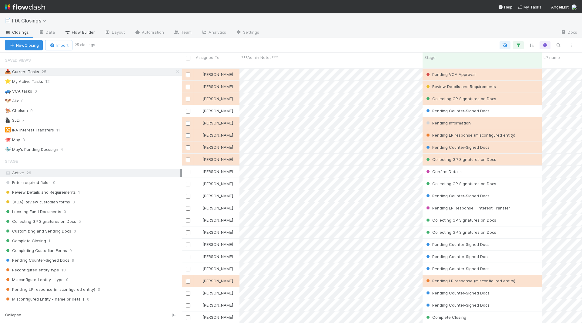
click at [86, 33] on span "Flow Builder" at bounding box center [80, 32] width 30 height 6
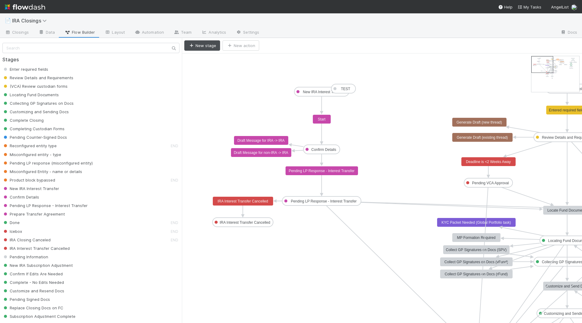
click at [449, 164] on rect at bounding box center [489, 161] width 55 height 9
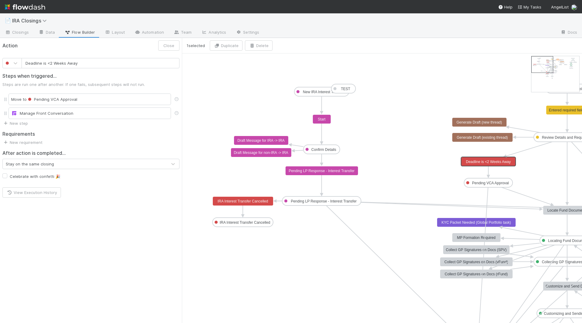
click at [66, 65] on input "Deadline is <2 Weeks Away" at bounding box center [101, 63] width 158 height 10
click at [70, 65] on input "Deadline is <2 Weeks Away" at bounding box center [101, 63] width 158 height 10
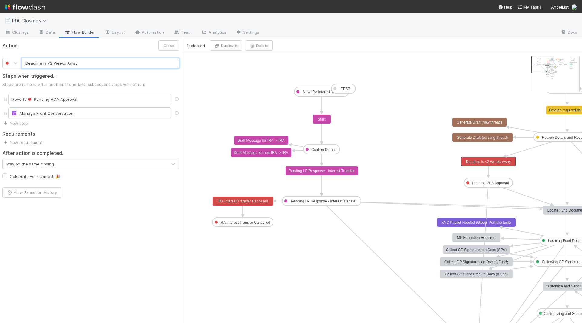
click at [70, 65] on input "Deadline is <2 Weeks Away" at bounding box center [101, 63] width 158 height 10
click at [449, 210] on text "Locate Fund Documents" at bounding box center [568, 210] width 40 height 4
click at [41, 62] on input "Locate Fund Documents" at bounding box center [101, 63] width 158 height 10
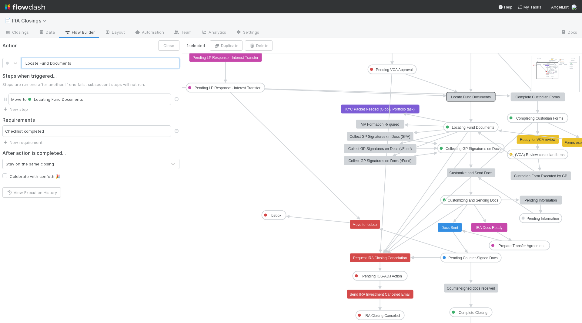
drag, startPoint x: 545, startPoint y: 69, endPoint x: 550, endPoint y: 75, distance: 7.5
click at [365, 260] on rect at bounding box center [380, 257] width 61 height 9
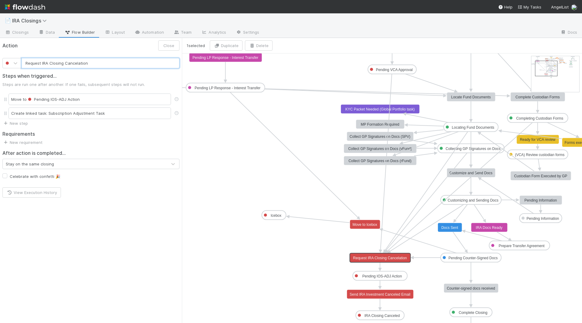
click at [61, 65] on input "Request IRA Closing Cancelation" at bounding box center [101, 63] width 158 height 10
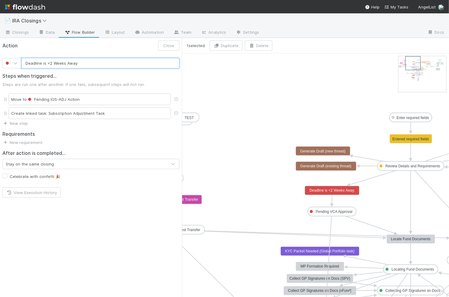
click at [320, 189] on text "Deadline is <2 Weeks Away" at bounding box center [332, 190] width 45 height 4
click at [74, 61] on input "Deadline is <2 Weeks Away" at bounding box center [101, 63] width 158 height 10
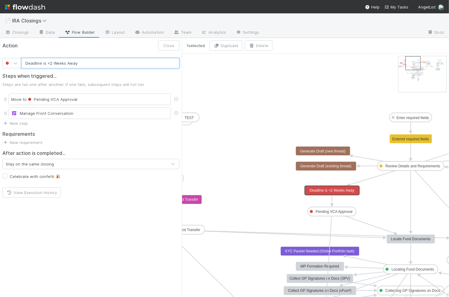
click at [74, 61] on input "Deadline is <2 Weeks Away" at bounding box center [101, 63] width 158 height 10
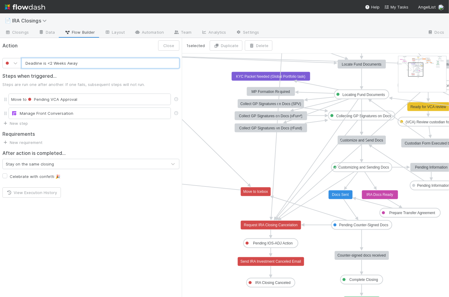
type input "Request IRA Closing Cancelation"
click text "Request IRA Closing Cancelation"
click input "Request IRA Closing Cancelation"
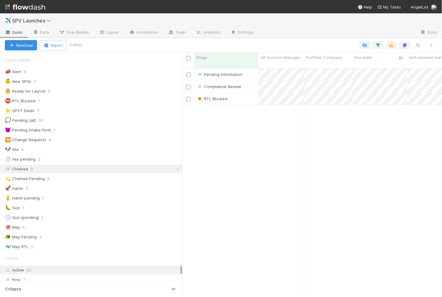
scroll to position [234, 260]
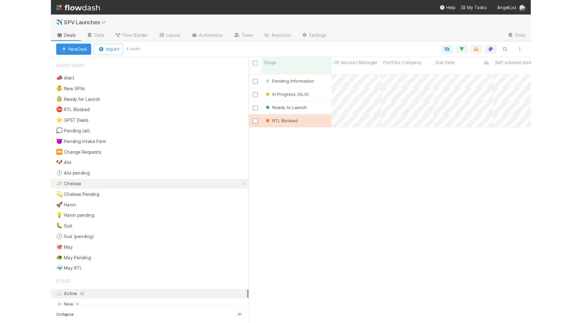
scroll to position [0, 0]
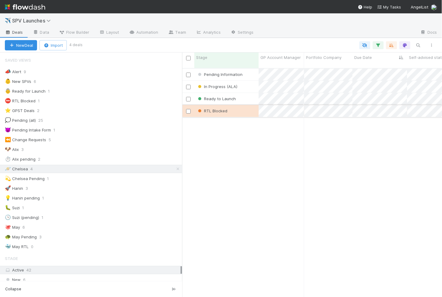
click at [237, 105] on div "RTL Blocked" at bounding box center [226, 111] width 64 height 12
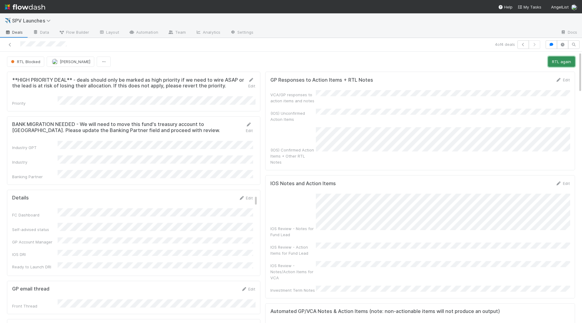
click at [441, 63] on button "RTL again" at bounding box center [561, 61] width 27 height 10
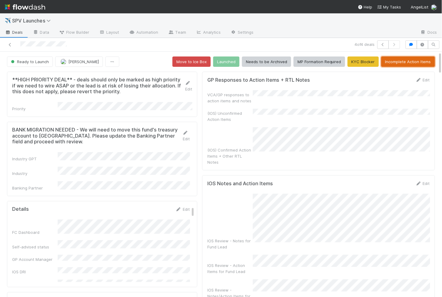
click at [394, 61] on button "Incomplete Action Items" at bounding box center [408, 61] width 54 height 10
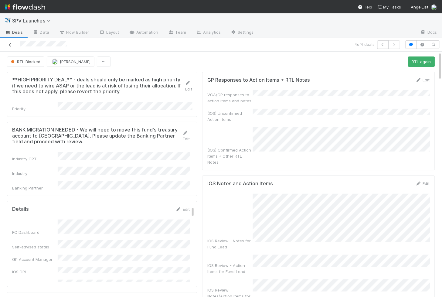
click at [9, 43] on icon at bounding box center [10, 45] width 6 height 4
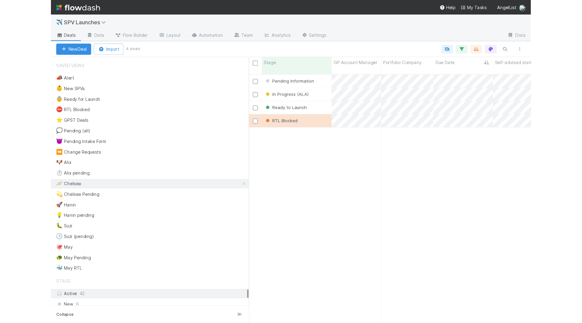
scroll to position [0, 0]
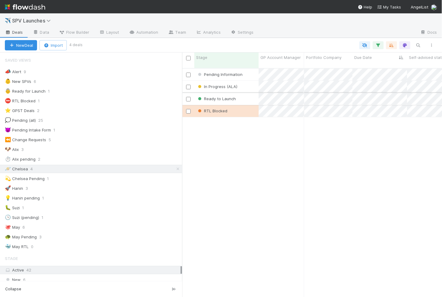
click at [244, 93] on div "Ready to Launch" at bounding box center [226, 99] width 64 height 12
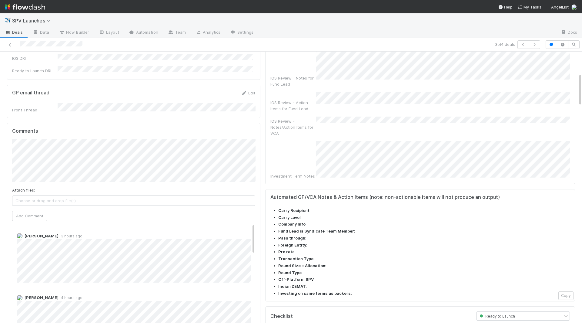
scroll to position [177, 0]
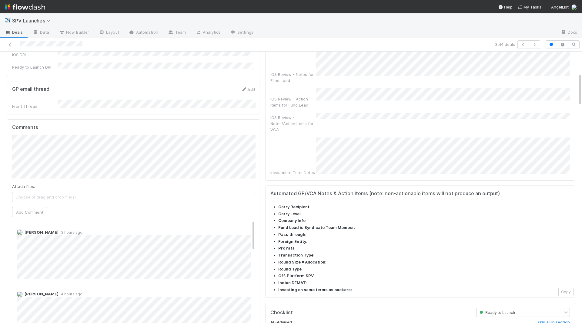
click at [36, 152] on span "Ethan Braren" at bounding box center [43, 152] width 31 height 5
click at [21, 207] on button "Add Comment" at bounding box center [29, 212] width 35 height 10
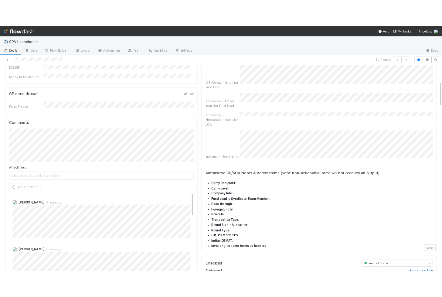
scroll to position [0, 0]
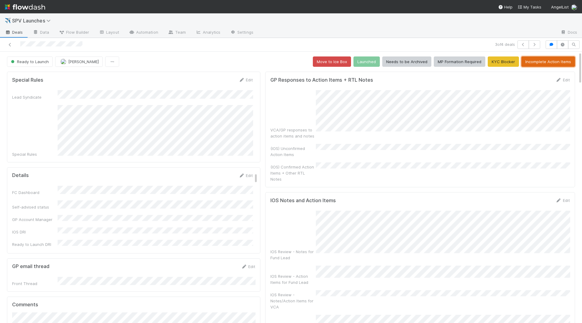
click at [441, 65] on button "Incomplete Action Items" at bounding box center [549, 61] width 54 height 10
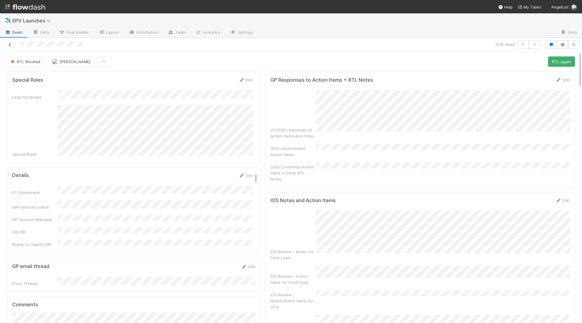
click at [11, 45] on icon at bounding box center [10, 45] width 6 height 4
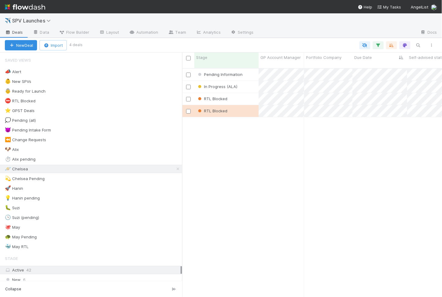
scroll to position [0, 0]
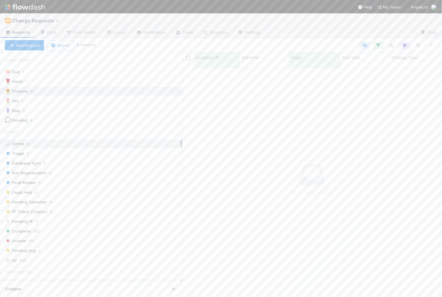
scroll to position [234, 260]
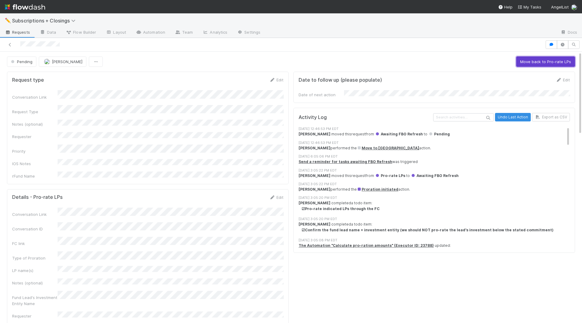
click at [545, 62] on button "Move back to Pro-rate LPs" at bounding box center [545, 61] width 59 height 10
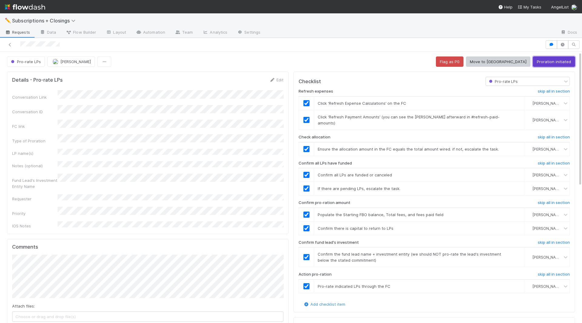
click at [545, 62] on button "Proration initiated" at bounding box center [554, 61] width 42 height 10
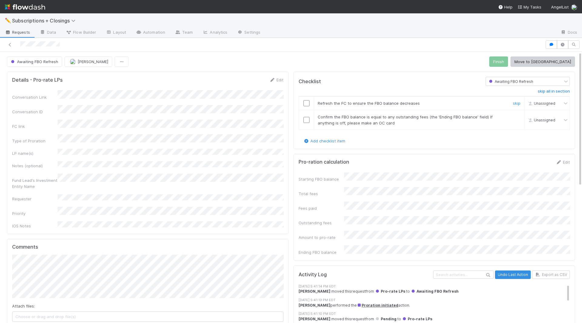
click at [308, 104] on input "checkbox" at bounding box center [307, 103] width 6 height 6
click at [308, 117] on input "checkbox" at bounding box center [307, 120] width 6 height 6
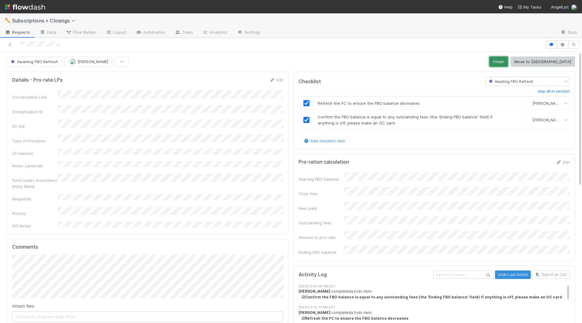
click at [508, 64] on button "Finish" at bounding box center [498, 61] width 19 height 10
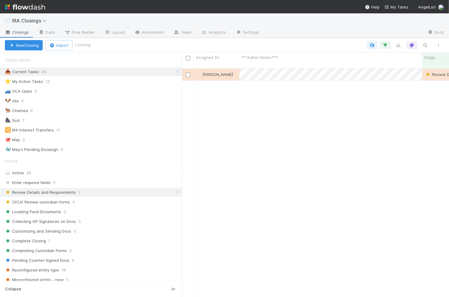
scroll to position [234, 267]
click at [177, 190] on icon at bounding box center [178, 192] width 6 height 4
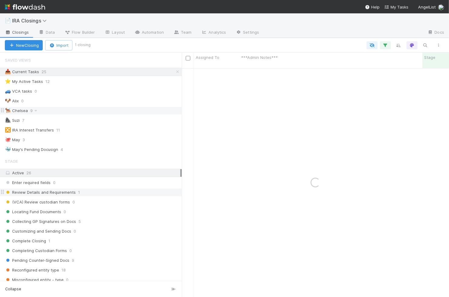
click at [22, 108] on div "🐕‍🦺 Chelsea" at bounding box center [16, 111] width 23 height 8
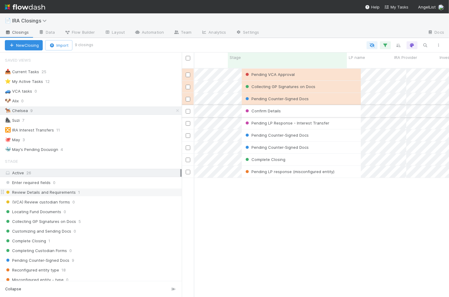
scroll to position [0, 197]
